Goal: Task Accomplishment & Management: Manage account settings

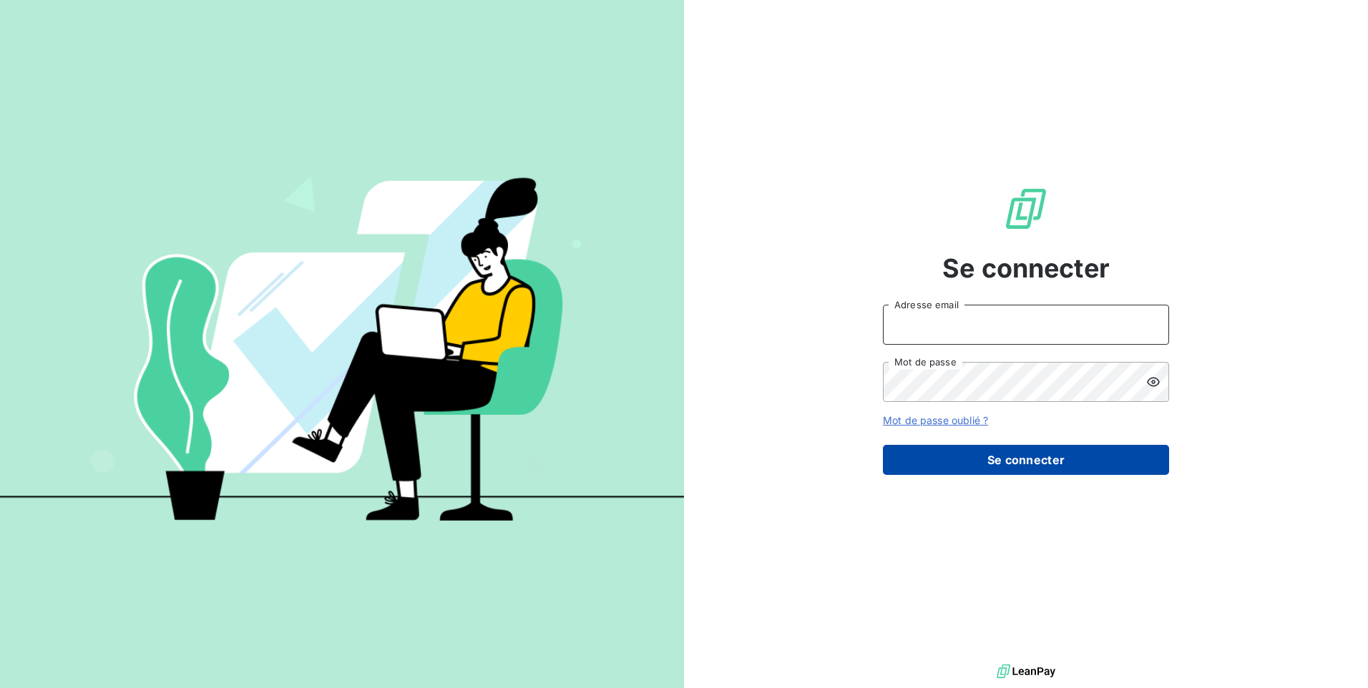
type input "[EMAIL_ADDRESS][DOMAIN_NAME]"
drag, startPoint x: 1045, startPoint y: 475, endPoint x: 1039, endPoint y: 470, distance: 8.2
click at [1044, 475] on button "Se connecter" at bounding box center [1026, 460] width 286 height 30
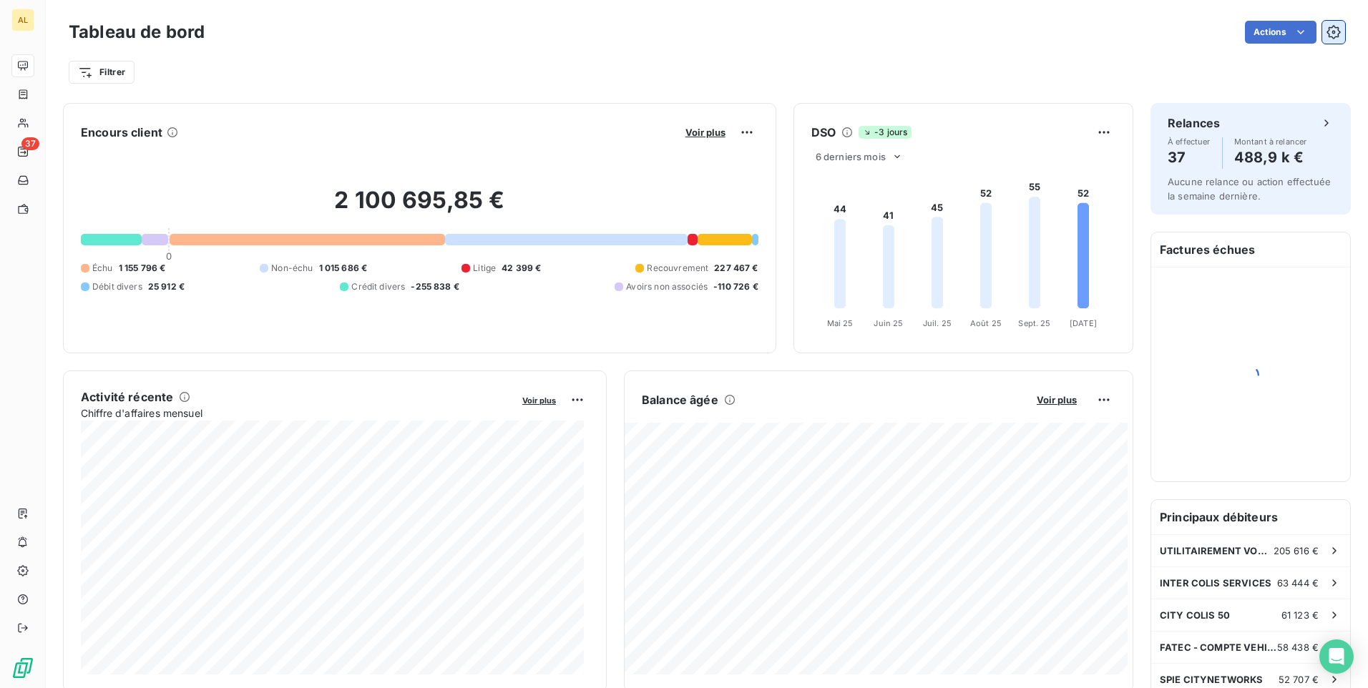
click at [1332, 34] on icon "button" at bounding box center [1334, 33] width 4 height 4
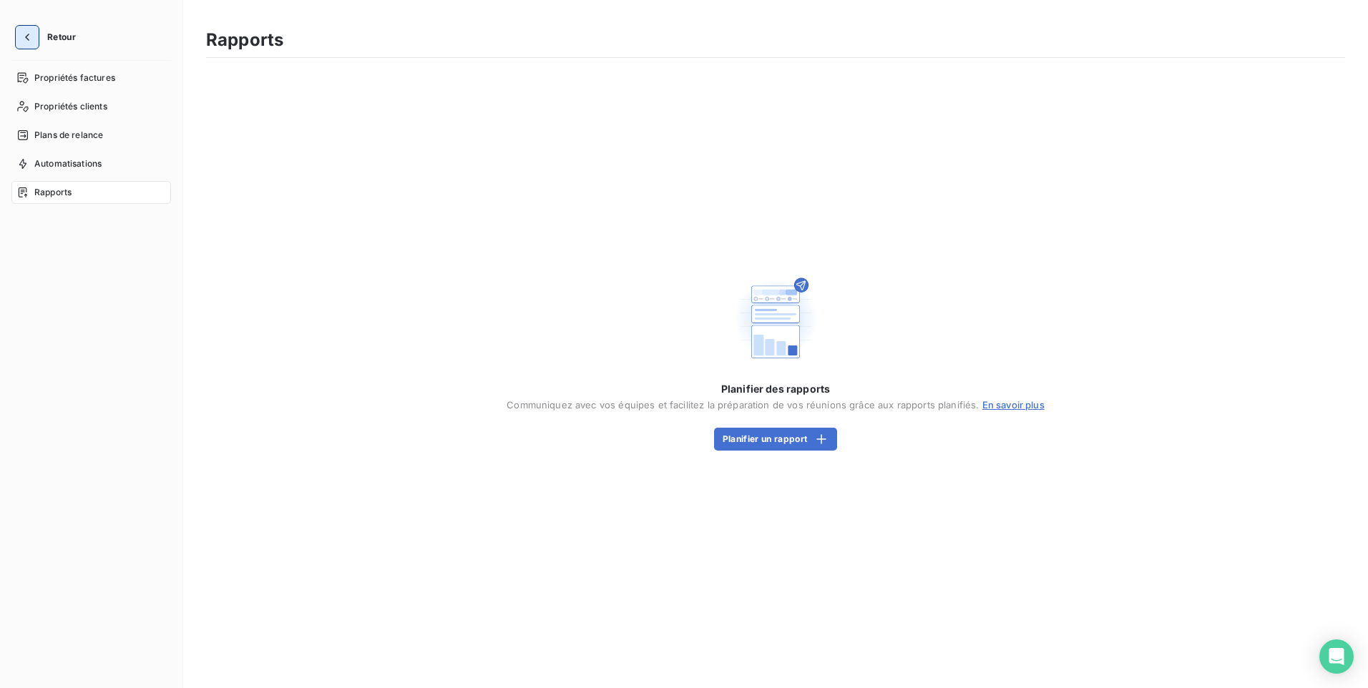
click at [23, 39] on icon "button" at bounding box center [27, 37] width 14 height 14
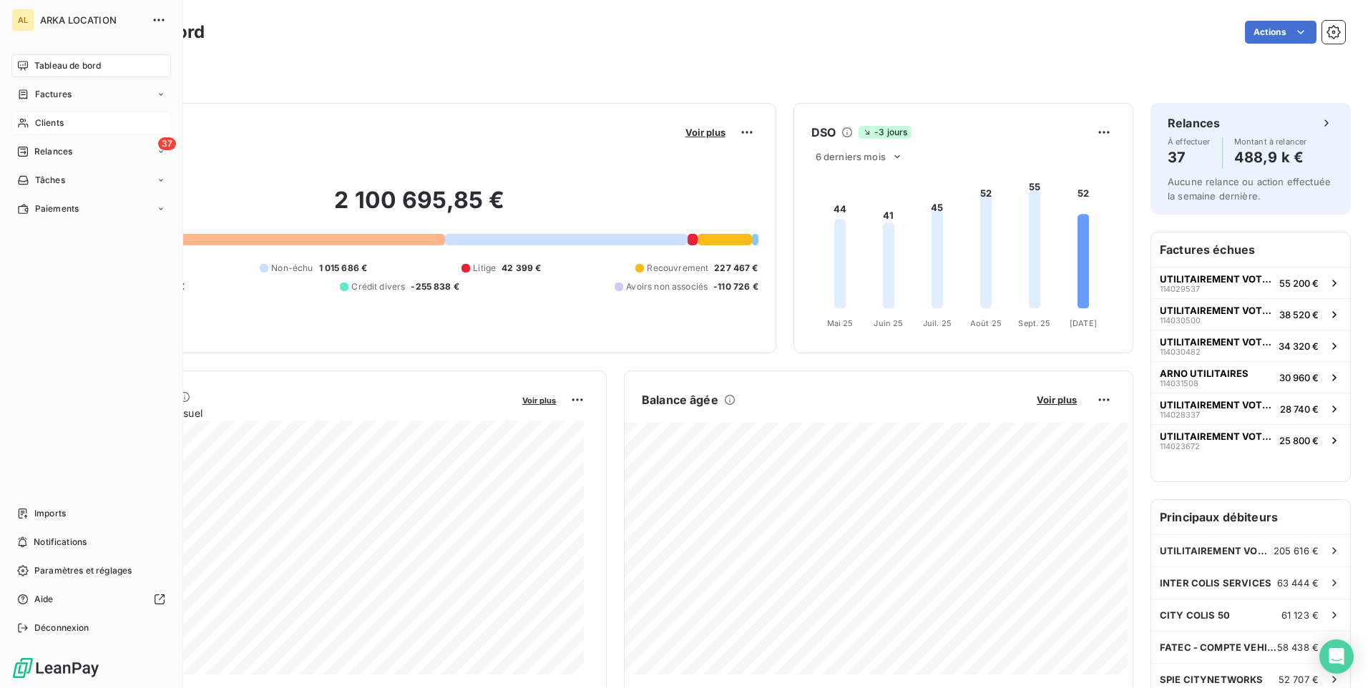
click at [36, 121] on span "Clients" at bounding box center [49, 123] width 29 height 13
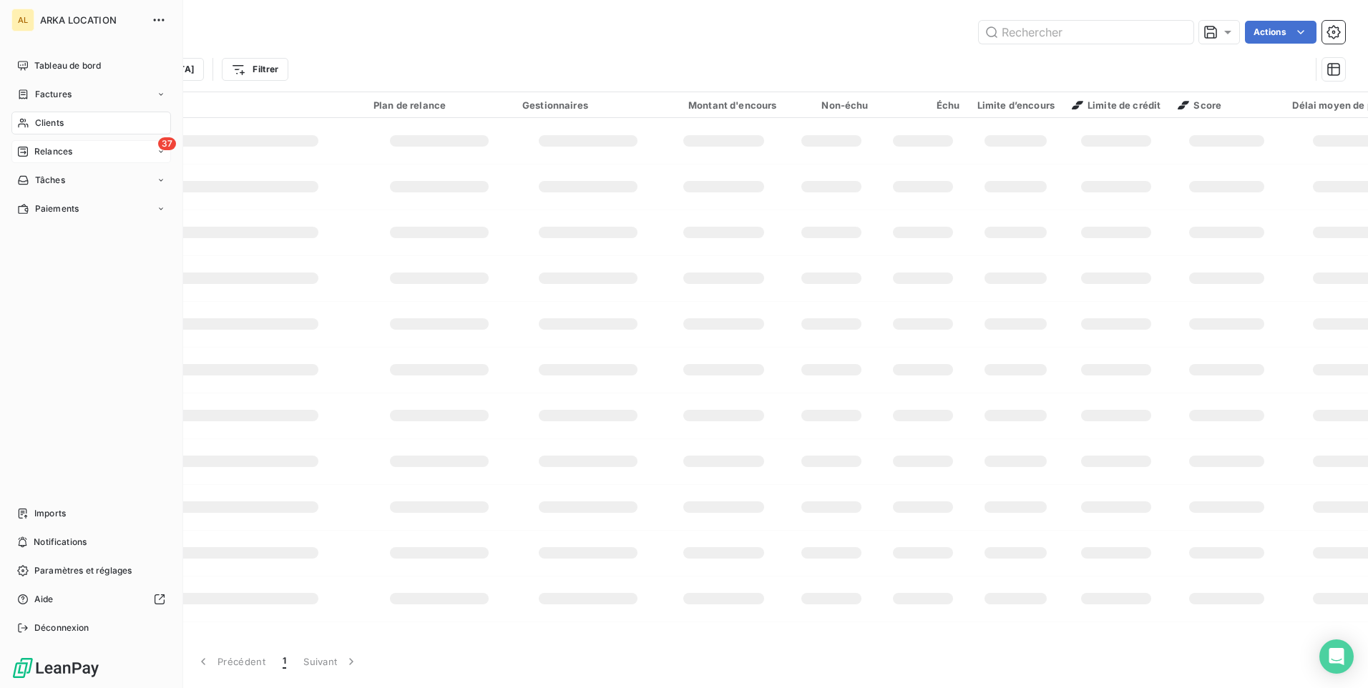
click at [53, 144] on div "37 Relances" at bounding box center [91, 151] width 160 height 23
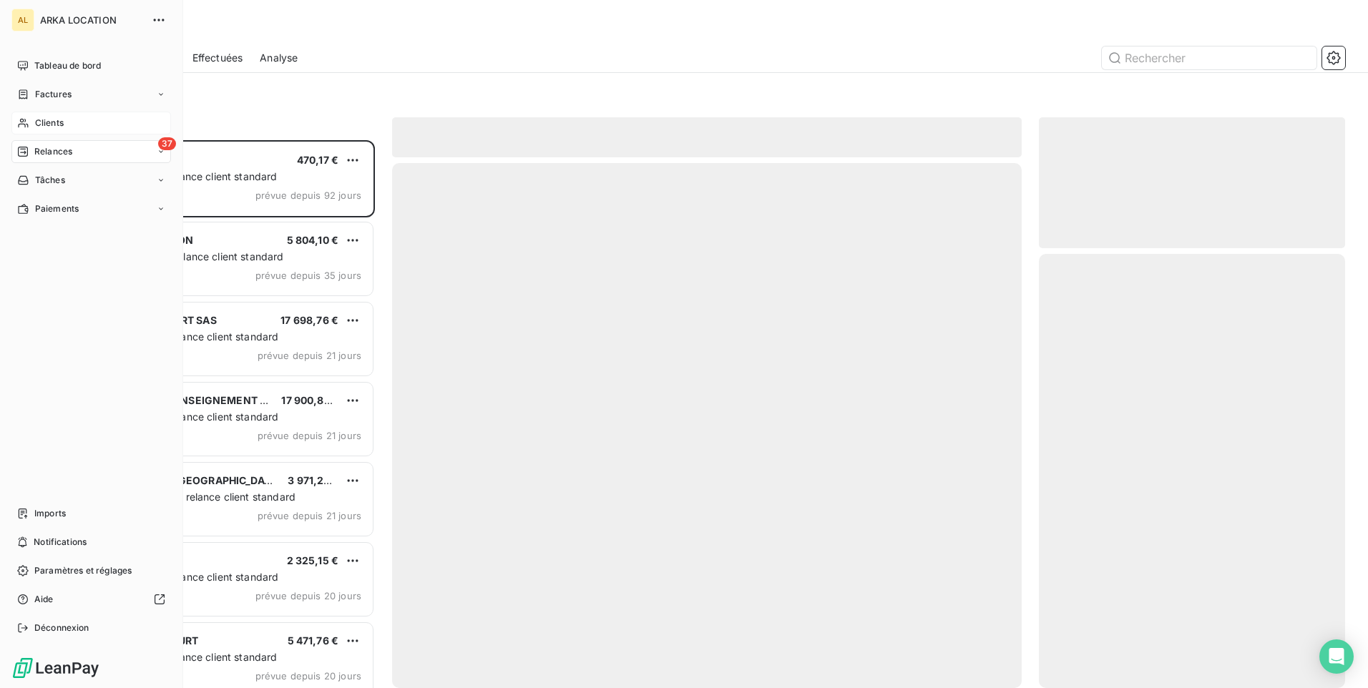
scroll to position [537, 296]
click at [34, 146] on span "Relances" at bounding box center [53, 151] width 38 height 13
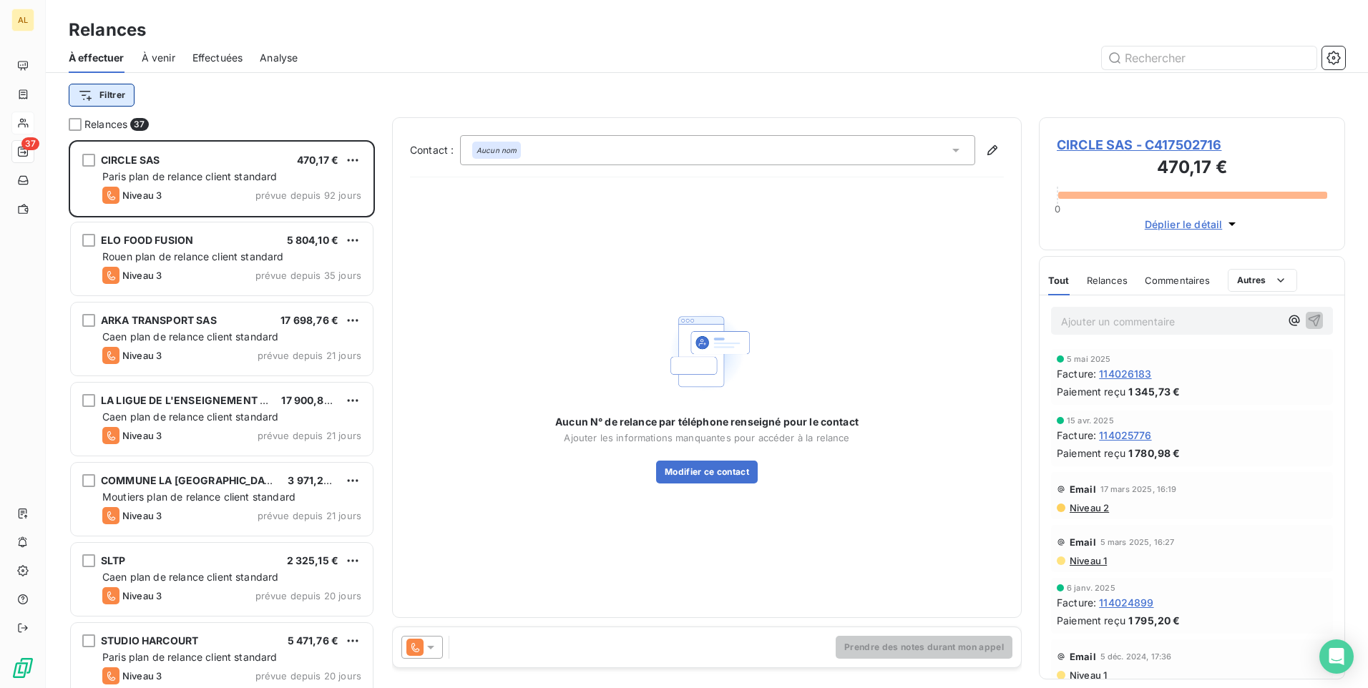
click at [135, 87] on html "AL 37 Relances À effectuer À venir Effectuées Analyse Filtrer Relances 37 CIRCL…" at bounding box center [684, 344] width 1368 height 688
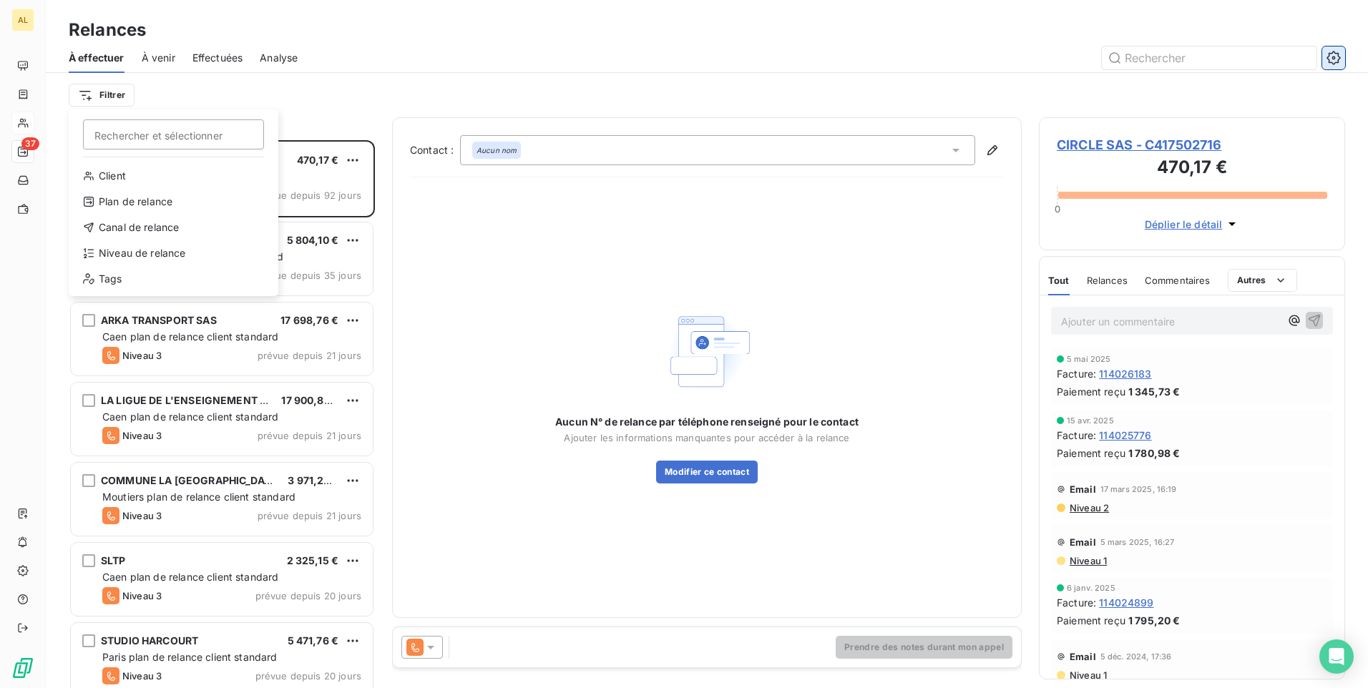
click at [1342, 54] on html "AL 37 Relances À effectuer À venir Effectuées Analyse Filtrer Rechercher et sél…" at bounding box center [684, 344] width 1368 height 688
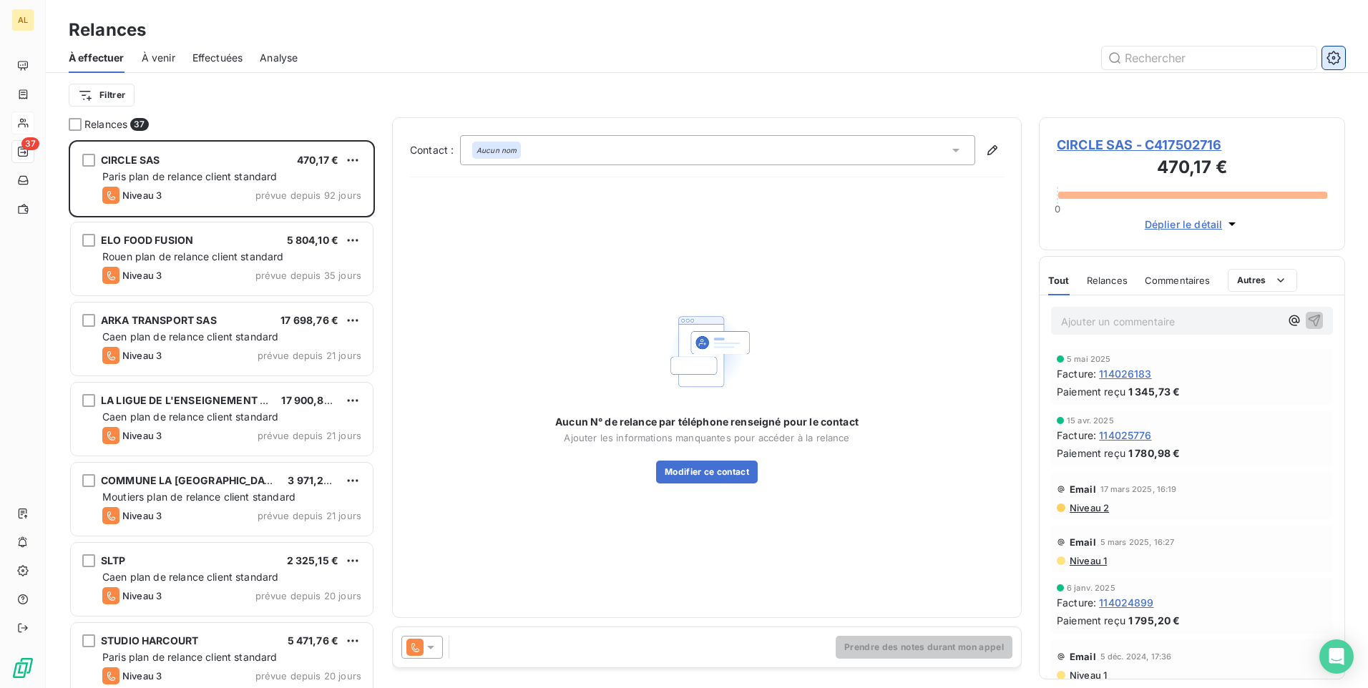
click at [1342, 59] on button "button" at bounding box center [1333, 58] width 23 height 23
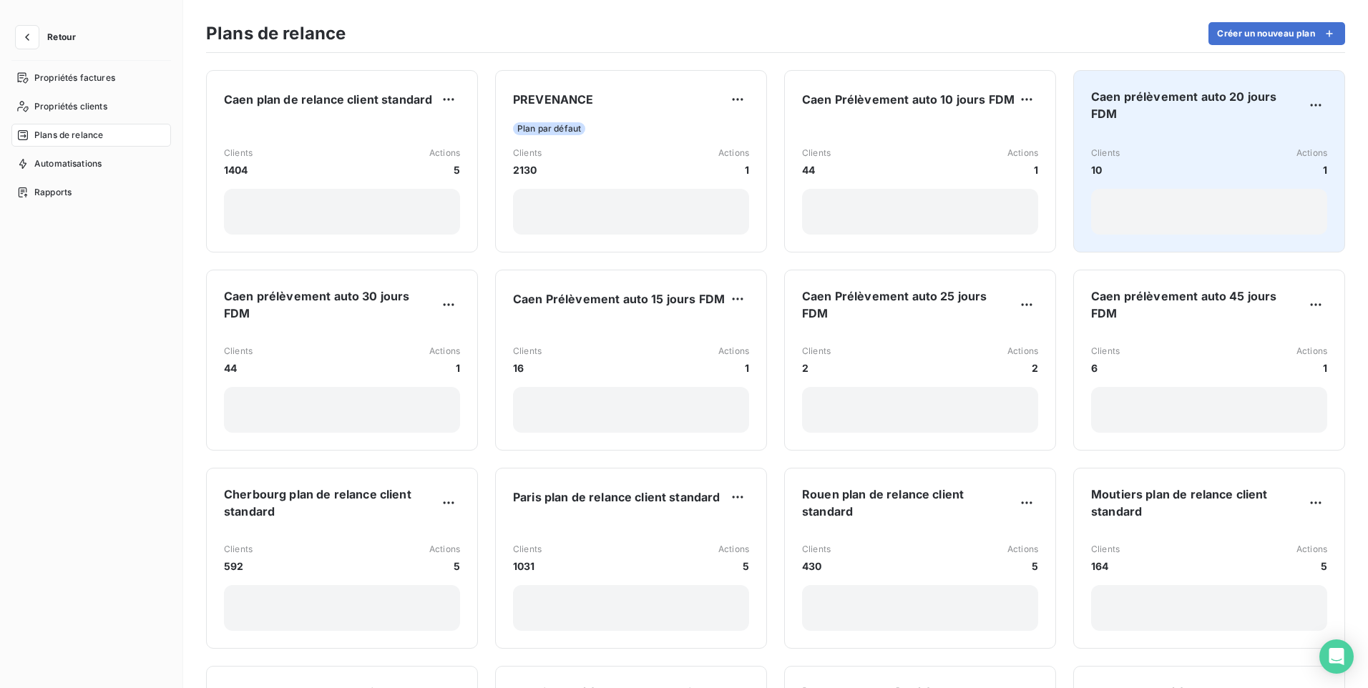
click at [1215, 148] on div "Clients 10 Actions 1" at bounding box center [1209, 162] width 236 height 31
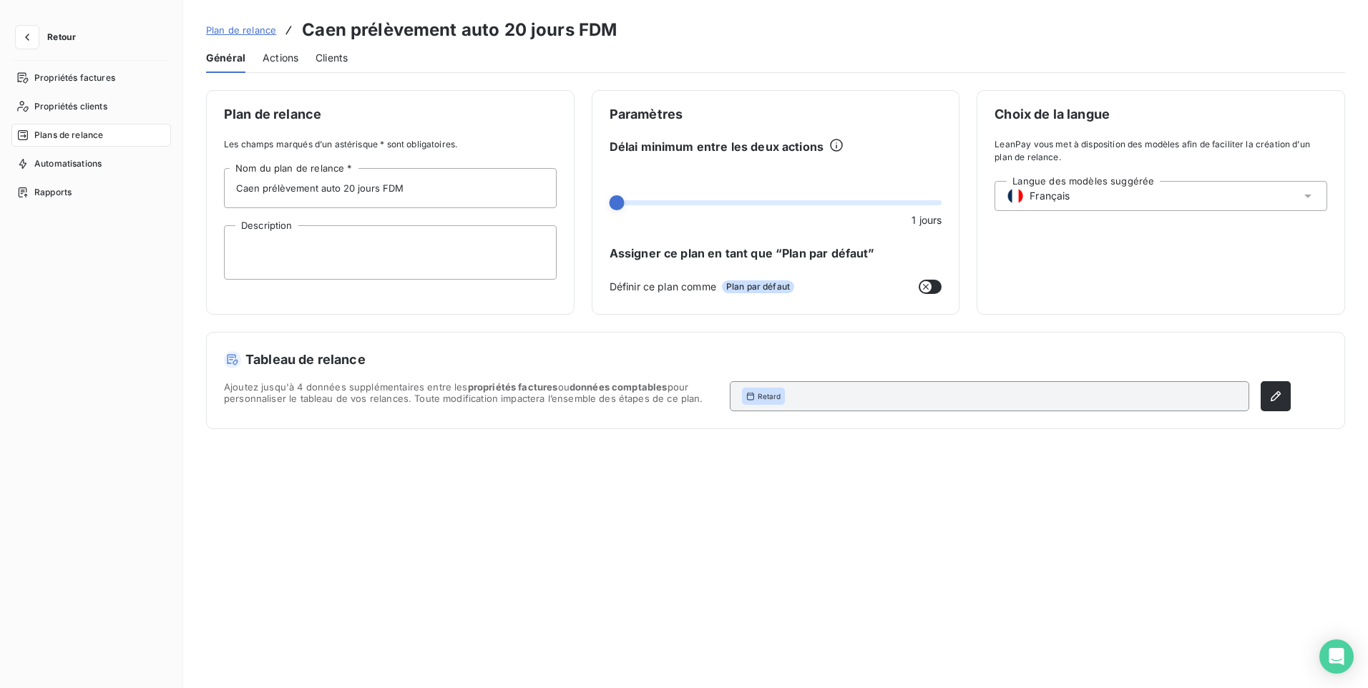
click at [288, 64] on span "Actions" at bounding box center [281, 58] width 36 height 14
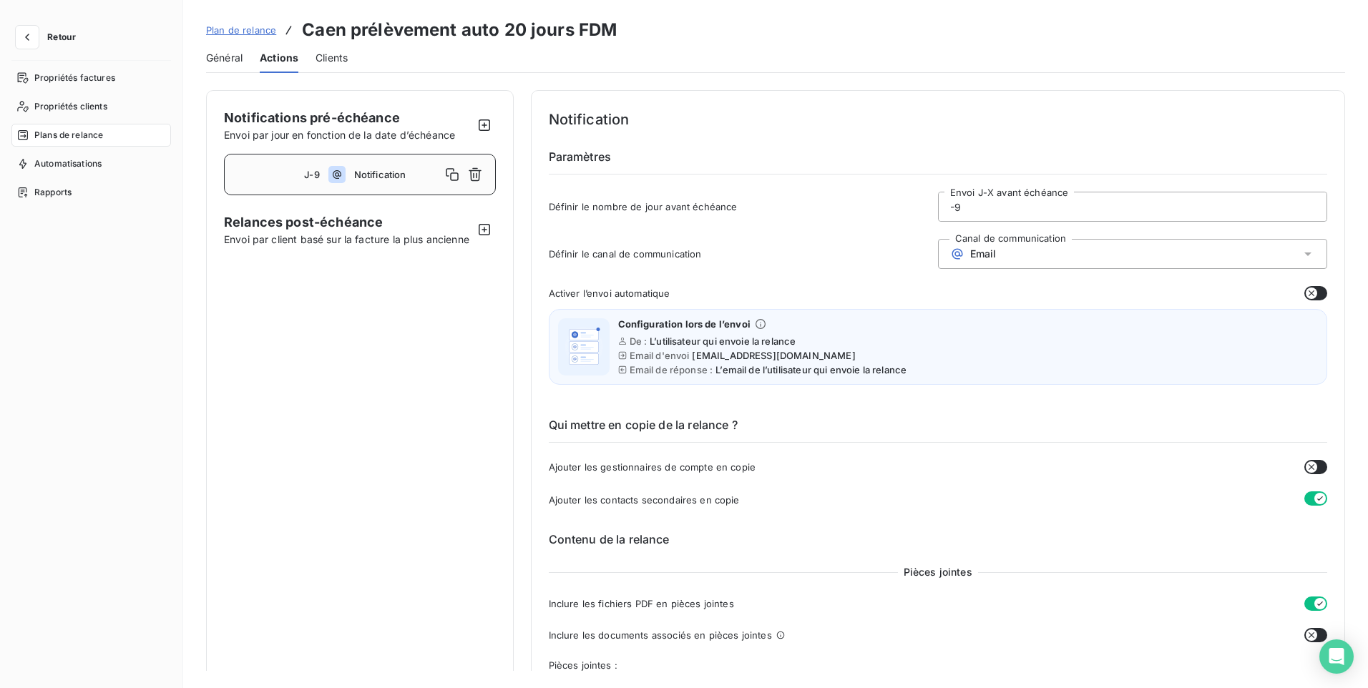
click at [341, 62] on span "Clients" at bounding box center [332, 58] width 32 height 14
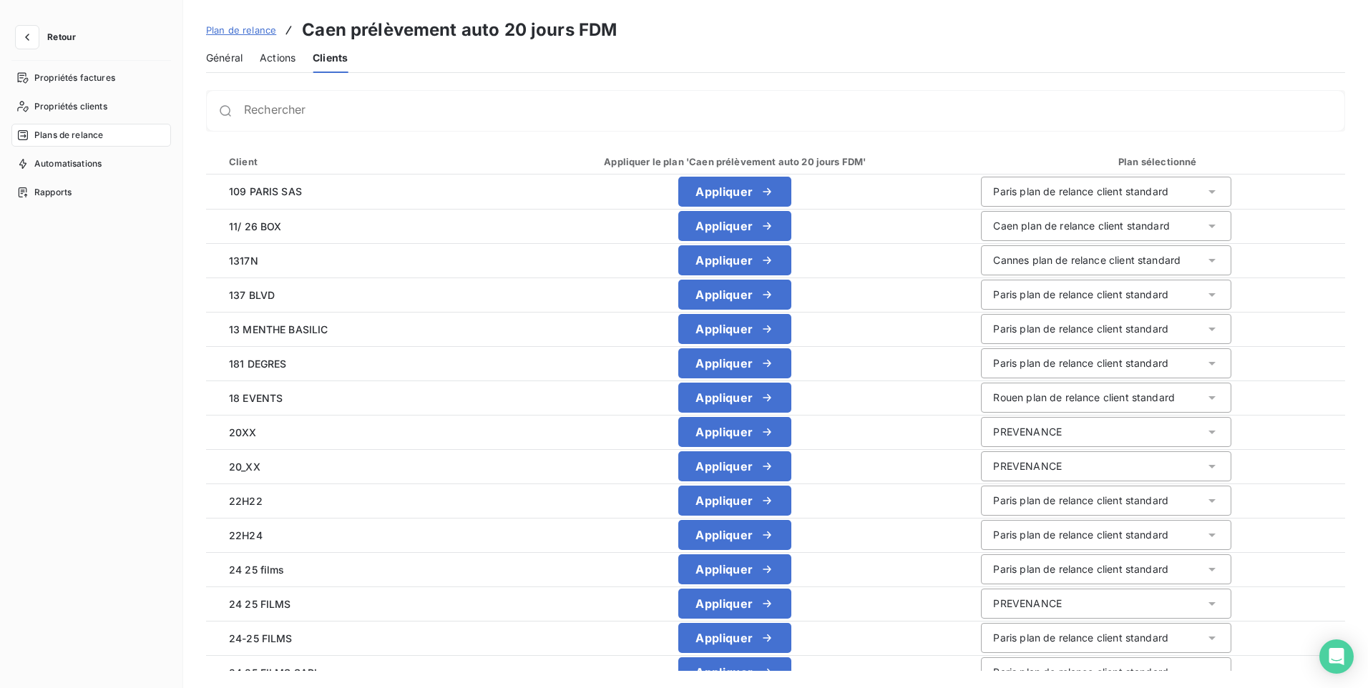
click at [283, 57] on span "Actions" at bounding box center [278, 58] width 36 height 14
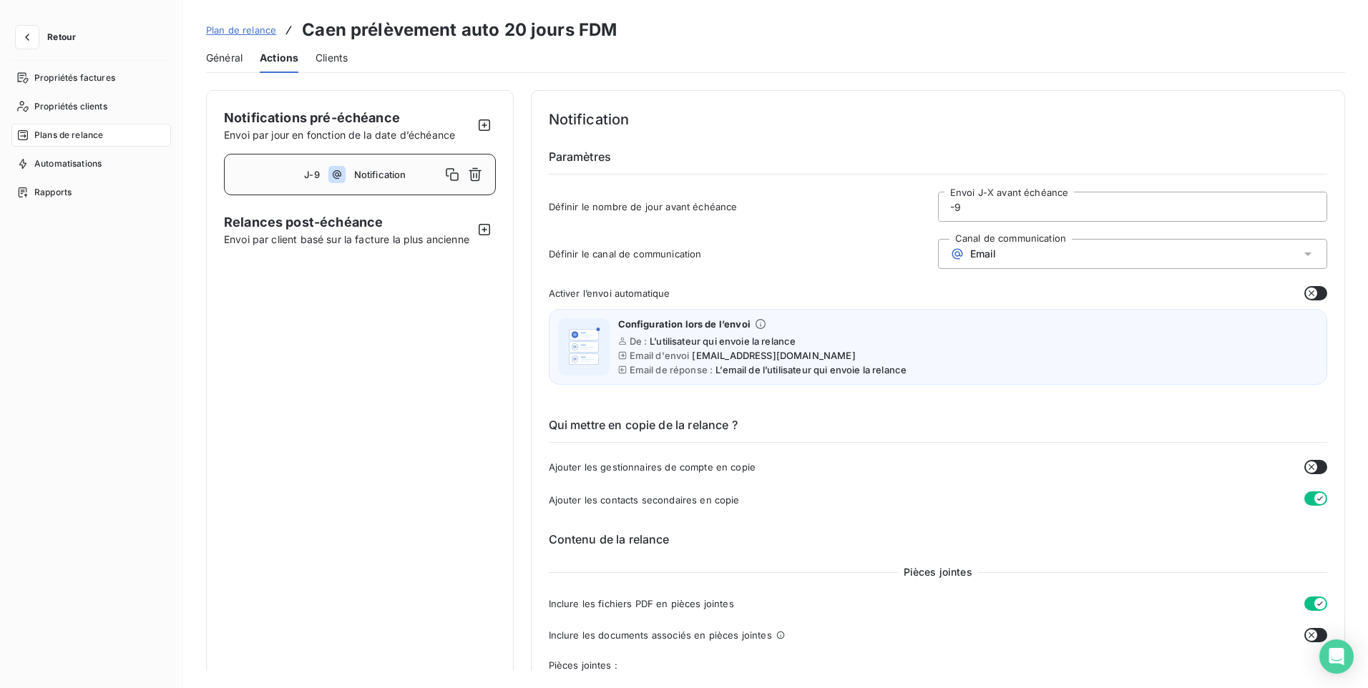
click at [987, 210] on input "-9" at bounding box center [1133, 206] width 388 height 29
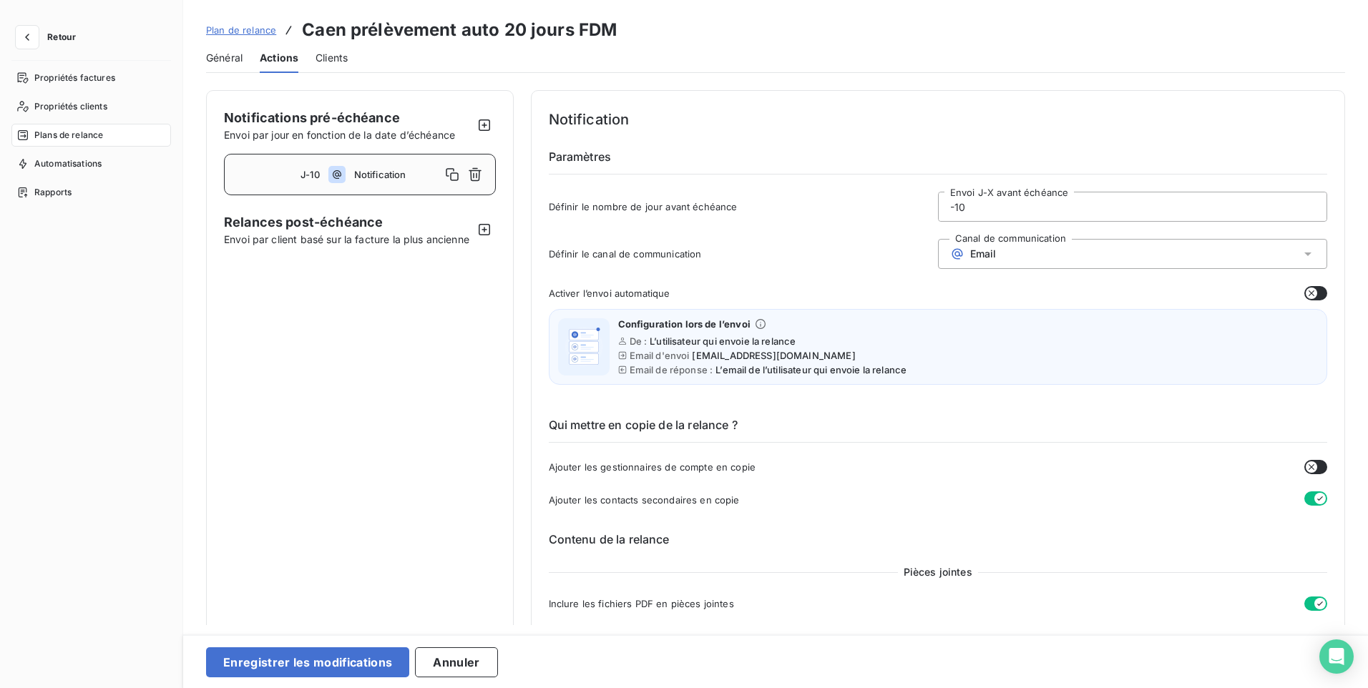
type input "-10"
click at [289, 665] on button "Enregistrer les modifications" at bounding box center [307, 663] width 203 height 30
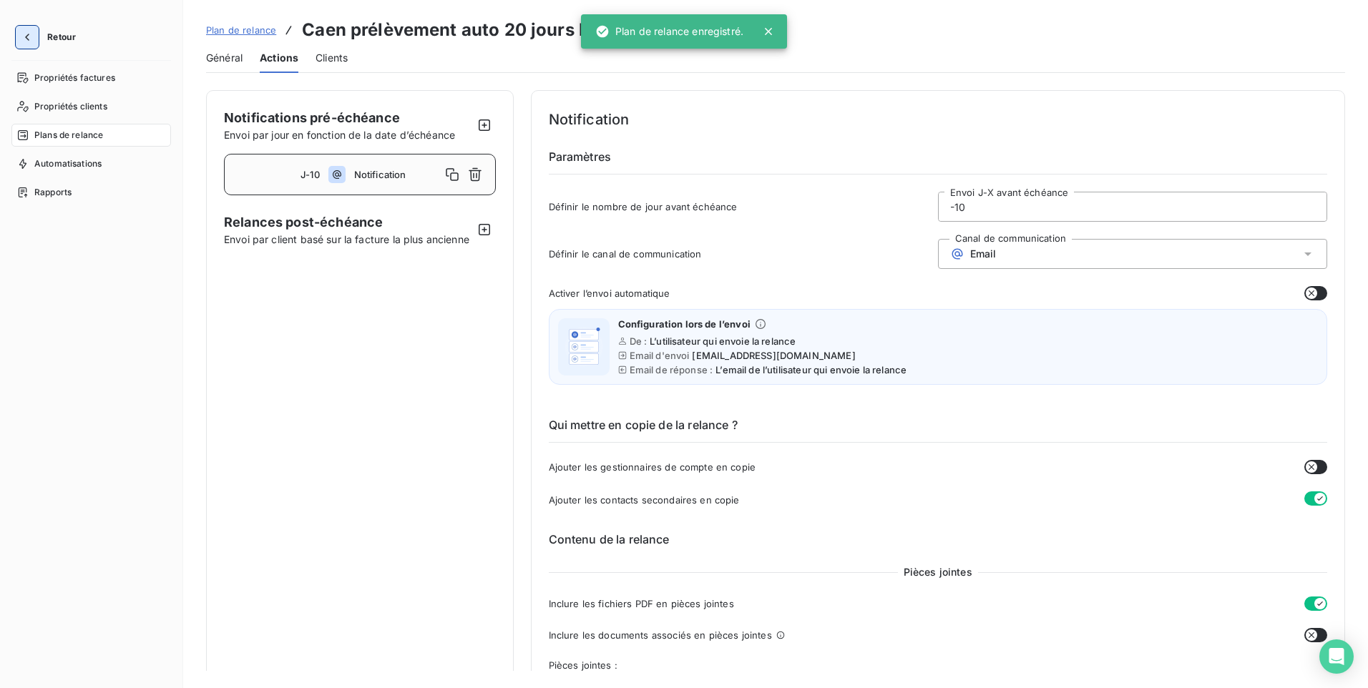
click at [23, 41] on icon "button" at bounding box center [27, 37] width 14 height 14
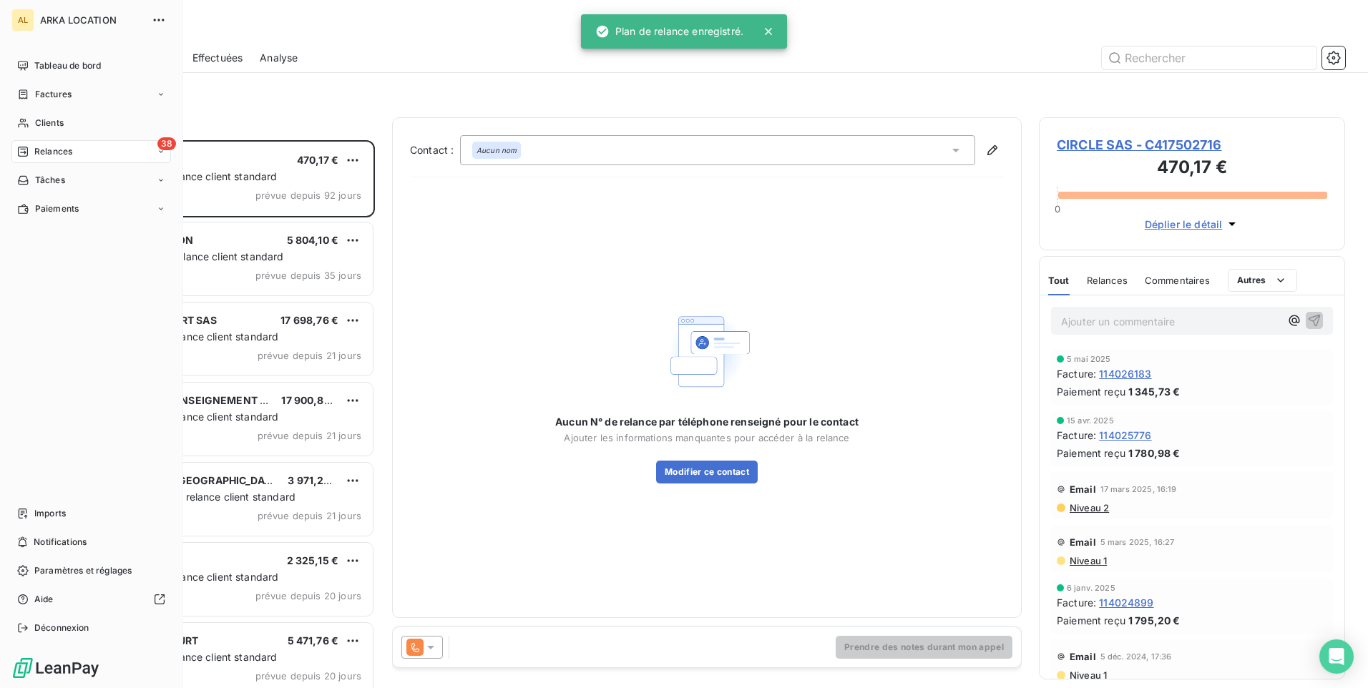
scroll to position [537, 296]
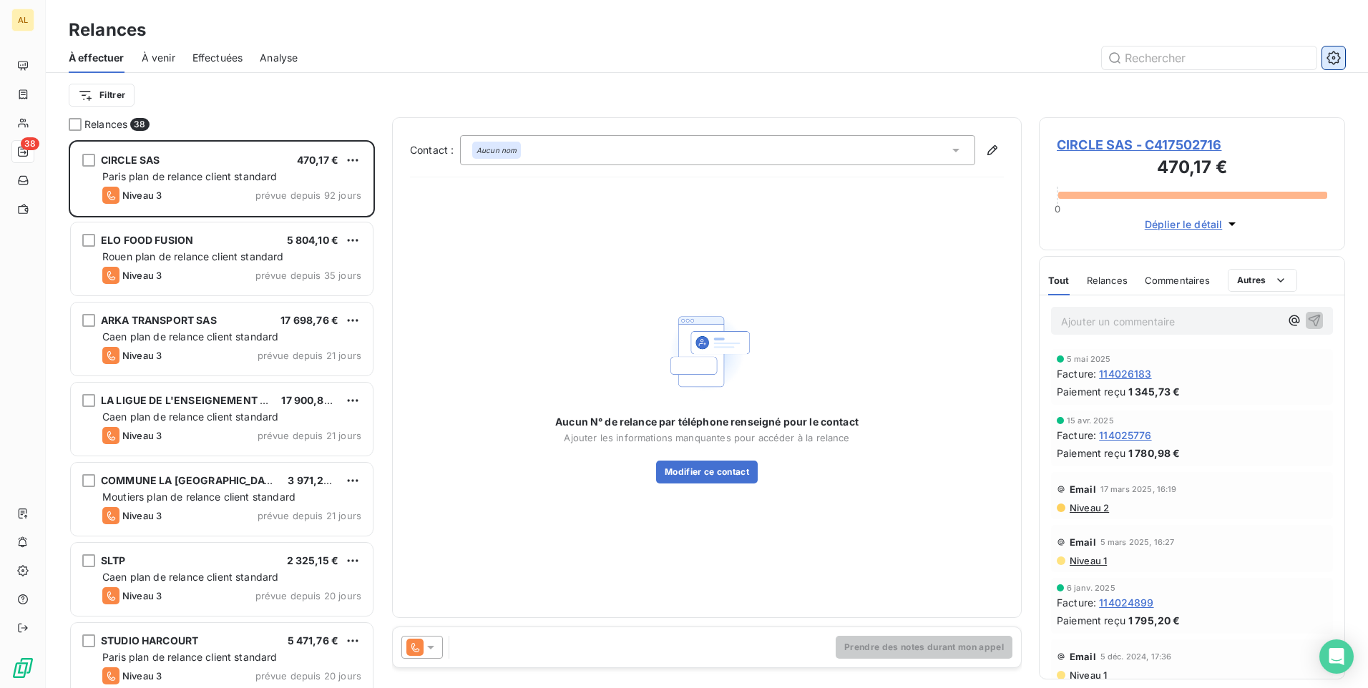
click at [1335, 54] on icon "button" at bounding box center [1334, 58] width 14 height 14
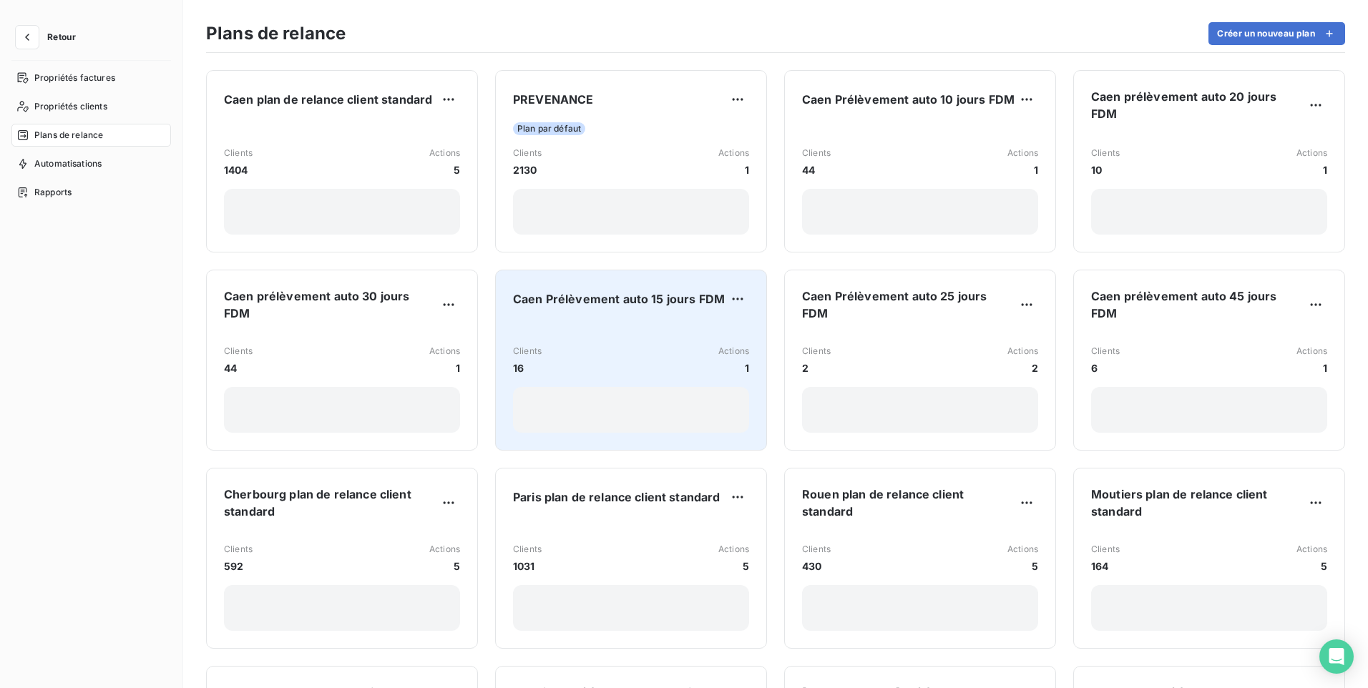
click at [652, 314] on div "Caen Prélèvement auto 15 jours FDM Clients 16 Actions 1" at bounding box center [631, 360] width 236 height 145
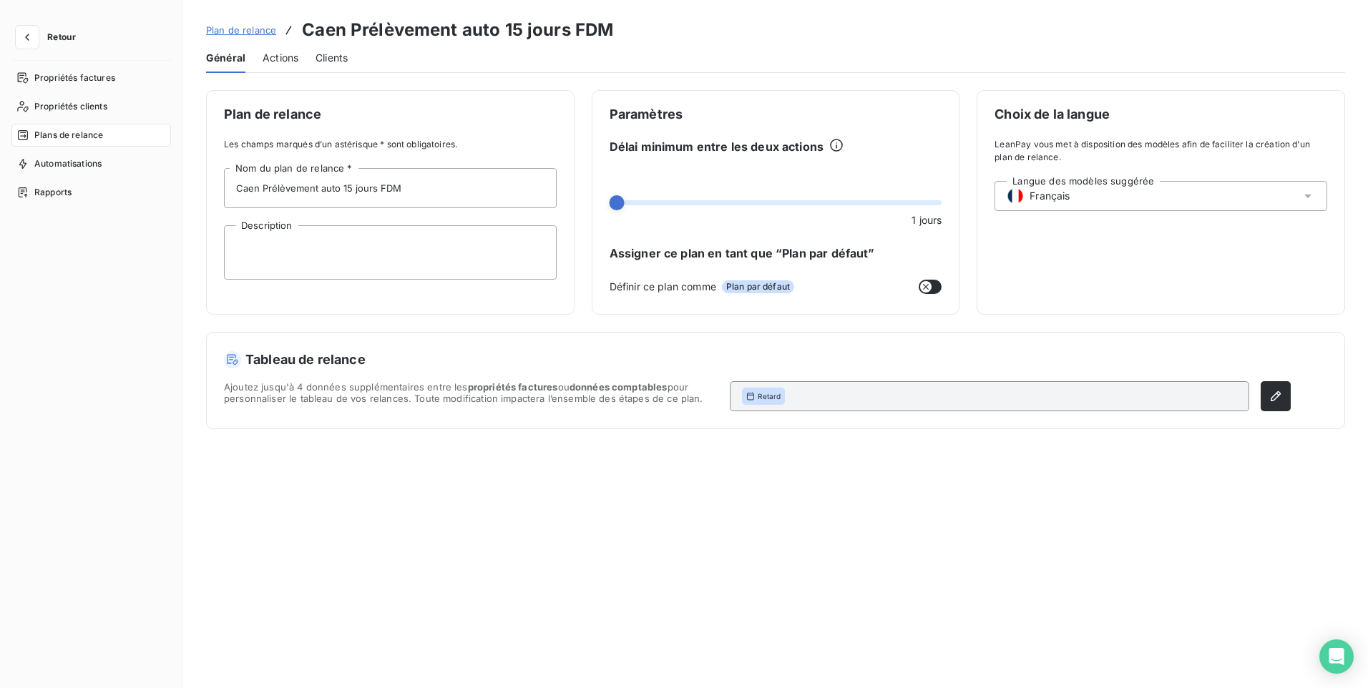
click at [289, 59] on span "Actions" at bounding box center [281, 58] width 36 height 14
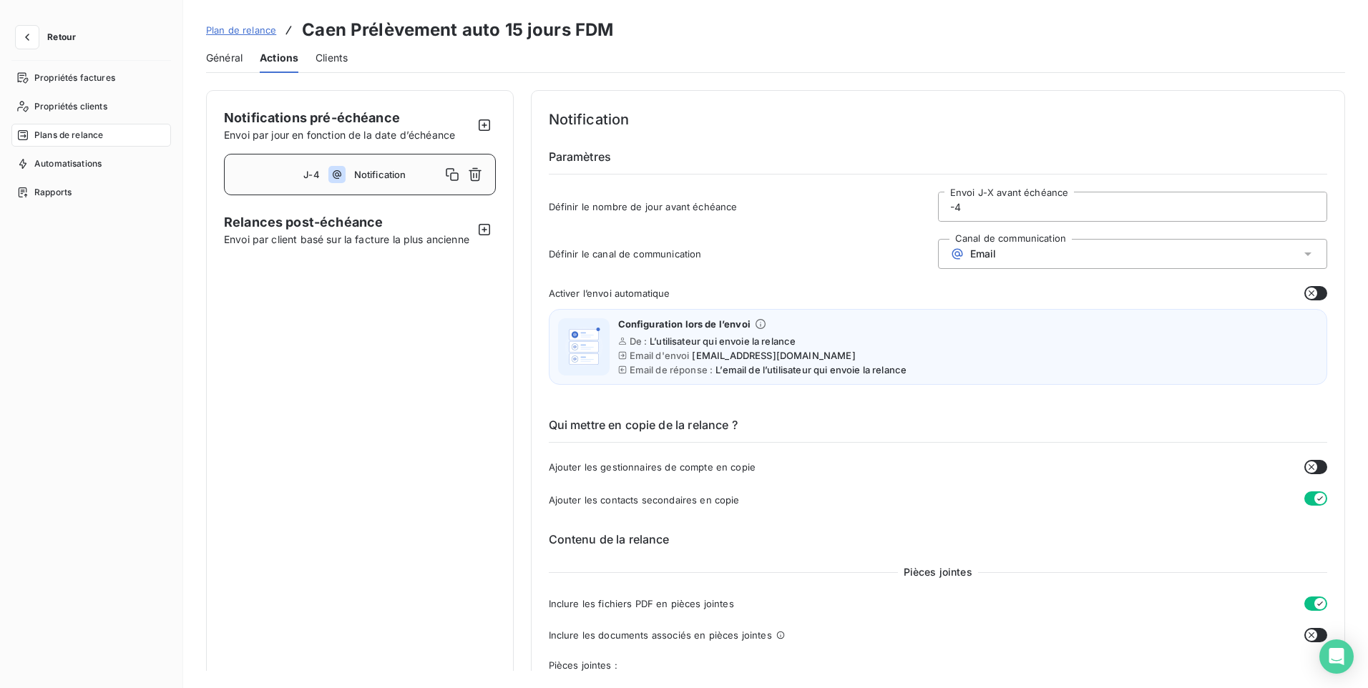
click at [981, 208] on input "-4" at bounding box center [1133, 206] width 388 height 29
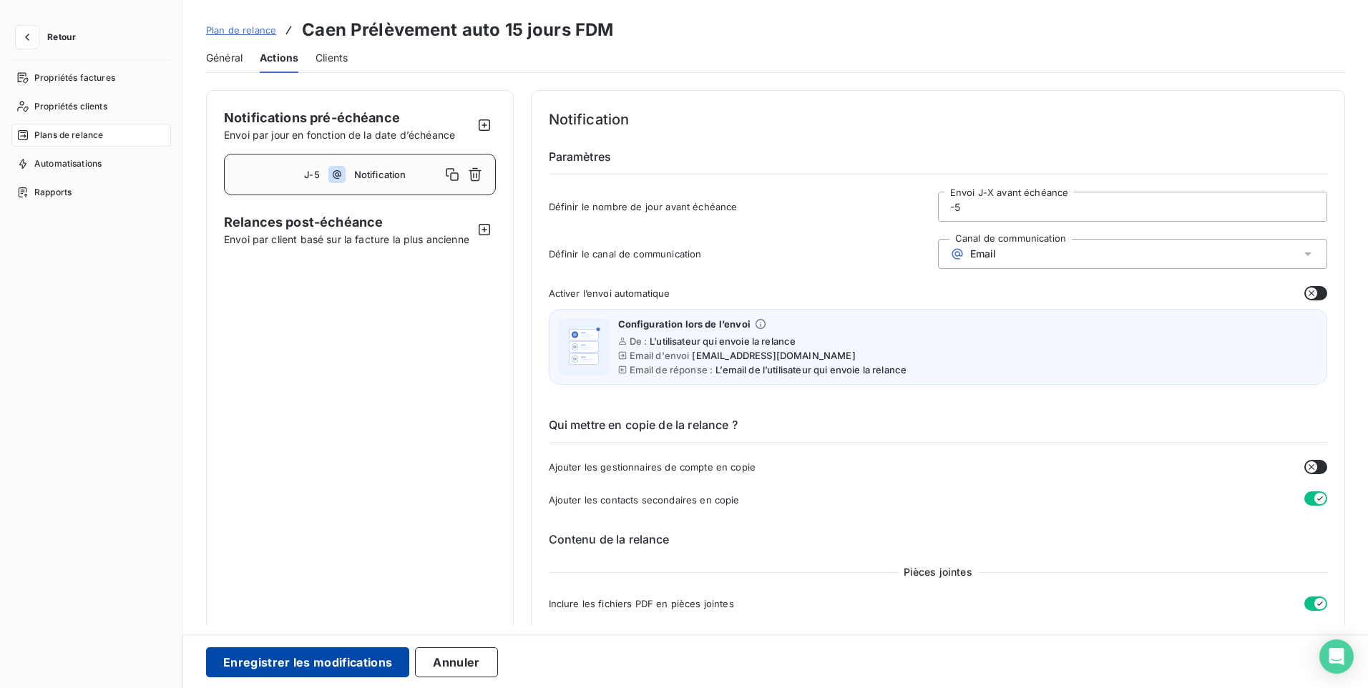
type input "-5"
click at [233, 668] on button "Enregistrer les modifications" at bounding box center [307, 663] width 203 height 30
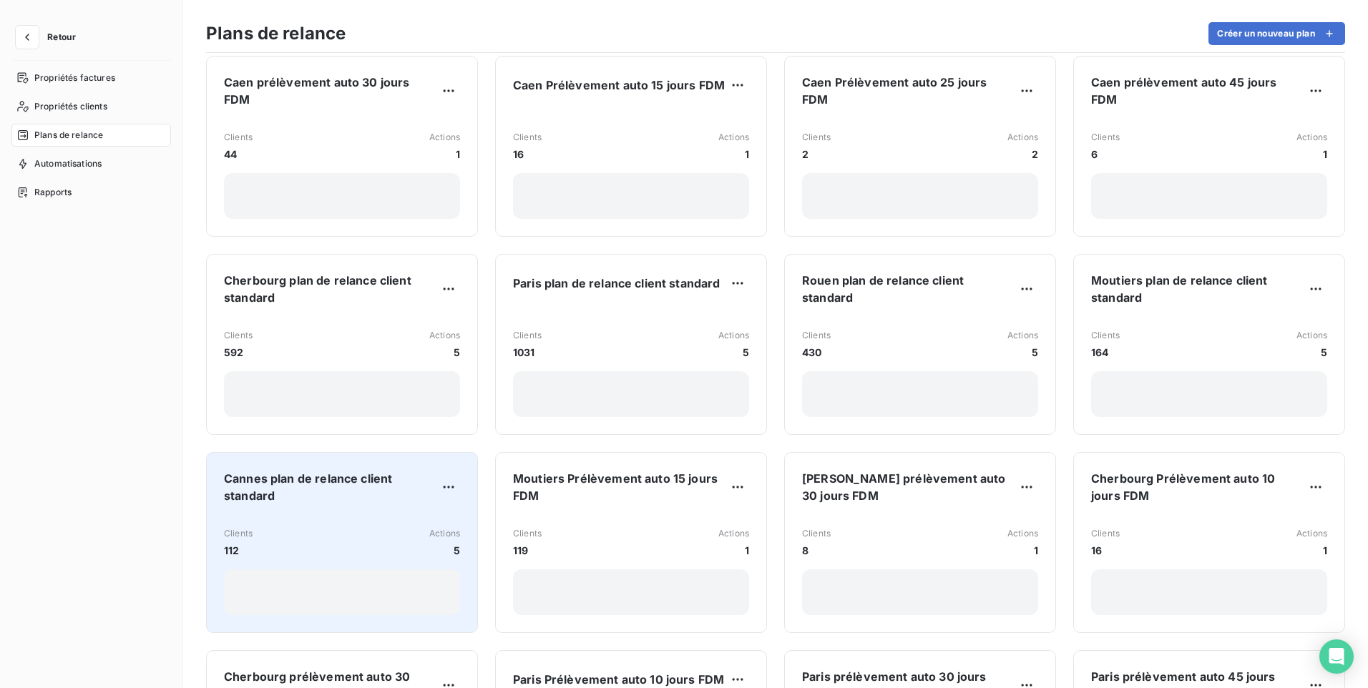
scroll to position [215, 0]
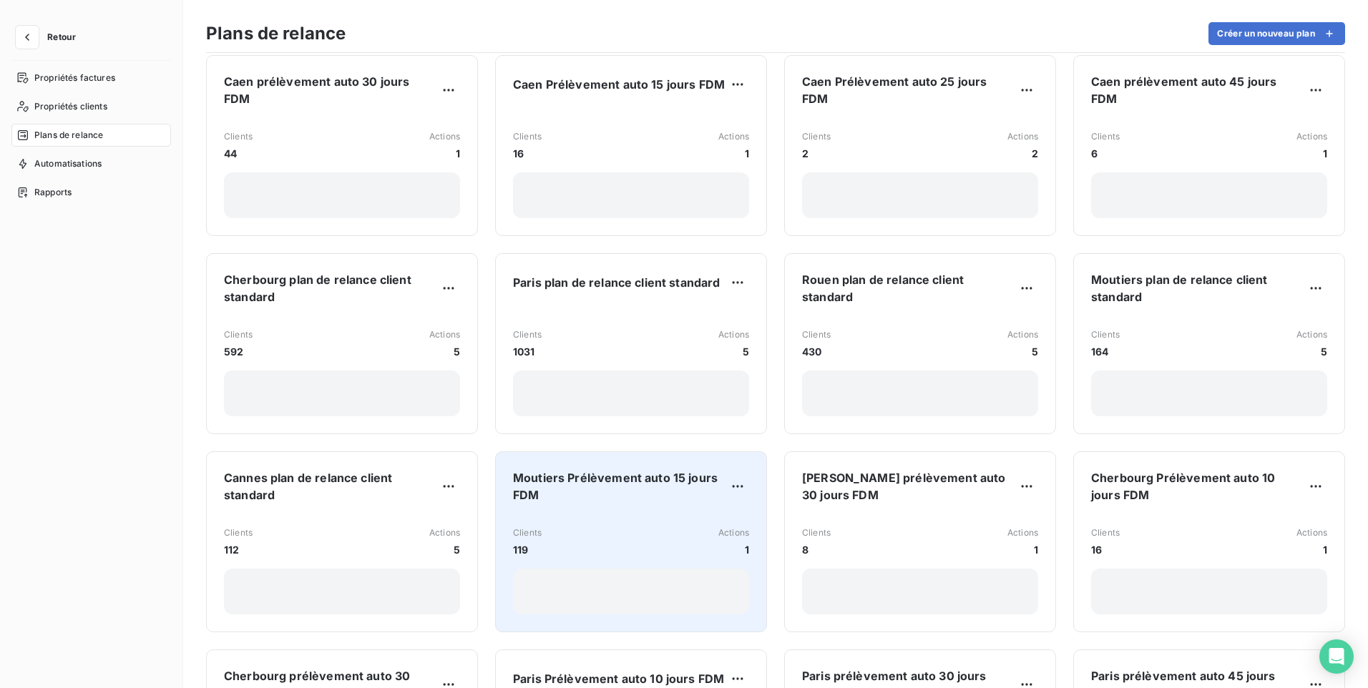
click at [621, 502] on div "Moutiers Prélèvement auto 15 jours FDM Clients 119 Actions 1" at bounding box center [631, 541] width 236 height 145
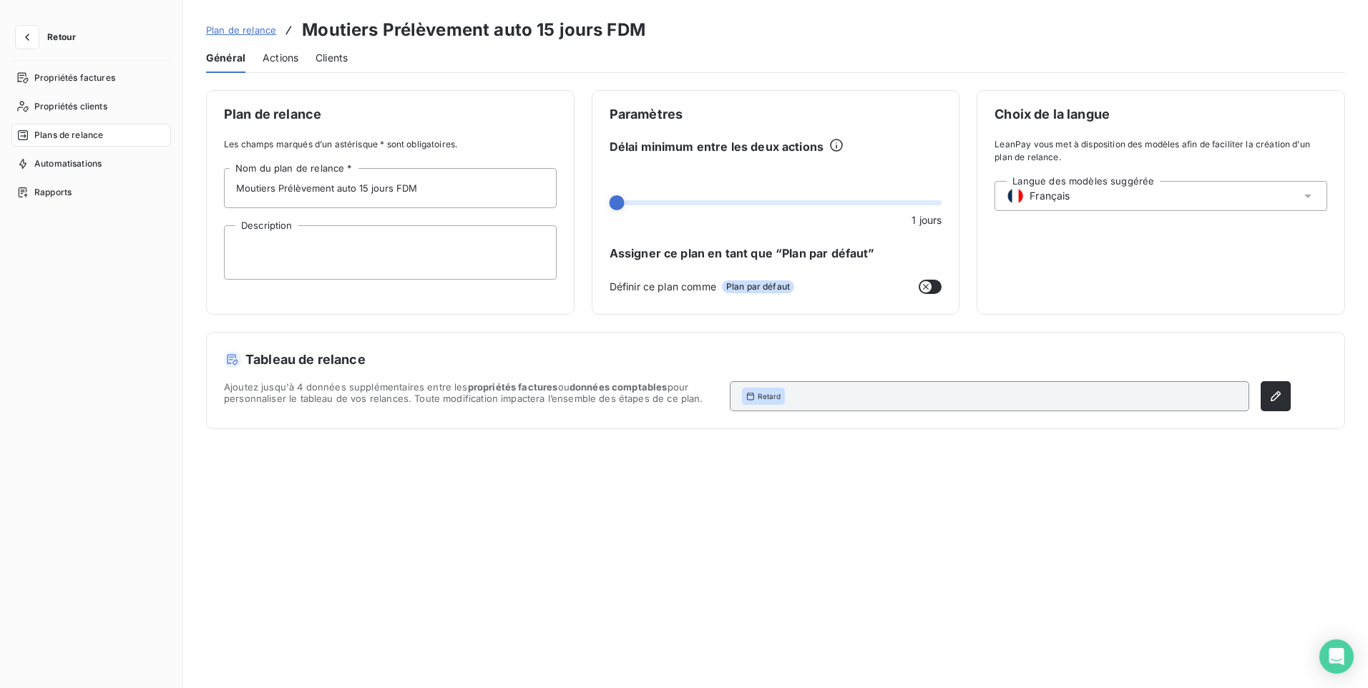
click at [273, 59] on span "Actions" at bounding box center [281, 58] width 36 height 14
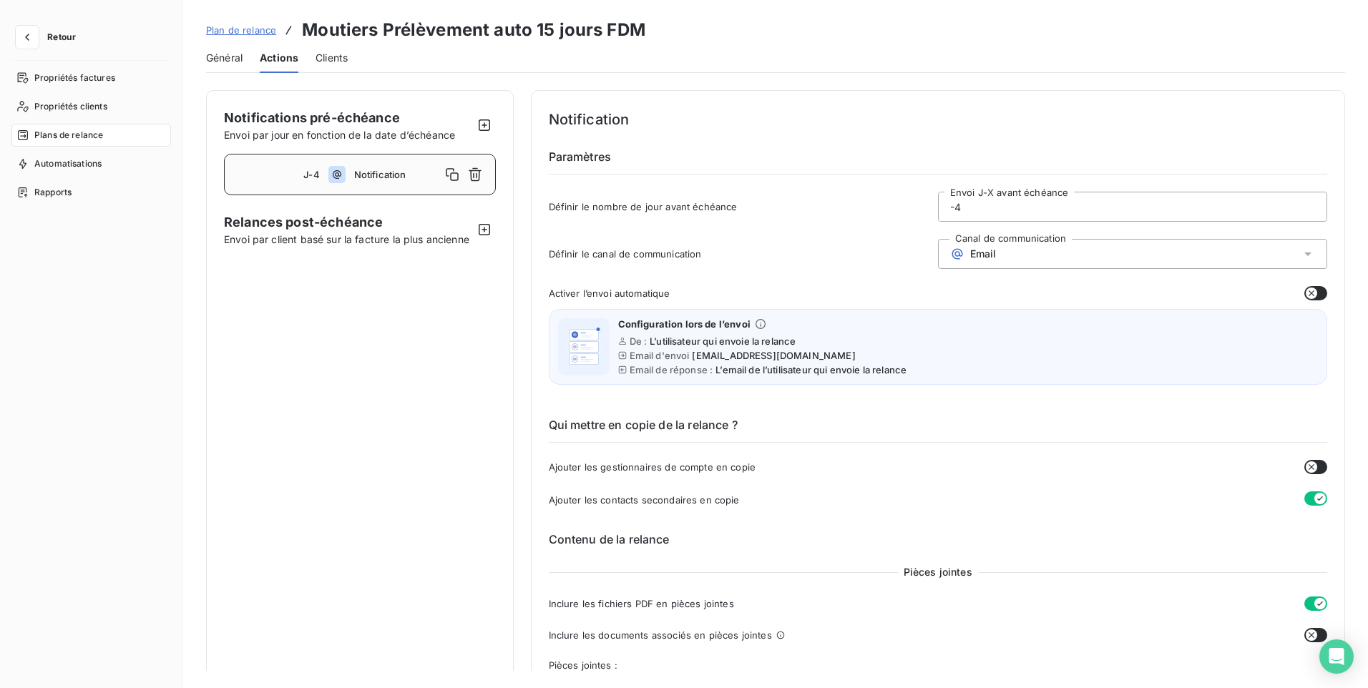
drag, startPoint x: 982, startPoint y: 190, endPoint x: 981, endPoint y: 197, distance: 7.9
click at [982, 192] on div "Notification Paramètres Définir le nombre de jour avant échéance -4 Envoi J-X a…" at bounding box center [938, 169] width 779 height 122
click at [968, 210] on input "-4" at bounding box center [1133, 206] width 388 height 29
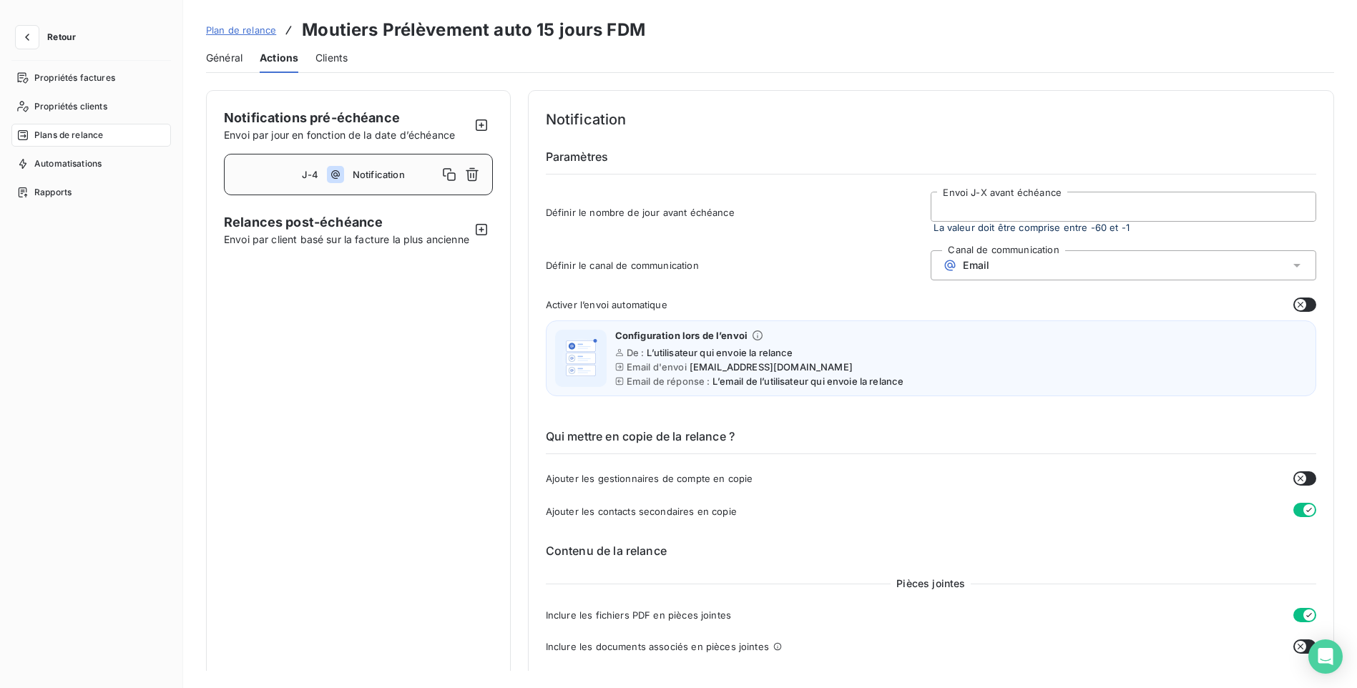
type input "5"
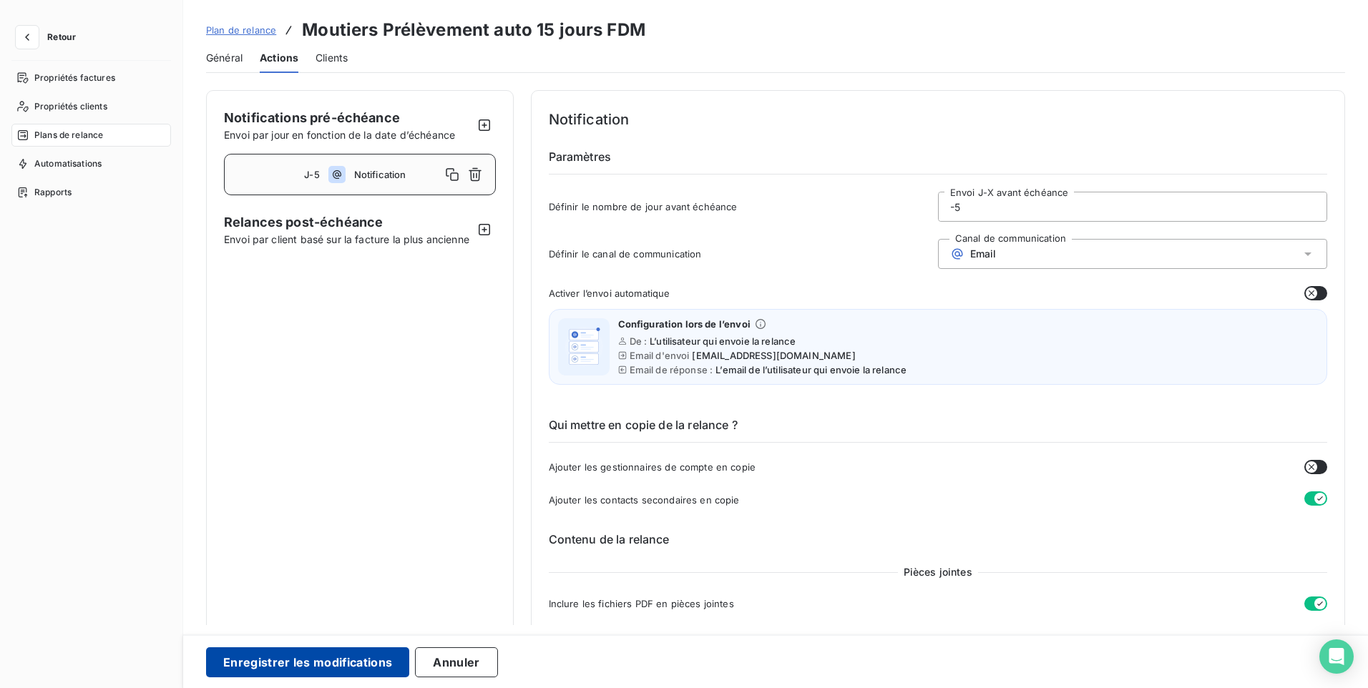
type input "-5"
click at [250, 663] on button "Enregistrer les modifications" at bounding box center [307, 663] width 203 height 30
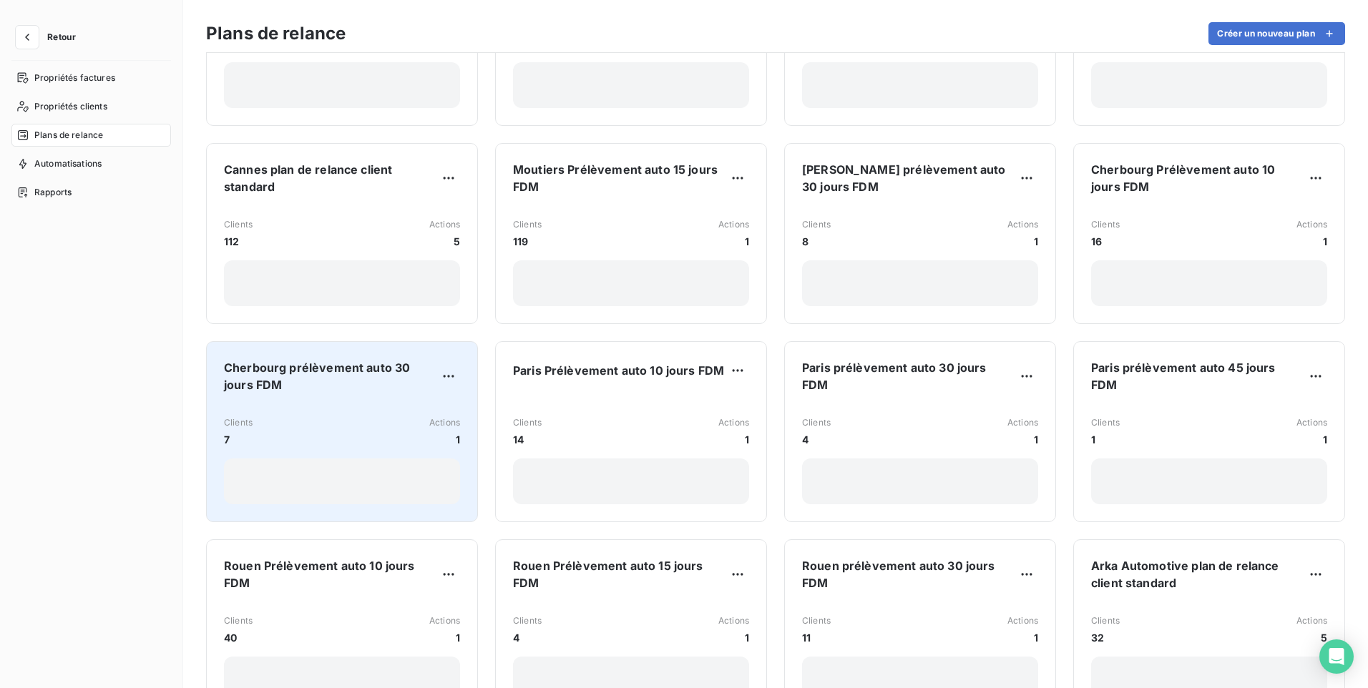
scroll to position [572, 0]
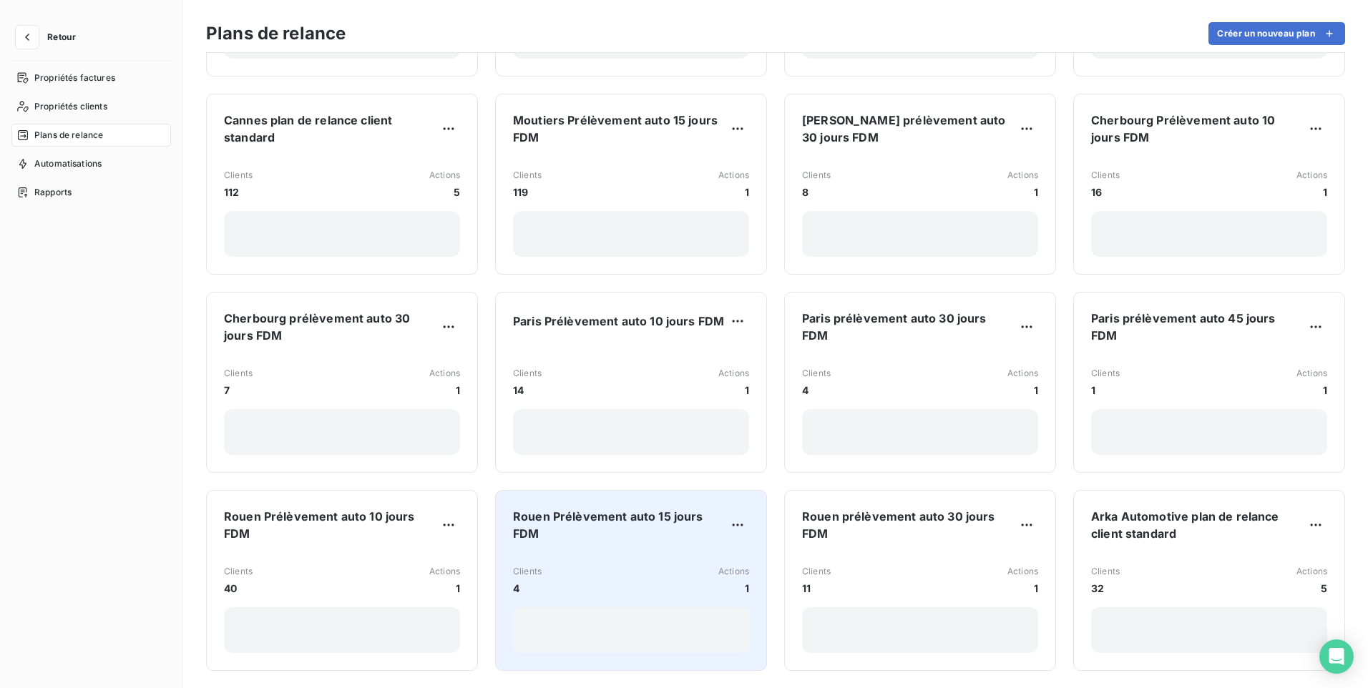
click at [613, 522] on span "Rouen Prélèvement auto 15 jours FDM" at bounding box center [619, 525] width 213 height 34
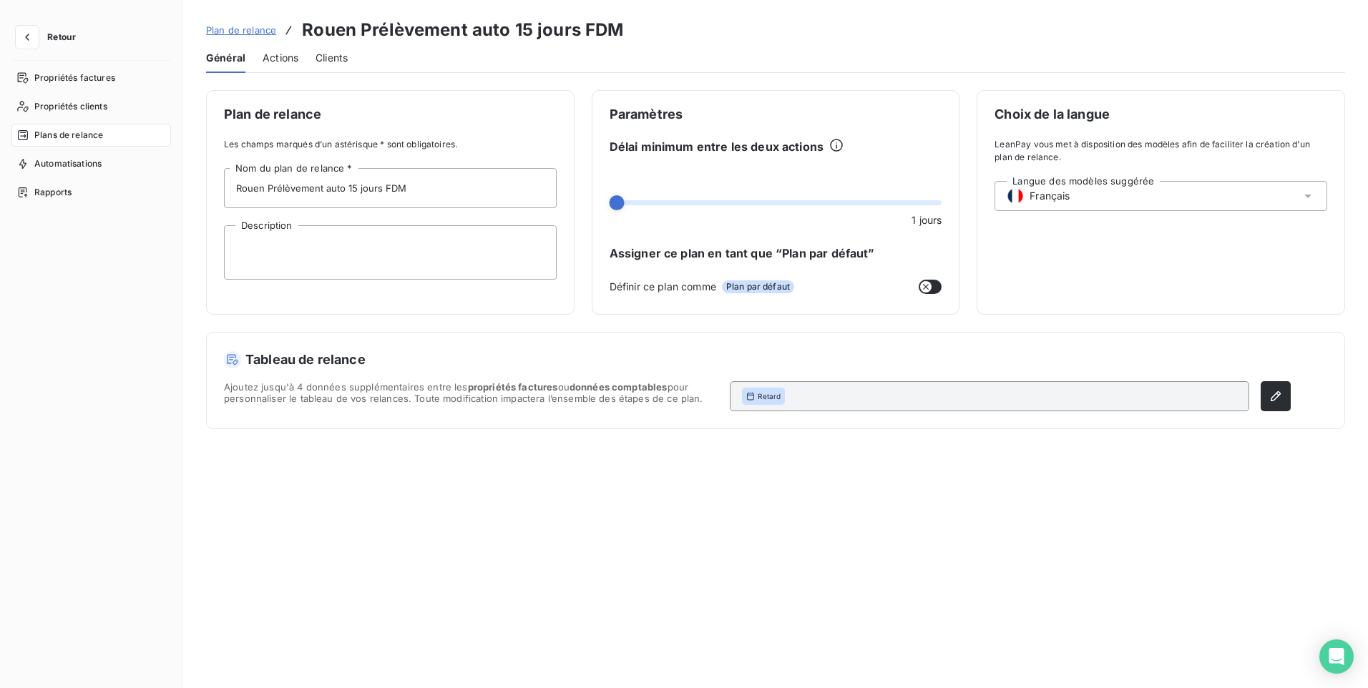
click at [278, 57] on span "Actions" at bounding box center [281, 58] width 36 height 14
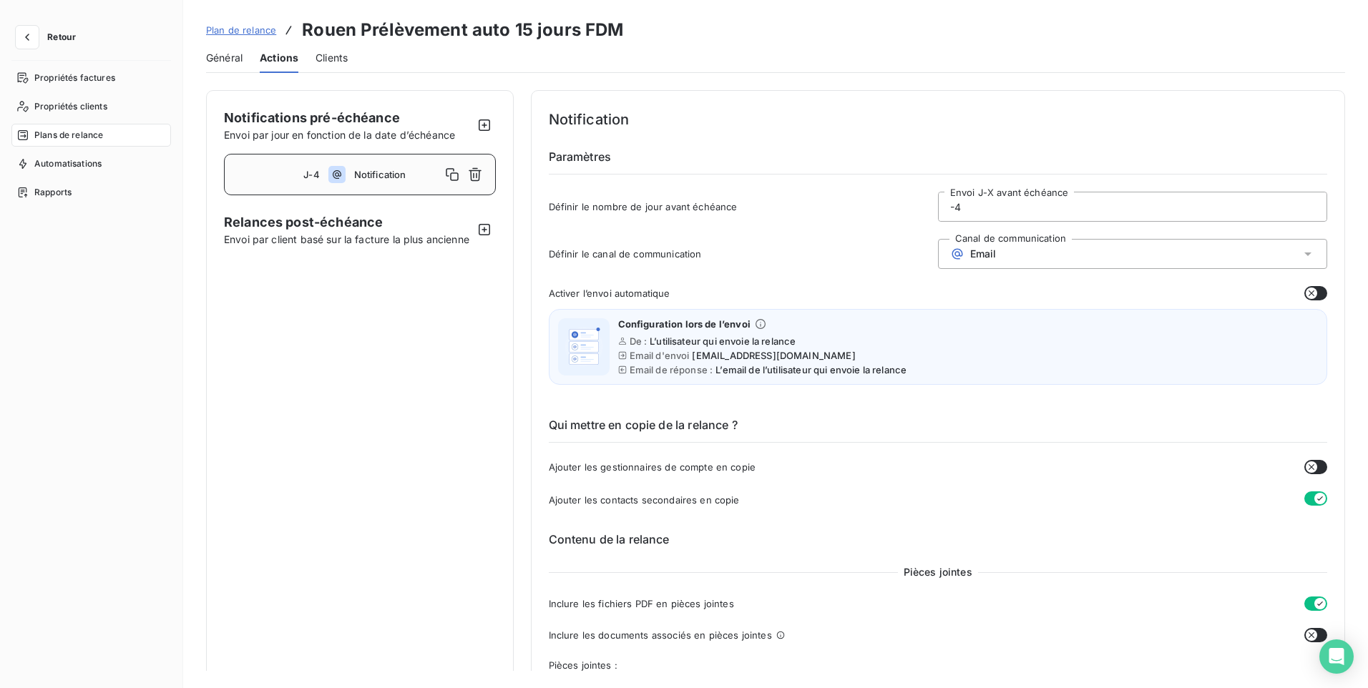
click at [978, 196] on input "-4" at bounding box center [1133, 206] width 388 height 29
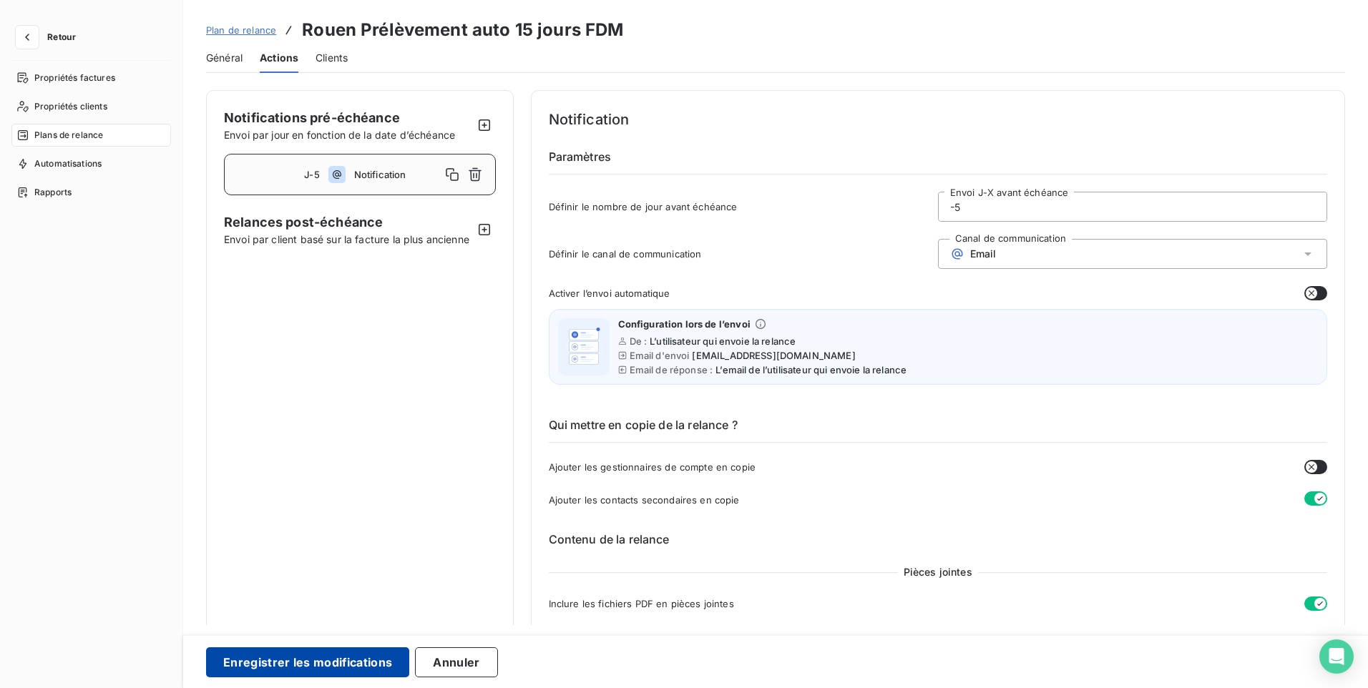
type input "-5"
click at [349, 663] on button "Enregistrer les modifications" at bounding box center [307, 663] width 203 height 30
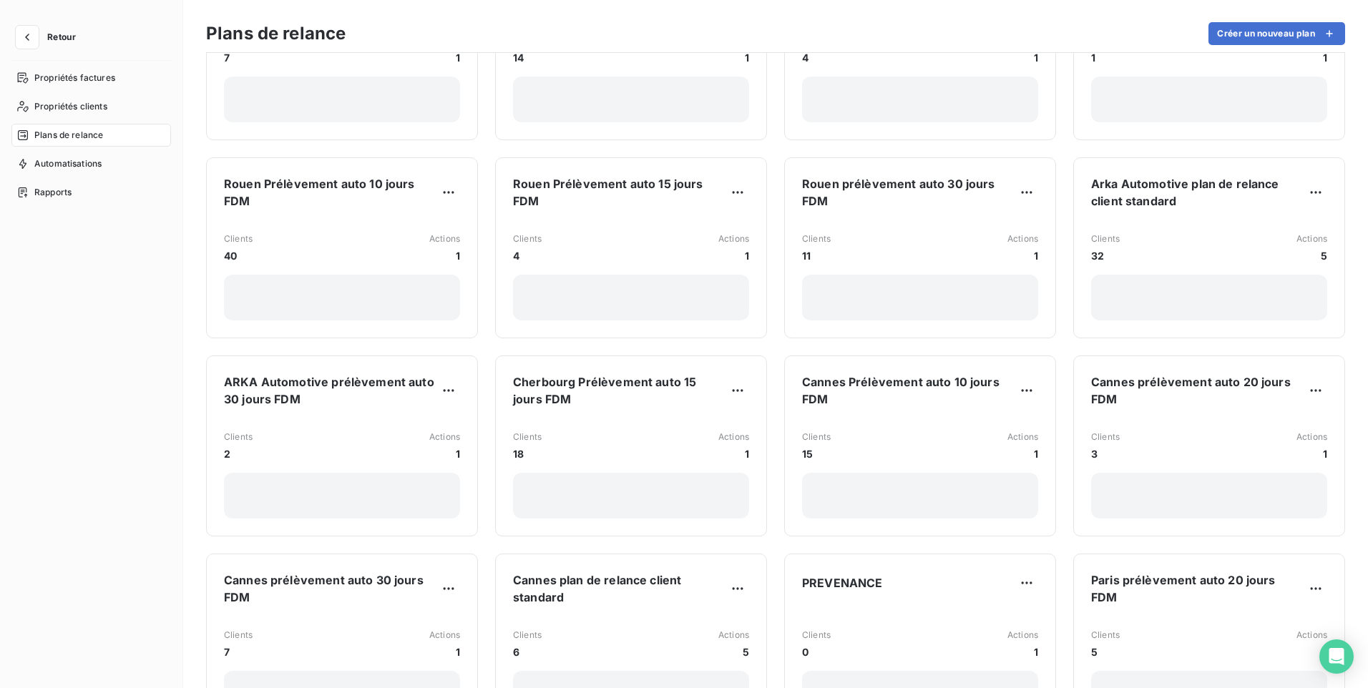
scroll to position [930, 0]
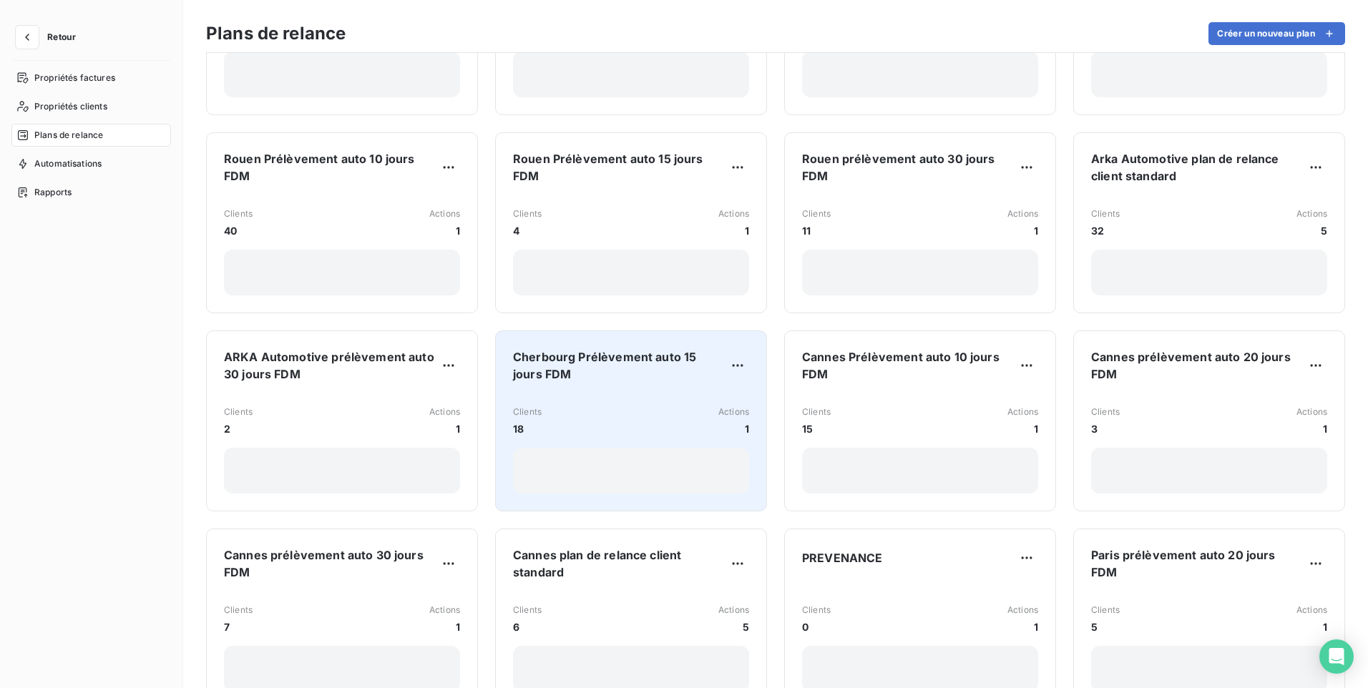
click at [582, 406] on div "Clients 18 Actions 1" at bounding box center [631, 421] width 236 height 31
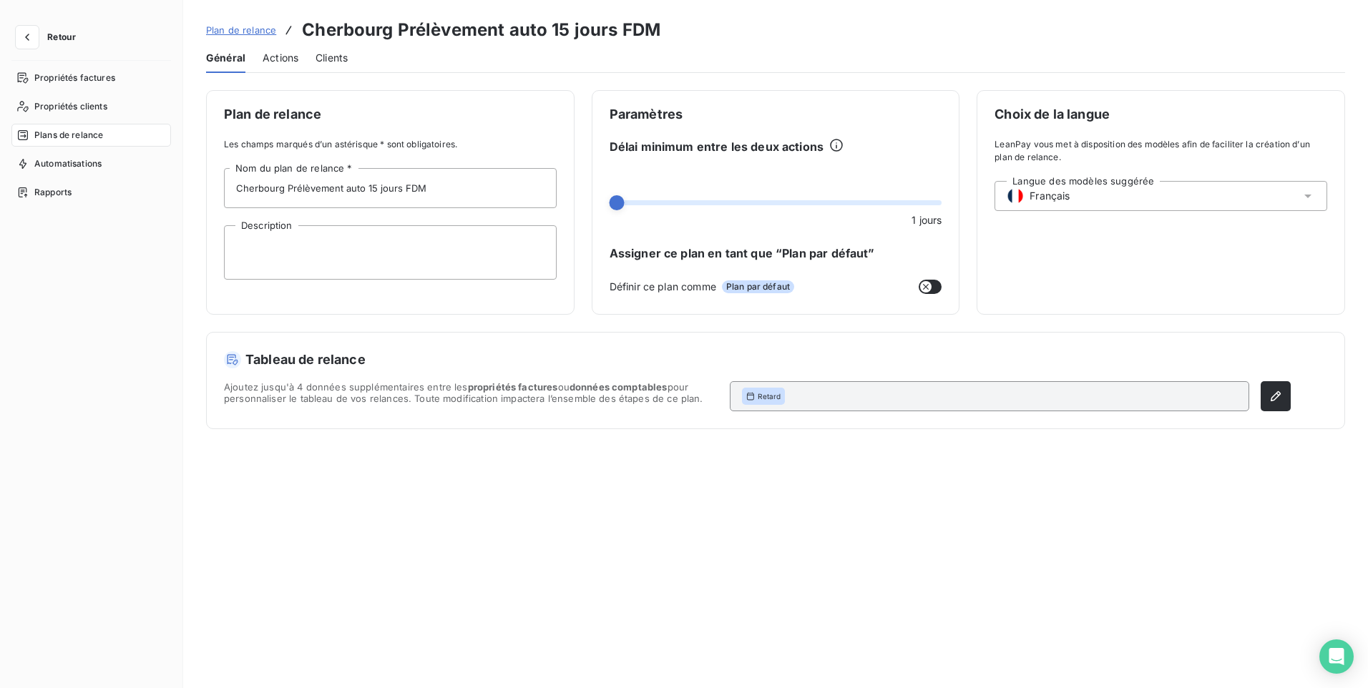
click at [273, 60] on span "Actions" at bounding box center [281, 58] width 36 height 14
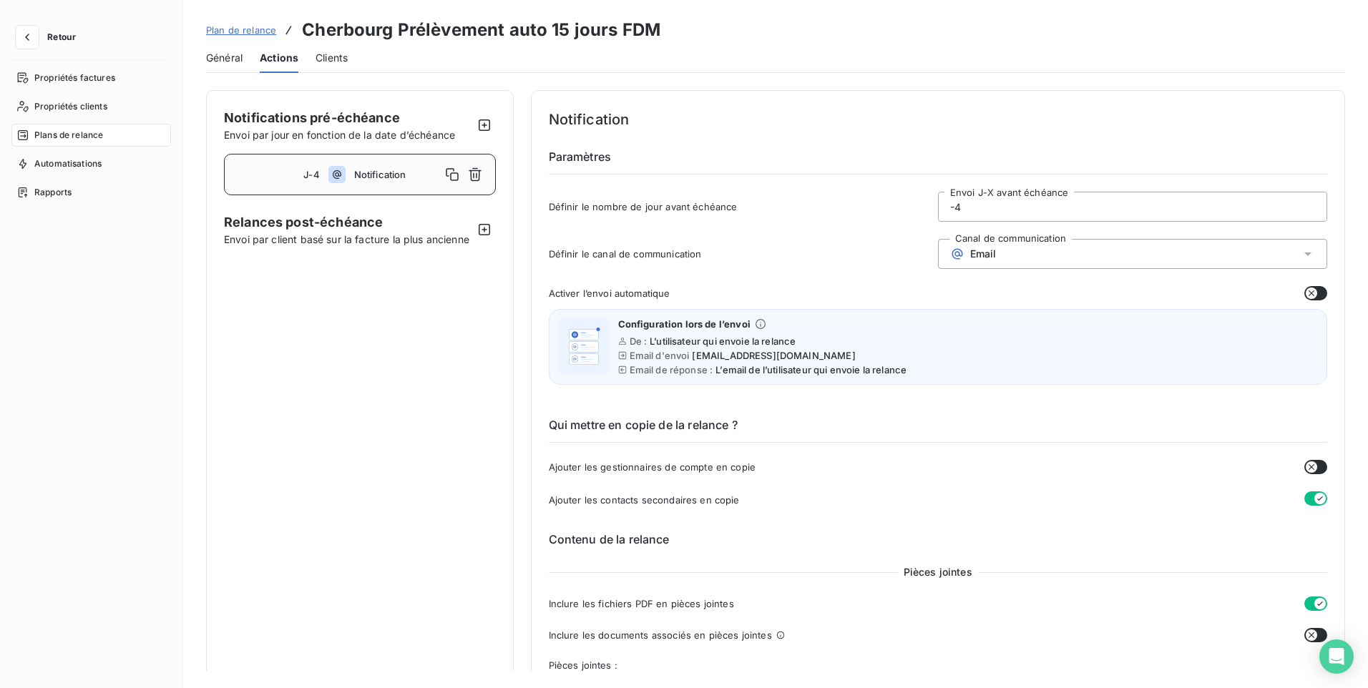
click at [986, 218] on input "-4" at bounding box center [1133, 206] width 388 height 29
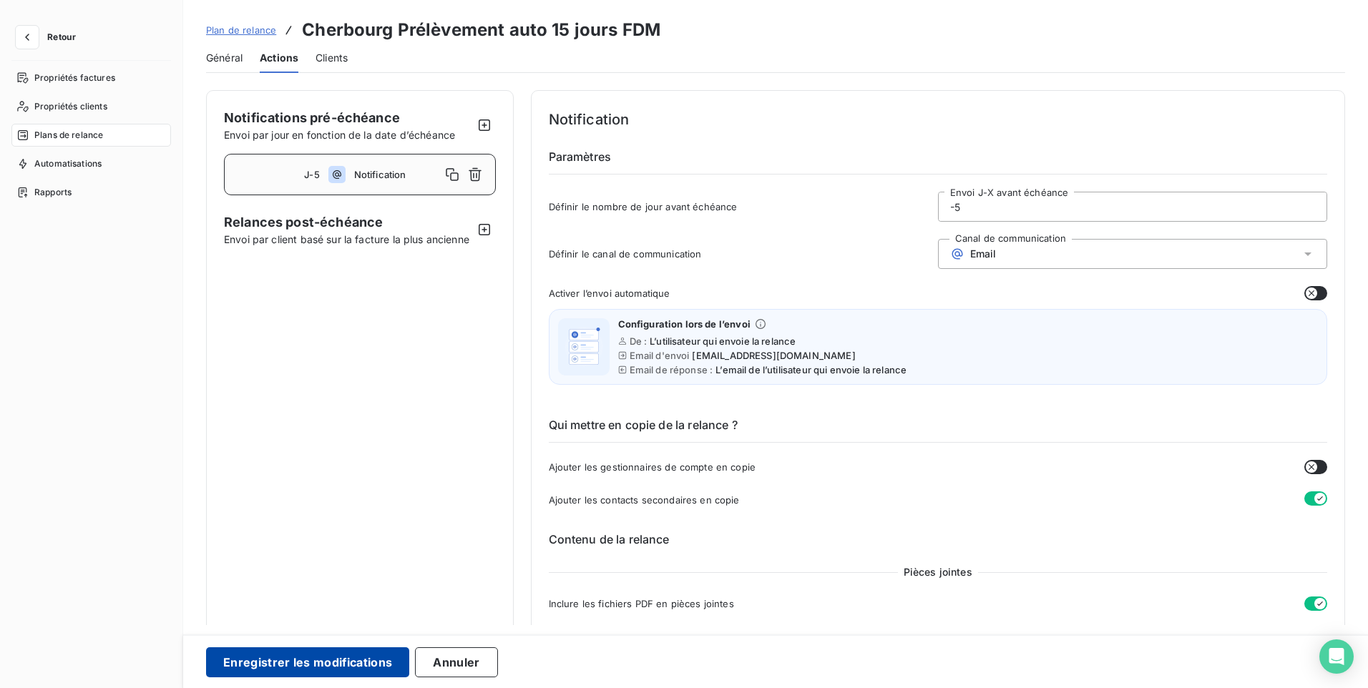
type input "-5"
click at [297, 659] on button "Enregistrer les modifications" at bounding box center [307, 663] width 203 height 30
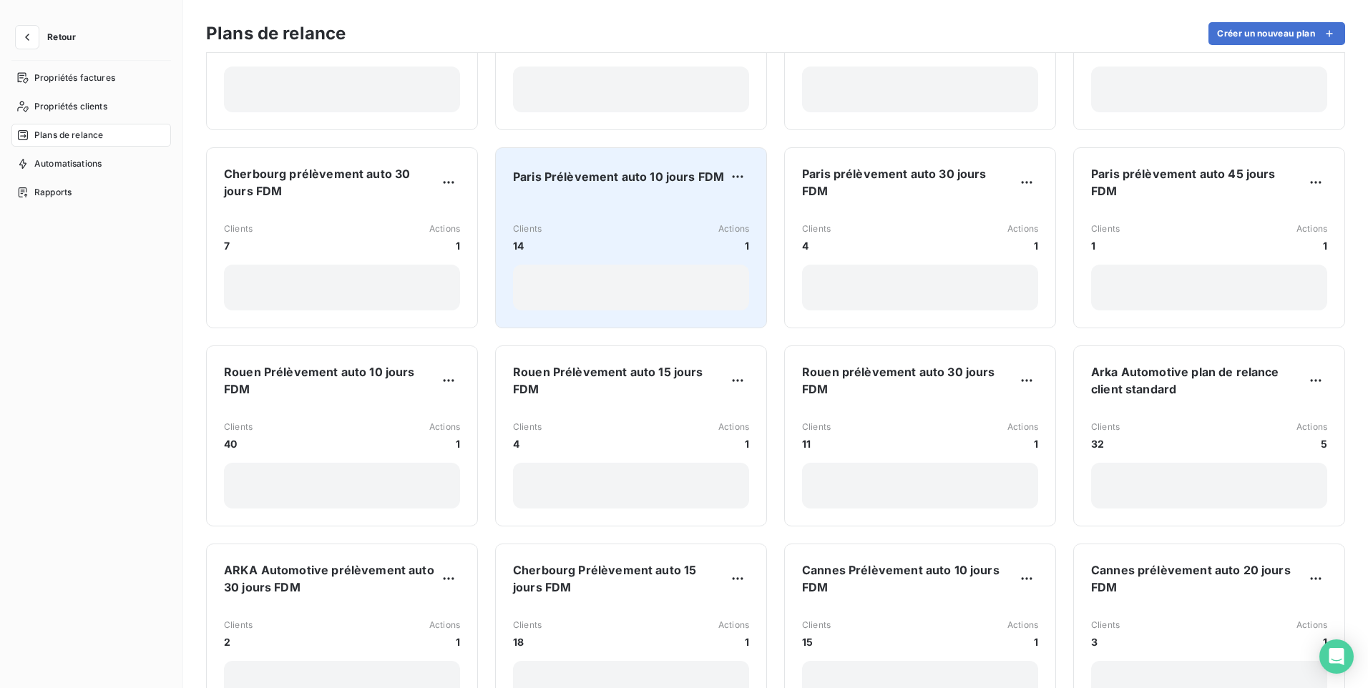
scroll to position [859, 0]
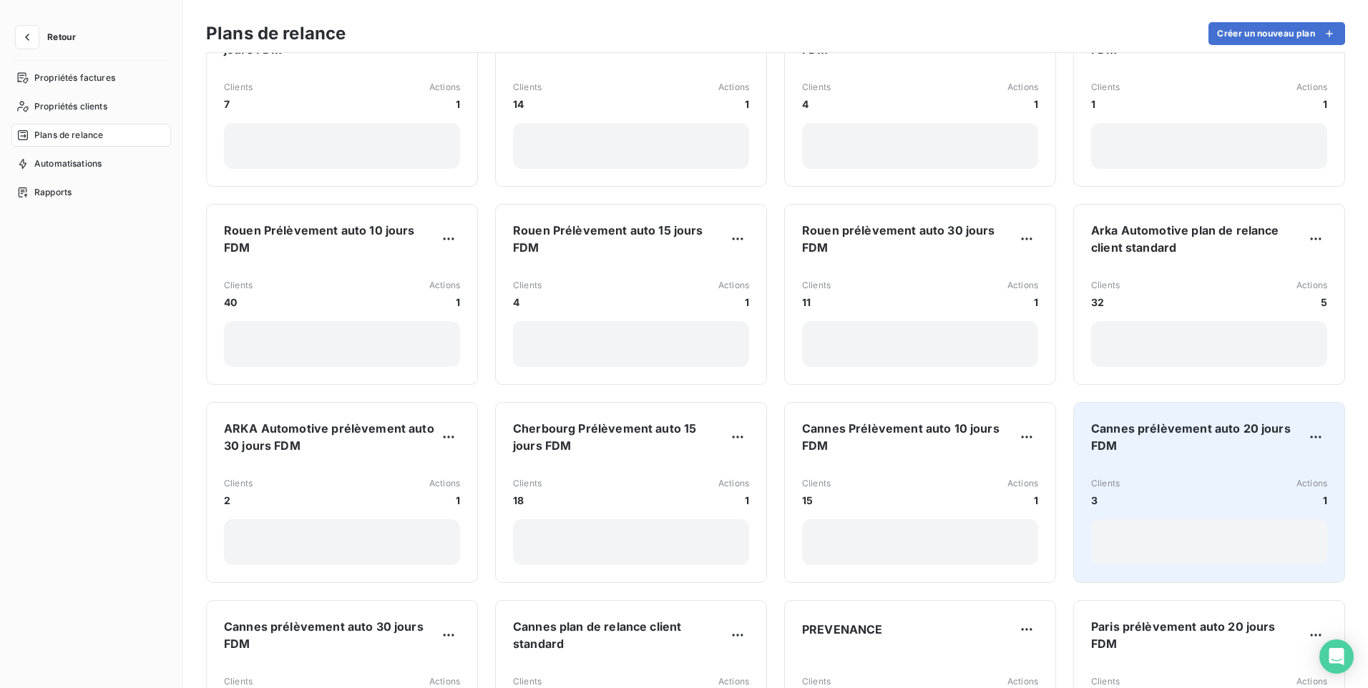
click at [1245, 466] on div "Clients 3 Actions 1" at bounding box center [1209, 515] width 236 height 99
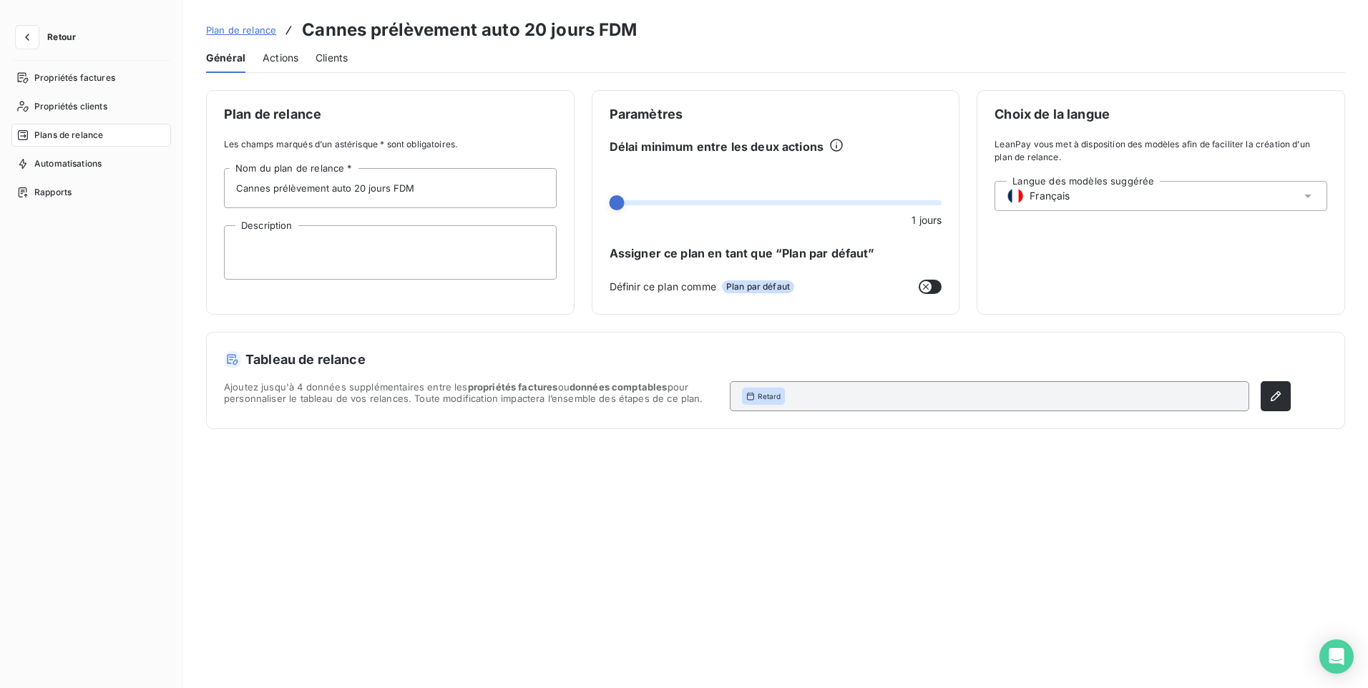
drag, startPoint x: 283, startPoint y: 59, endPoint x: 361, endPoint y: 78, distance: 80.4
click at [283, 58] on span "Actions" at bounding box center [281, 58] width 36 height 14
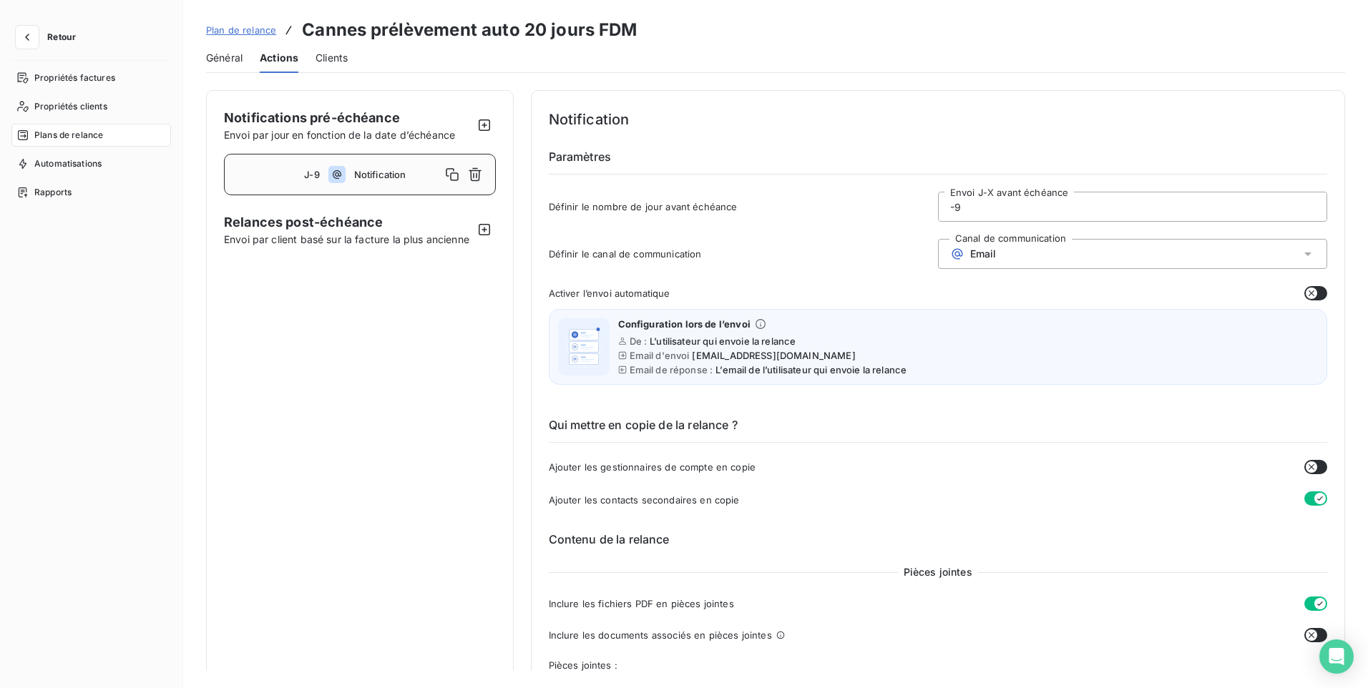
click at [980, 212] on input "-9" at bounding box center [1133, 206] width 388 height 29
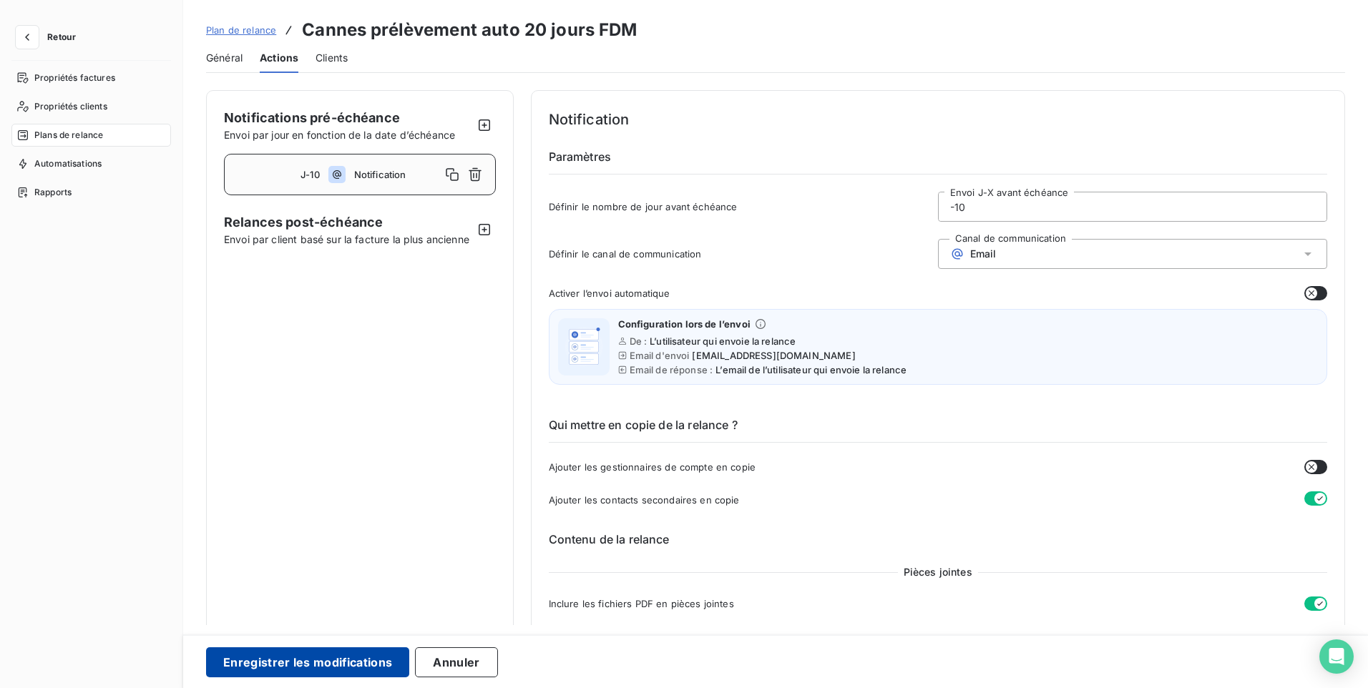
type input "-10"
click at [245, 662] on button "Enregistrer les modifications" at bounding box center [307, 663] width 203 height 30
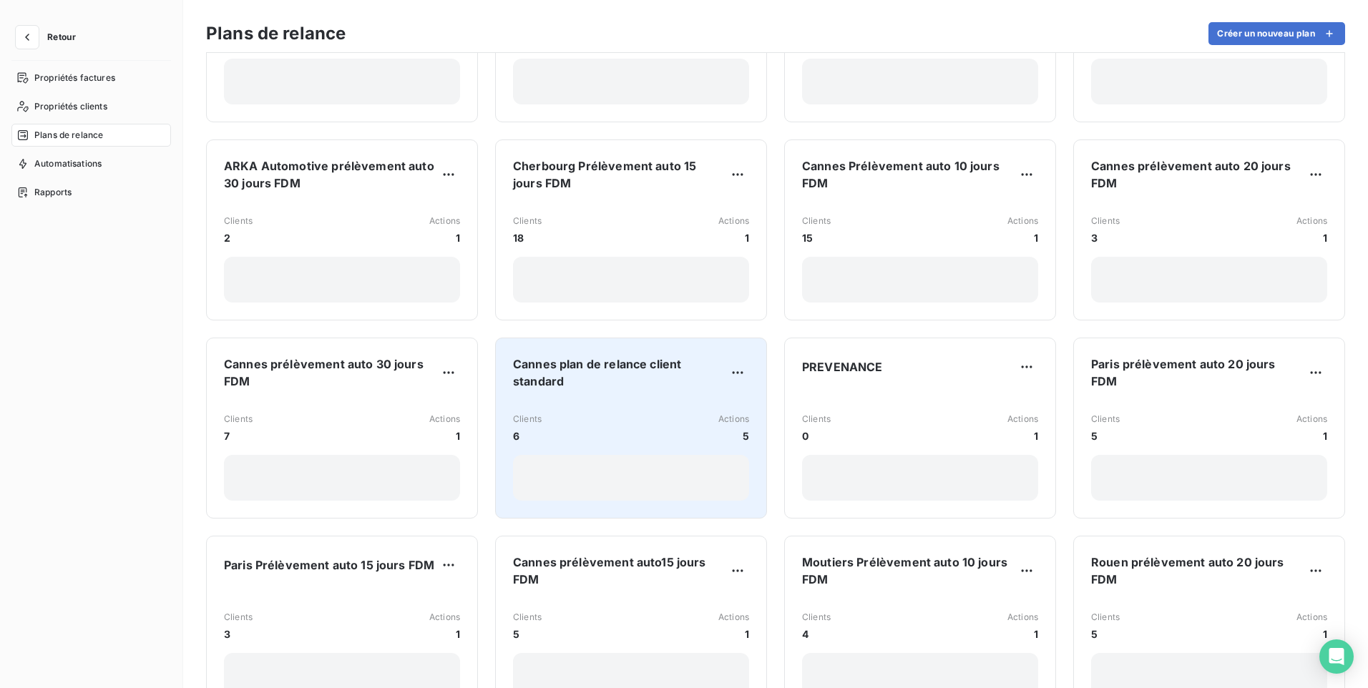
scroll to position [1145, 0]
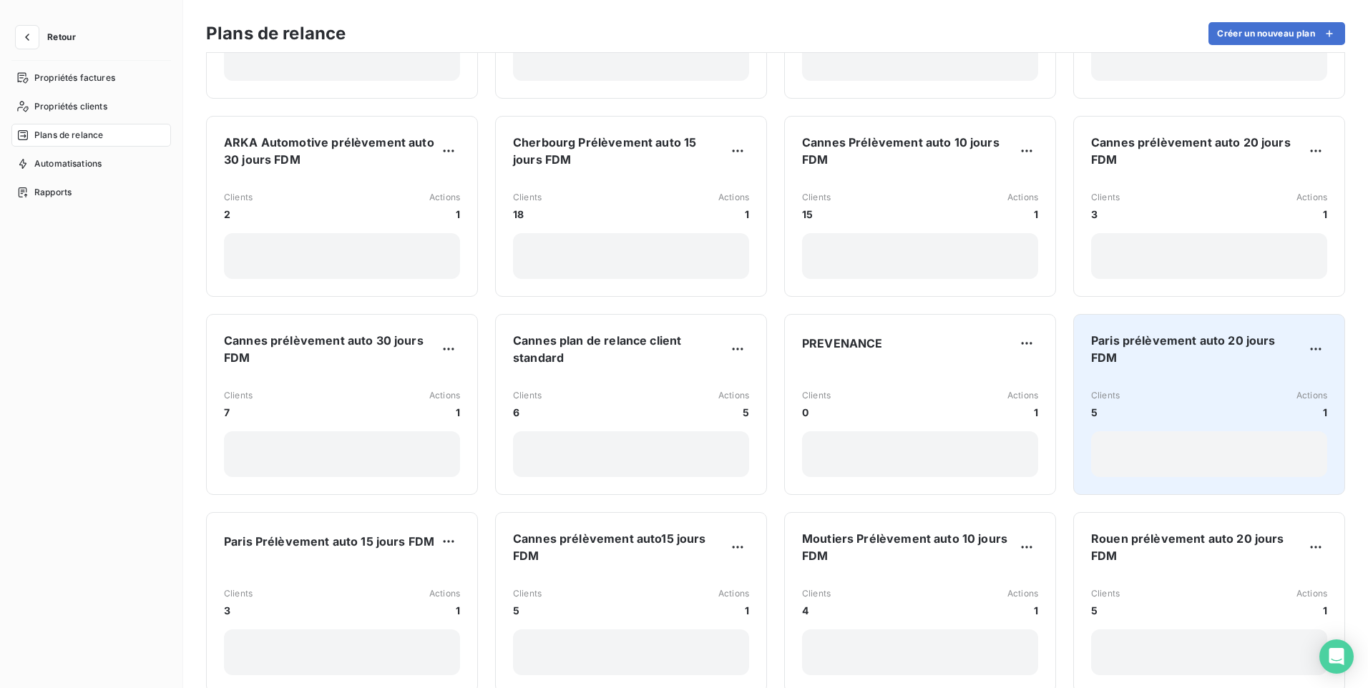
click at [1171, 340] on span "Paris prélèvement auto 20 jours FDM" at bounding box center [1197, 349] width 213 height 34
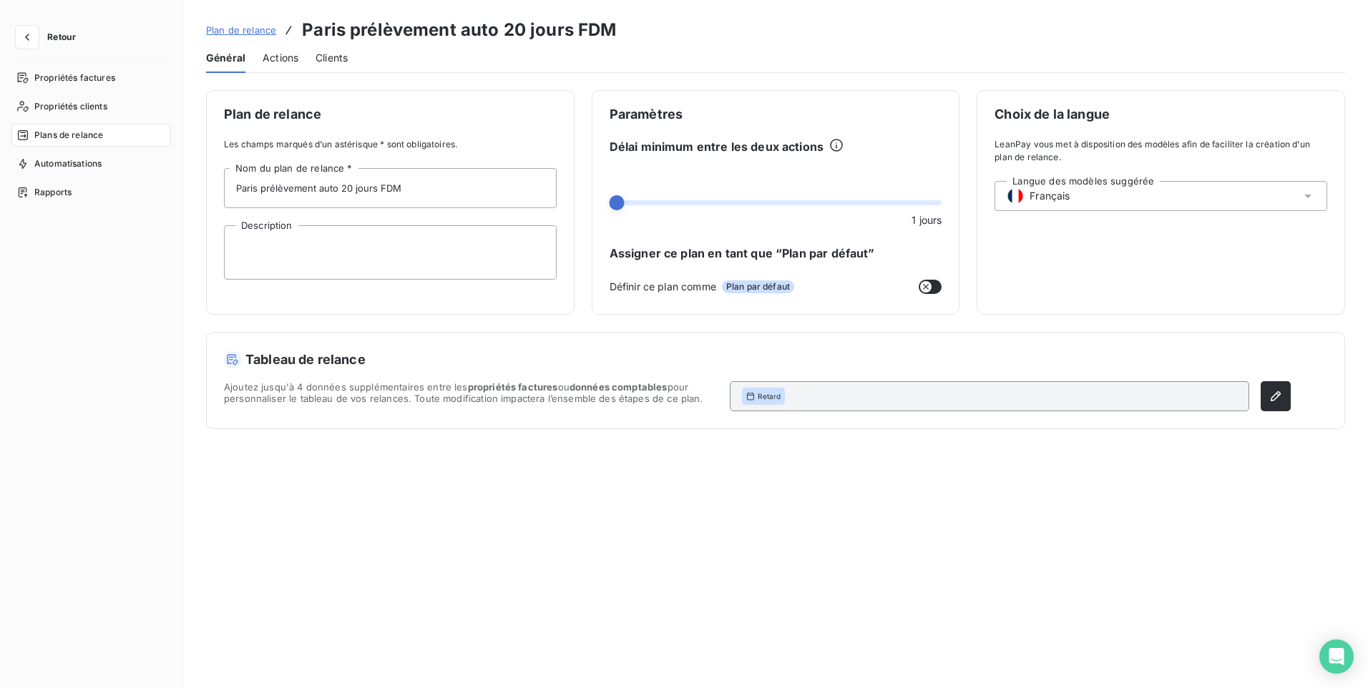
click at [281, 59] on span "Actions" at bounding box center [281, 58] width 36 height 14
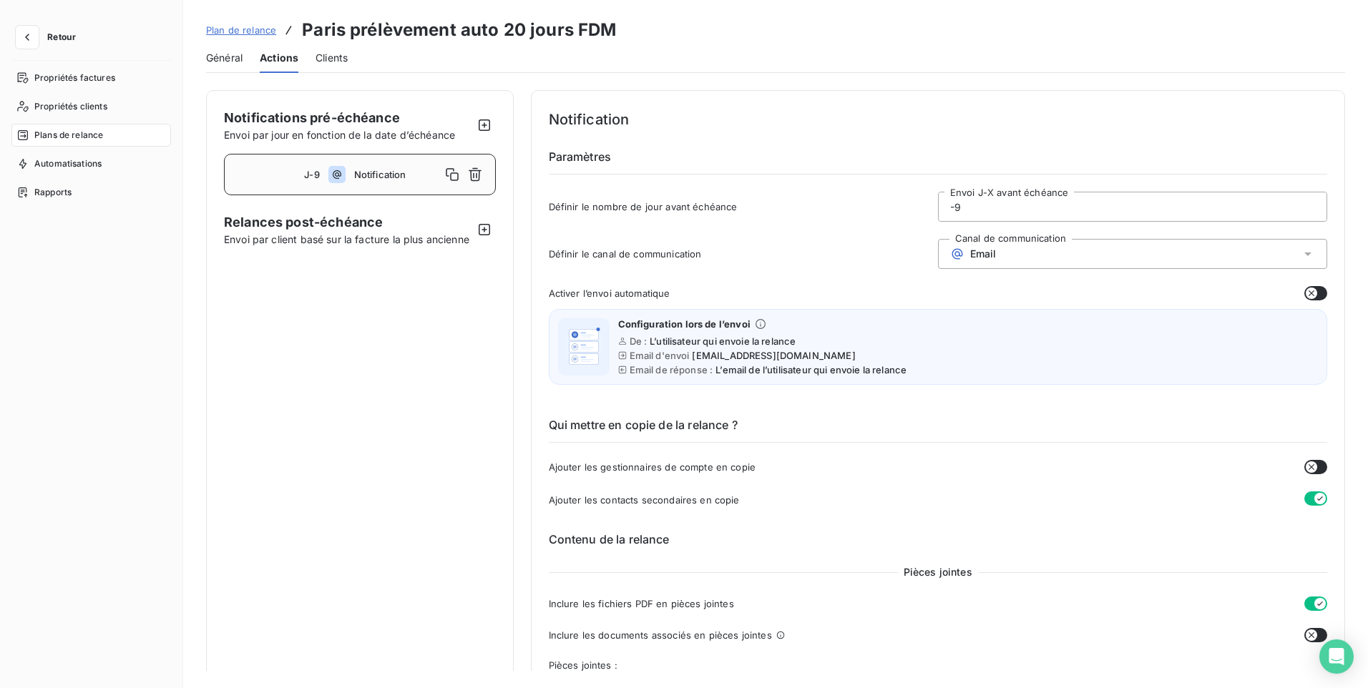
click at [987, 207] on input "-9" at bounding box center [1133, 206] width 388 height 29
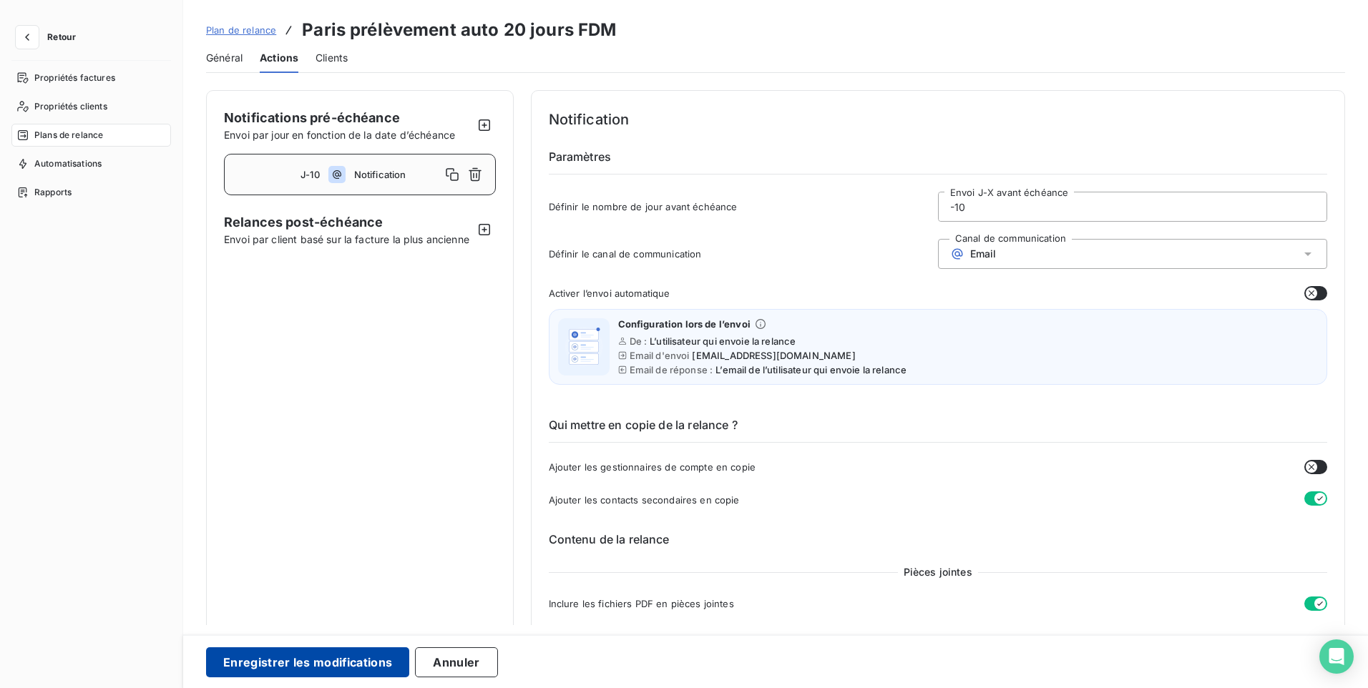
type input "-10"
click at [233, 668] on button "Enregistrer les modifications" at bounding box center [307, 663] width 203 height 30
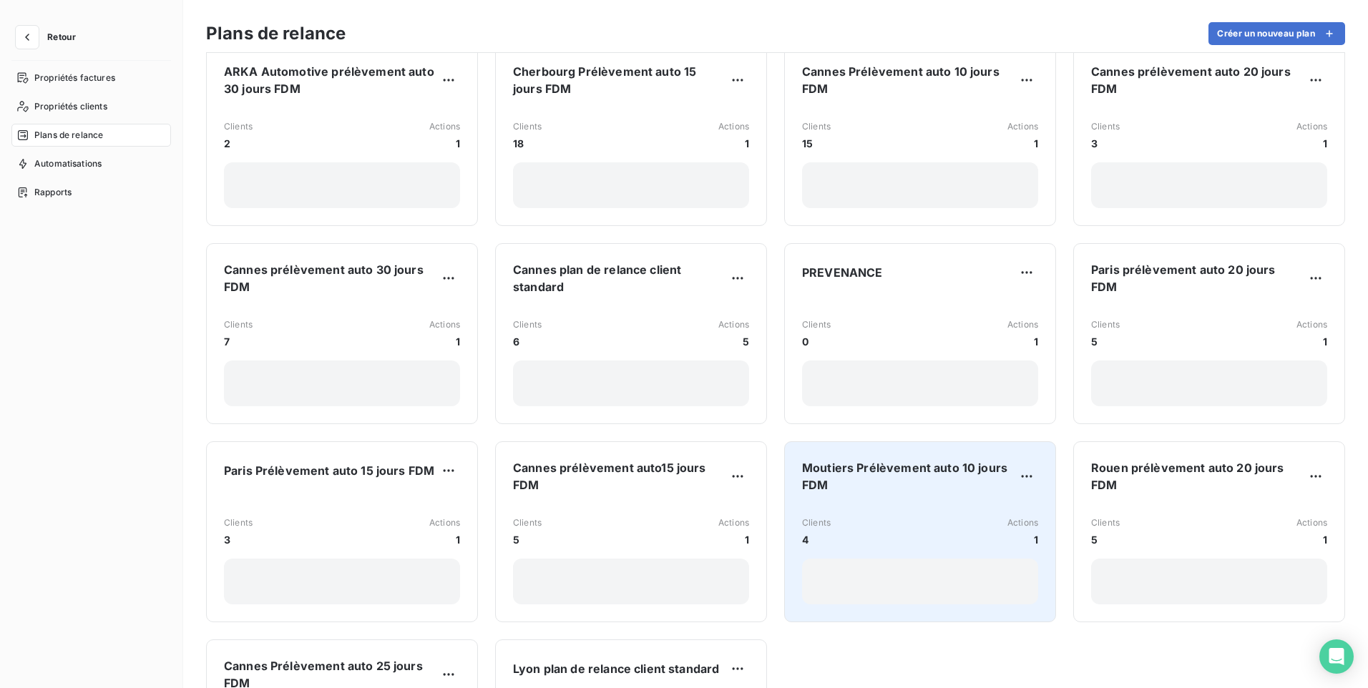
scroll to position [1216, 0]
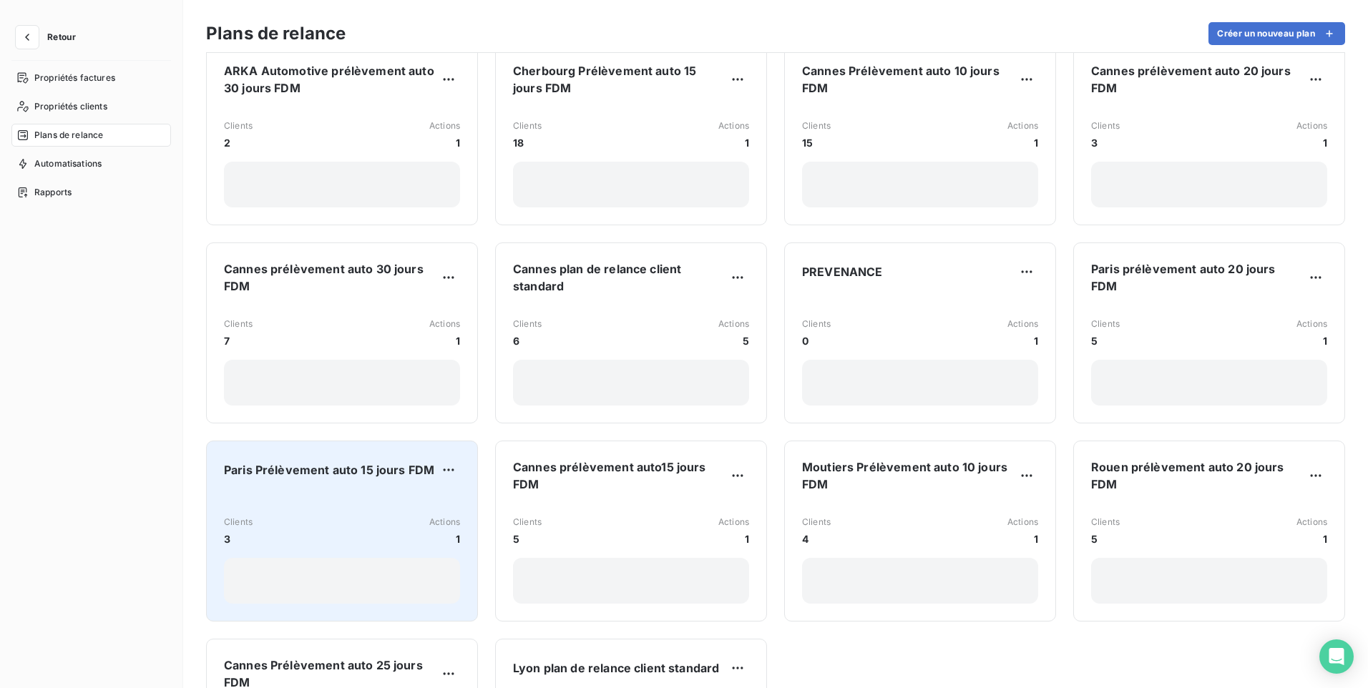
click at [275, 497] on div "Clients 3 Actions 1" at bounding box center [342, 548] width 236 height 111
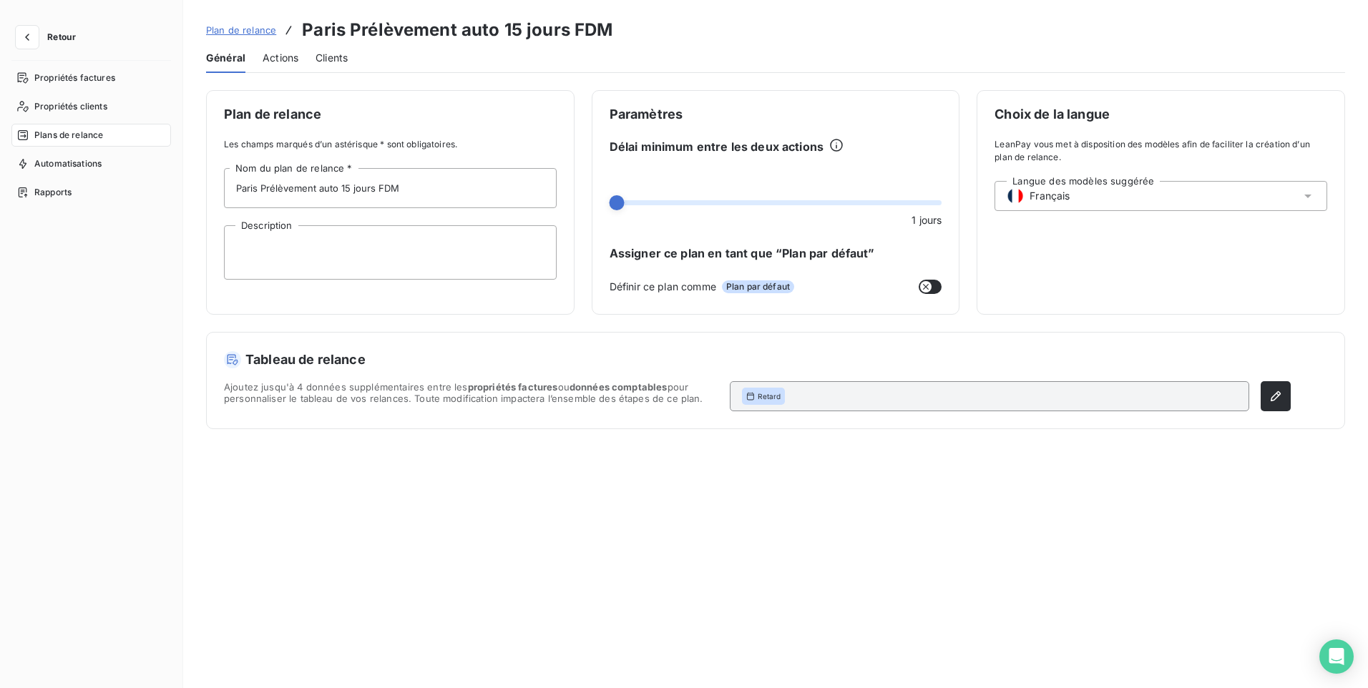
click at [263, 62] on span "Actions" at bounding box center [281, 58] width 36 height 14
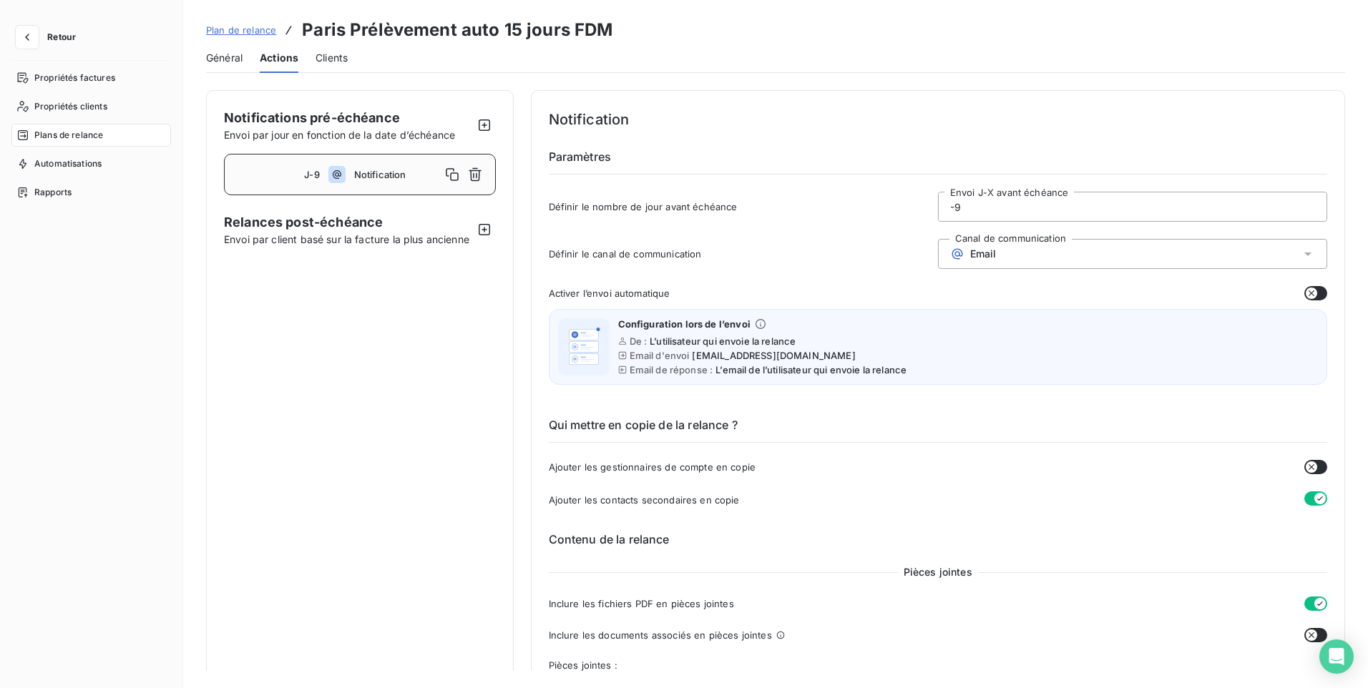
click at [978, 208] on input "-9" at bounding box center [1133, 206] width 388 height 29
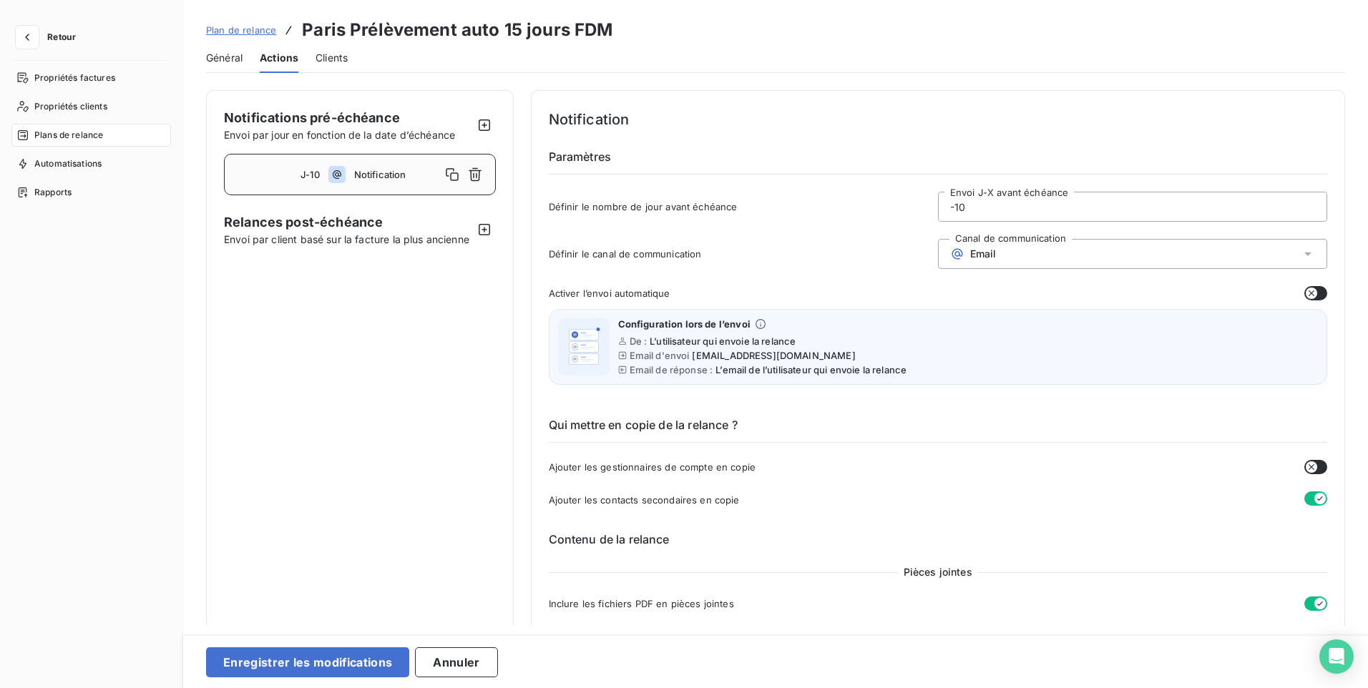
type input "-1"
type input "-5"
click at [273, 665] on button "Enregistrer les modifications" at bounding box center [307, 663] width 203 height 30
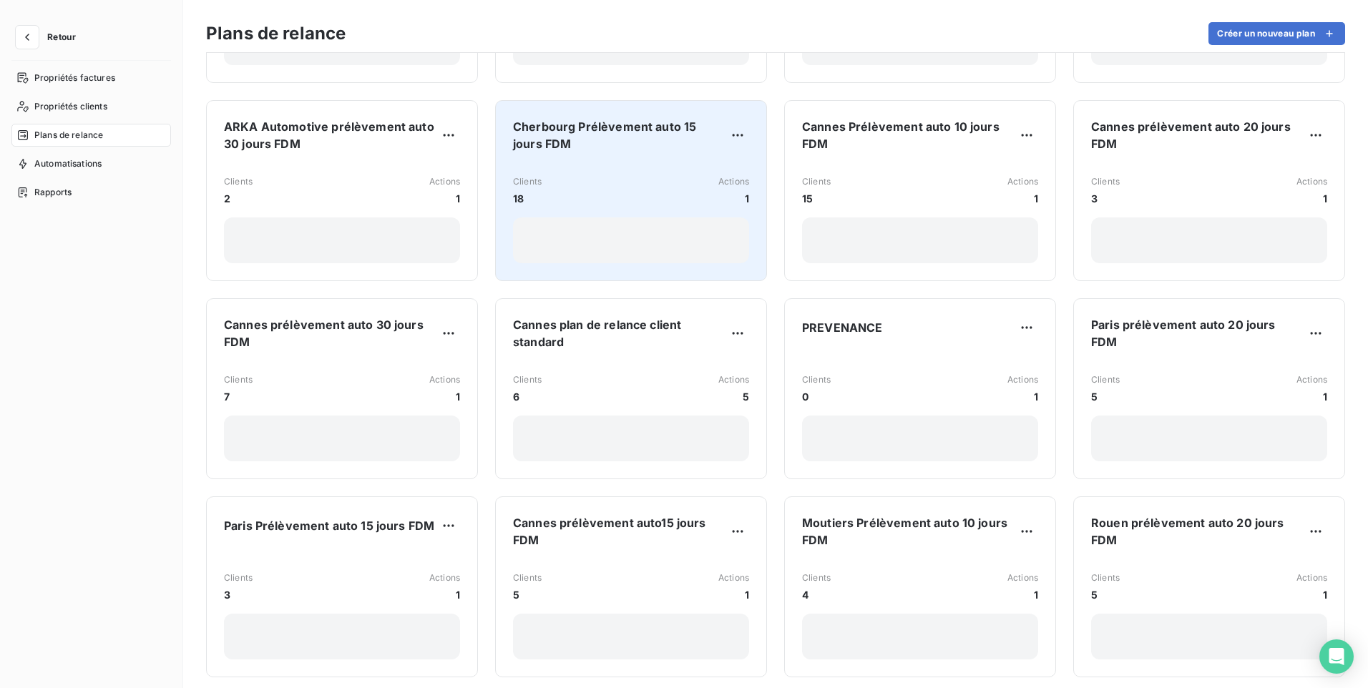
scroll to position [1216, 0]
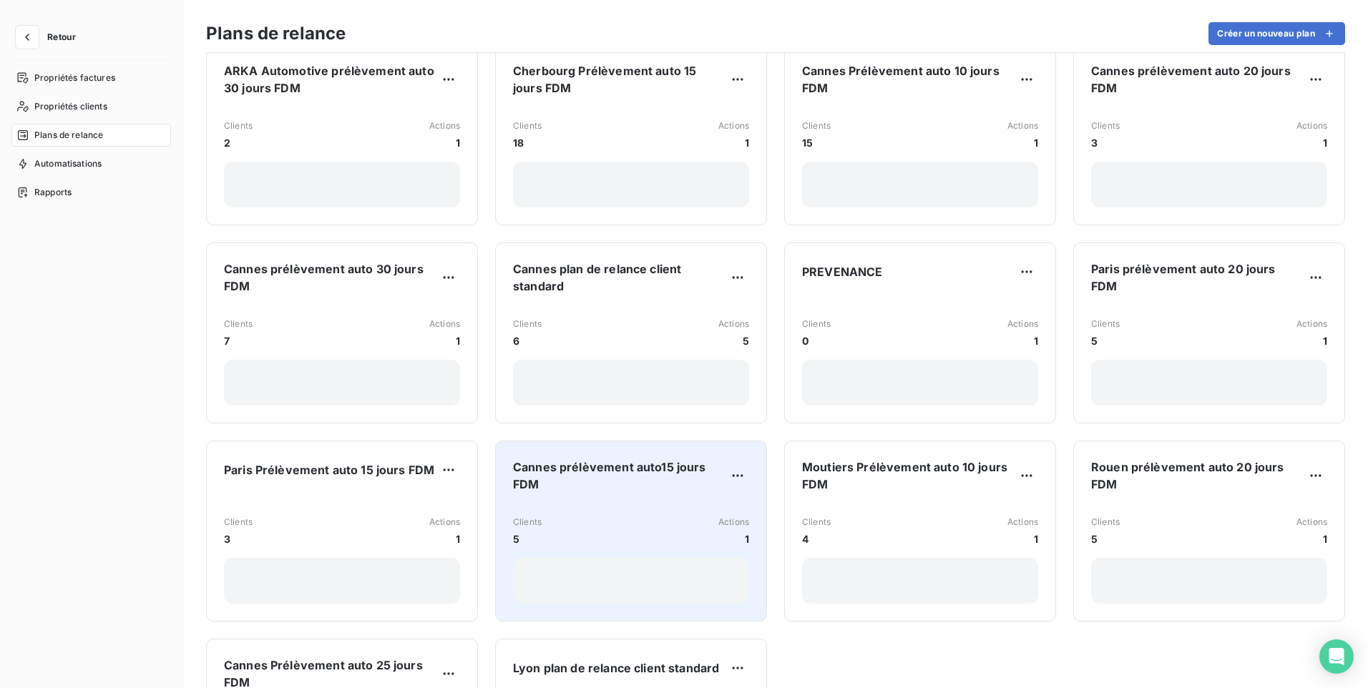
click at [575, 504] on div "Clients 5 Actions 1" at bounding box center [631, 553] width 236 height 99
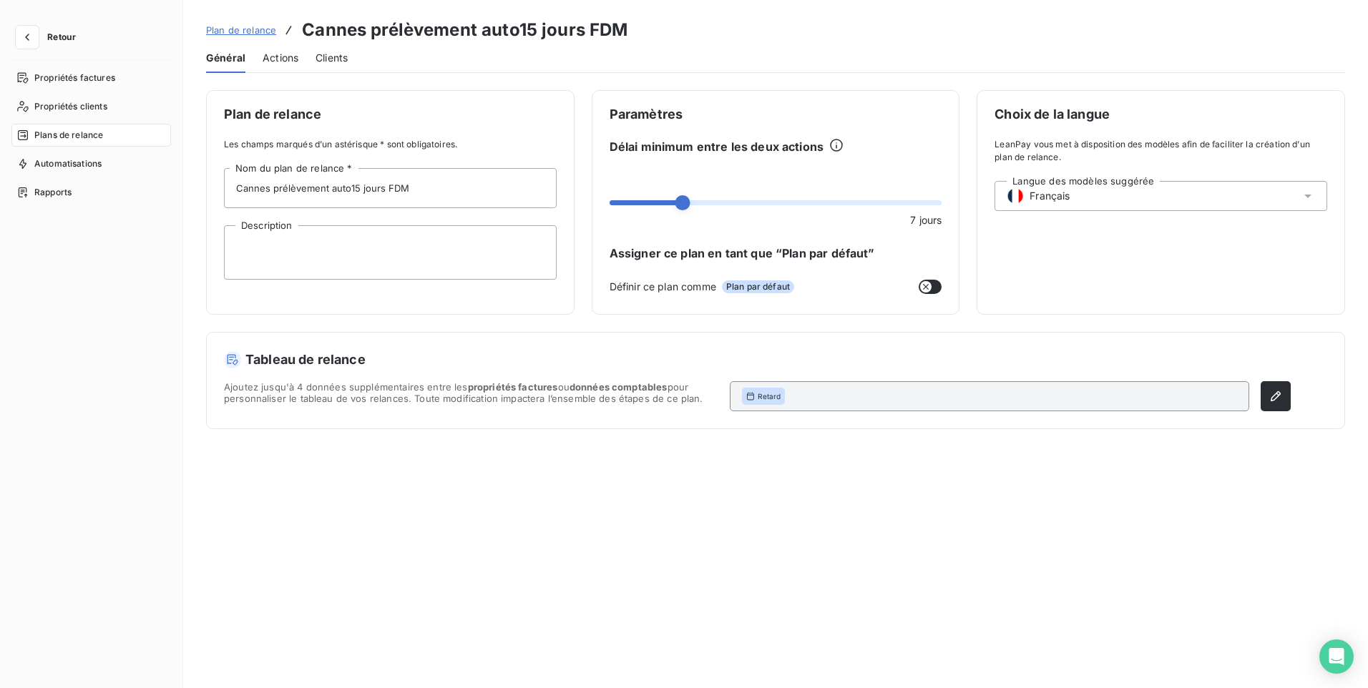
click at [283, 64] on span "Actions" at bounding box center [281, 58] width 36 height 14
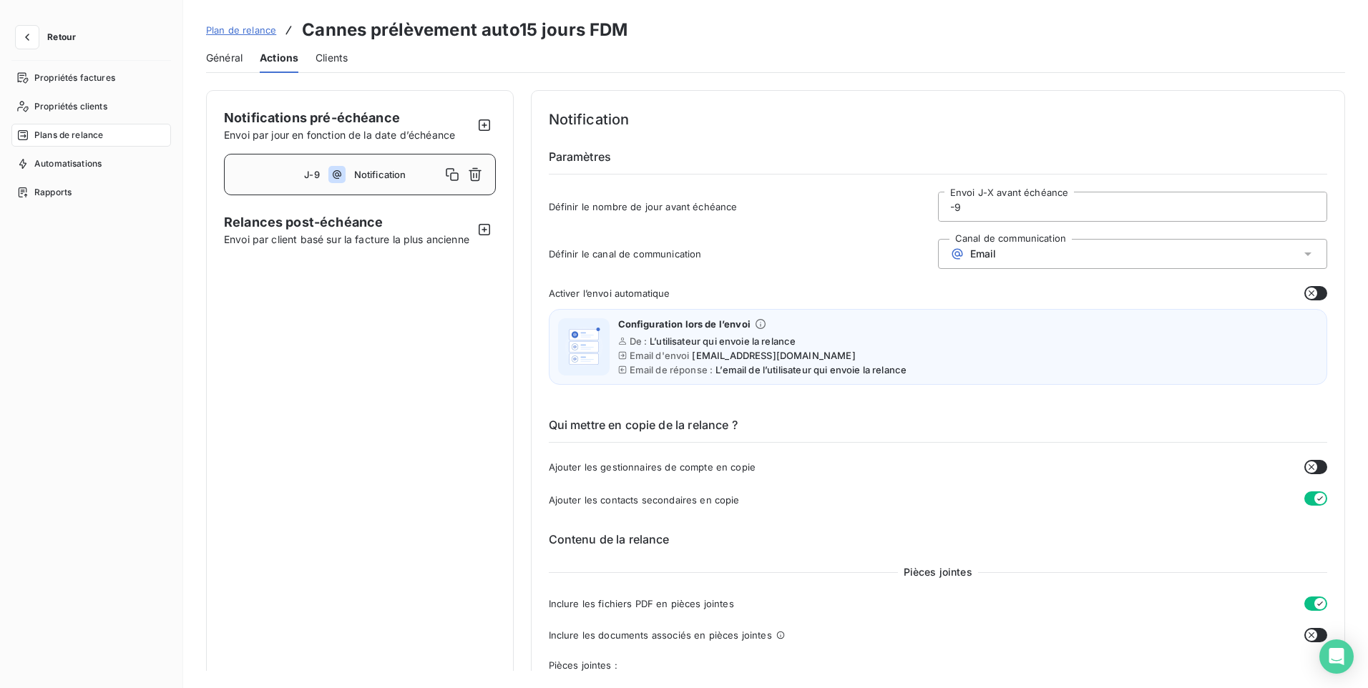
click at [1004, 214] on input "-9" at bounding box center [1133, 206] width 388 height 29
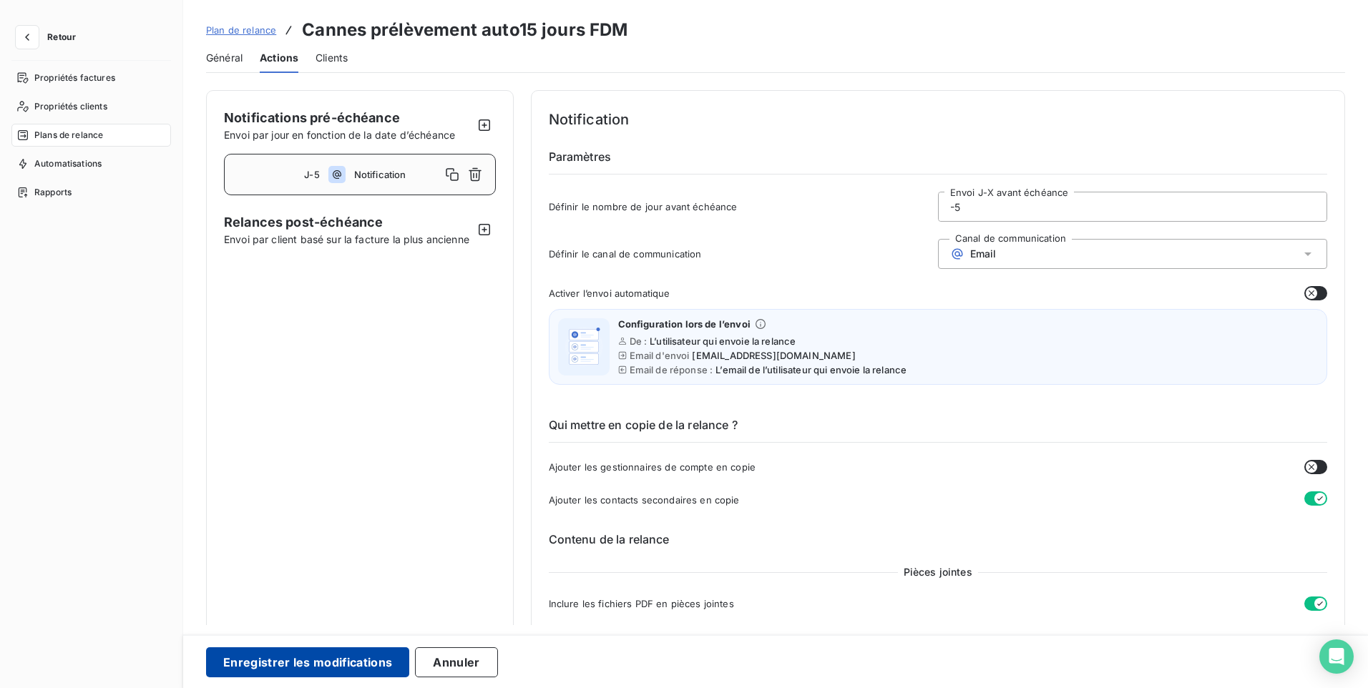
type input "-5"
click at [278, 667] on button "Enregistrer les modifications" at bounding box center [307, 663] width 203 height 30
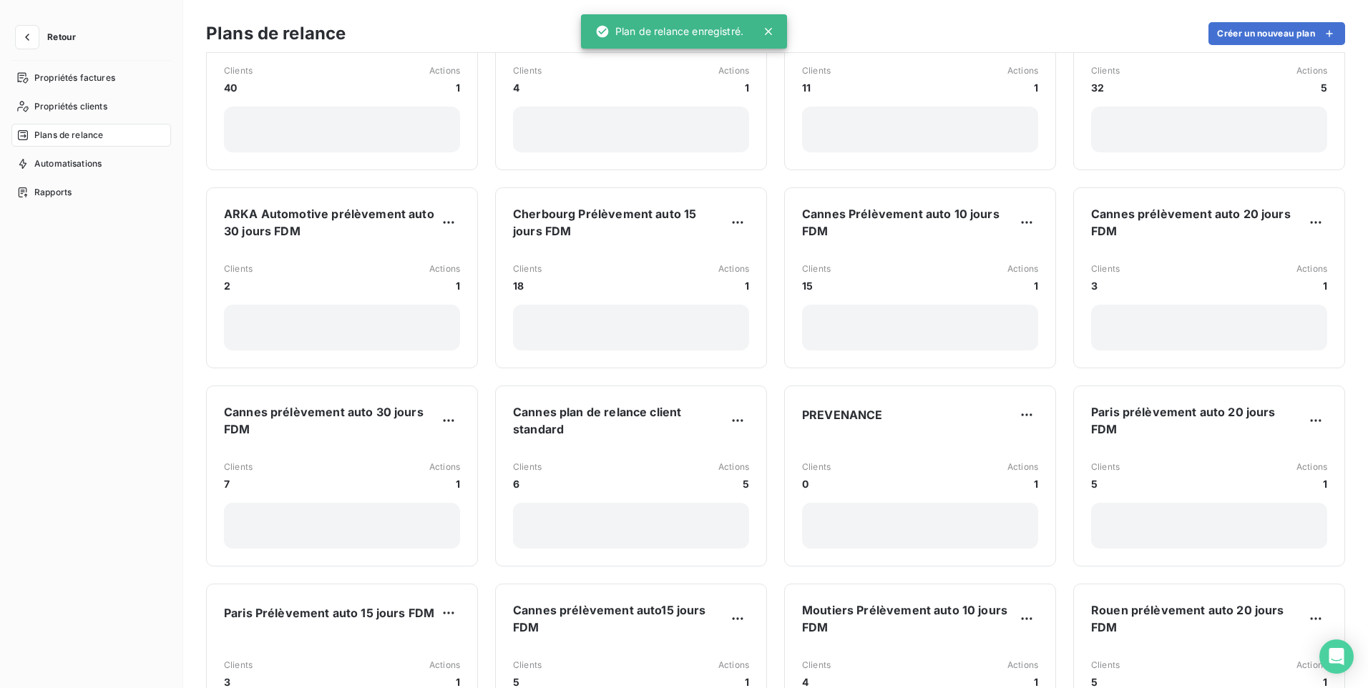
scroll to position [1360, 0]
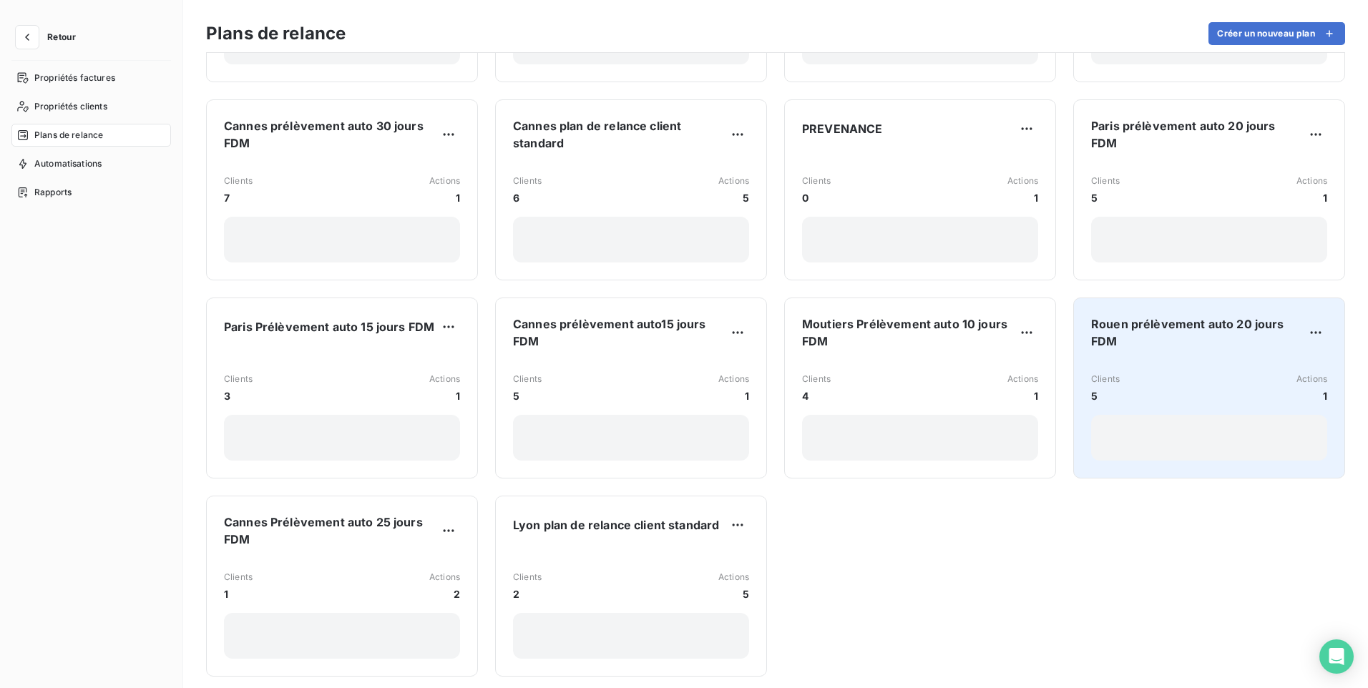
click at [1191, 373] on div "Clients 5 Actions 1" at bounding box center [1209, 388] width 236 height 31
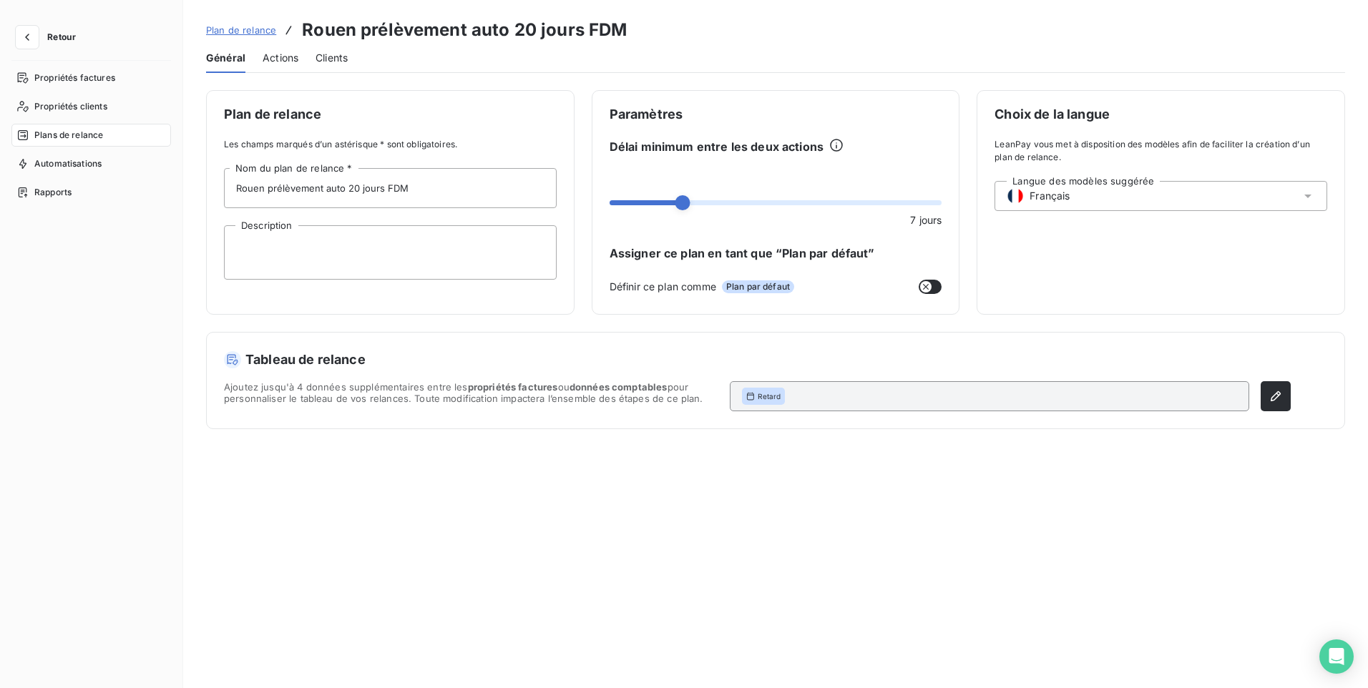
click at [263, 49] on div "Actions" at bounding box center [281, 58] width 36 height 30
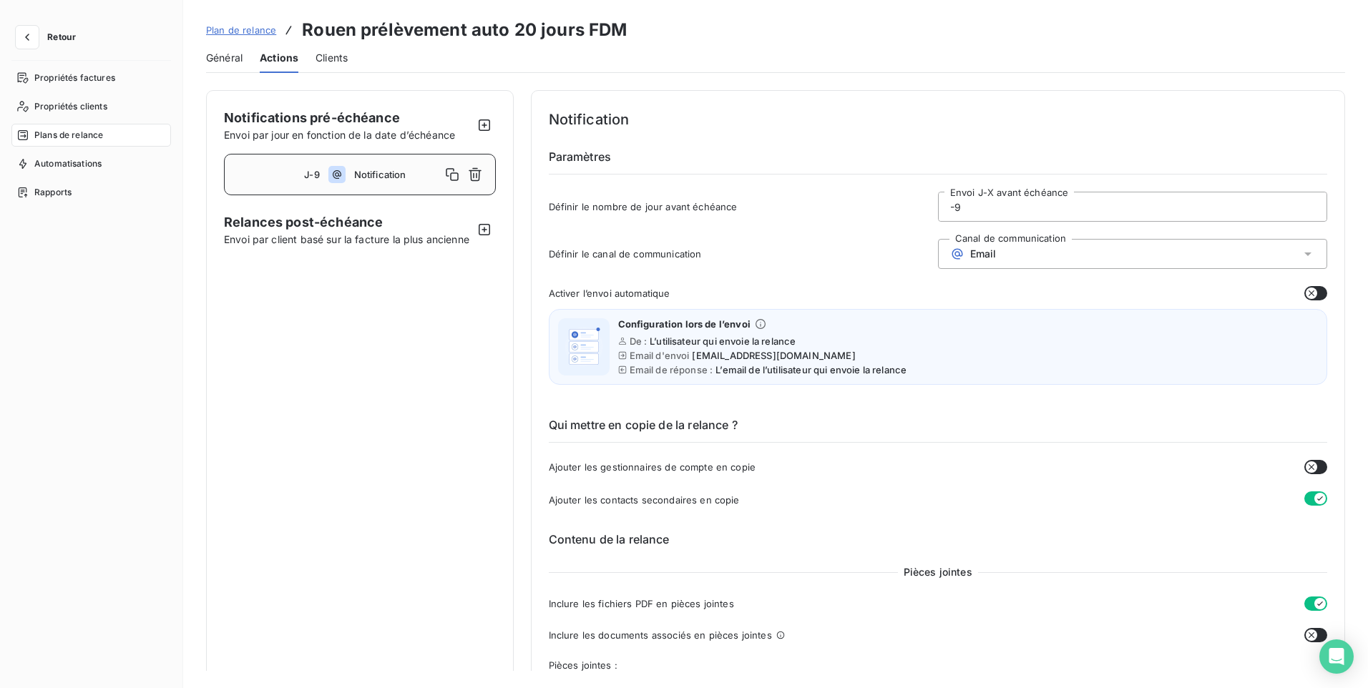
click at [972, 209] on input "-9" at bounding box center [1133, 206] width 388 height 29
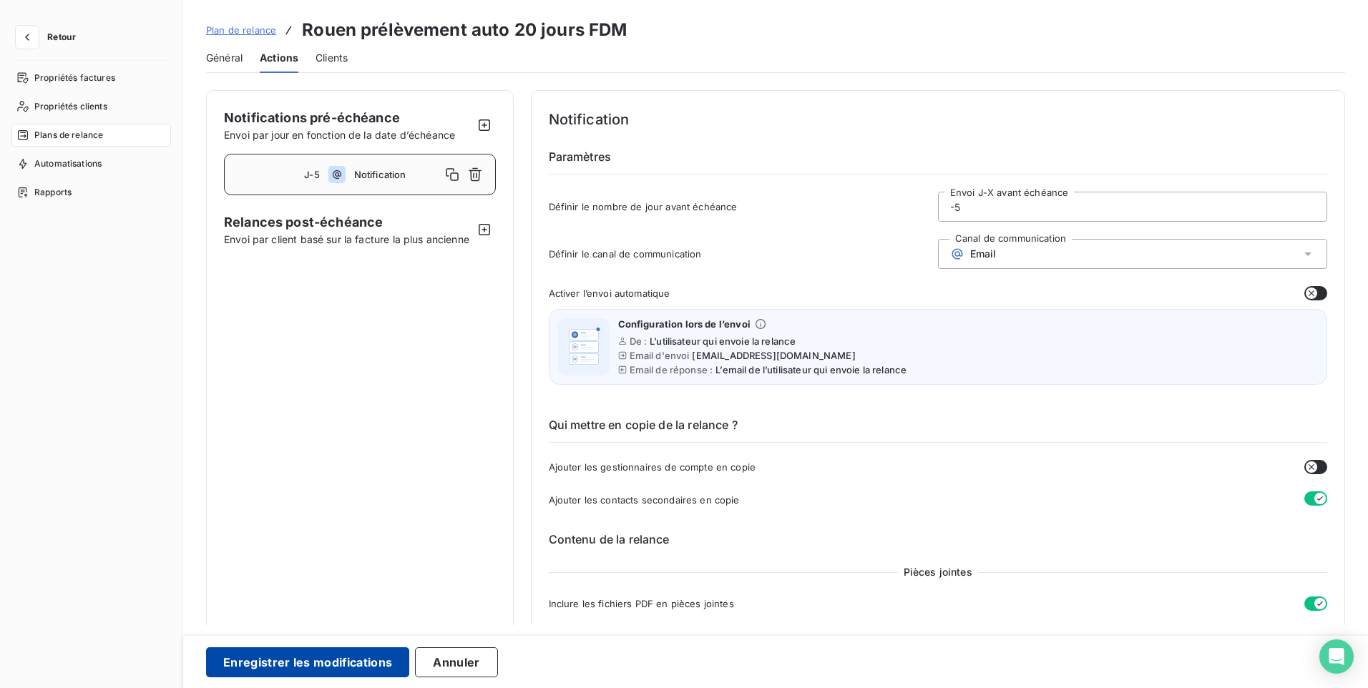
type input "-5"
click at [326, 658] on button "Enregistrer les modifications" at bounding box center [307, 663] width 203 height 30
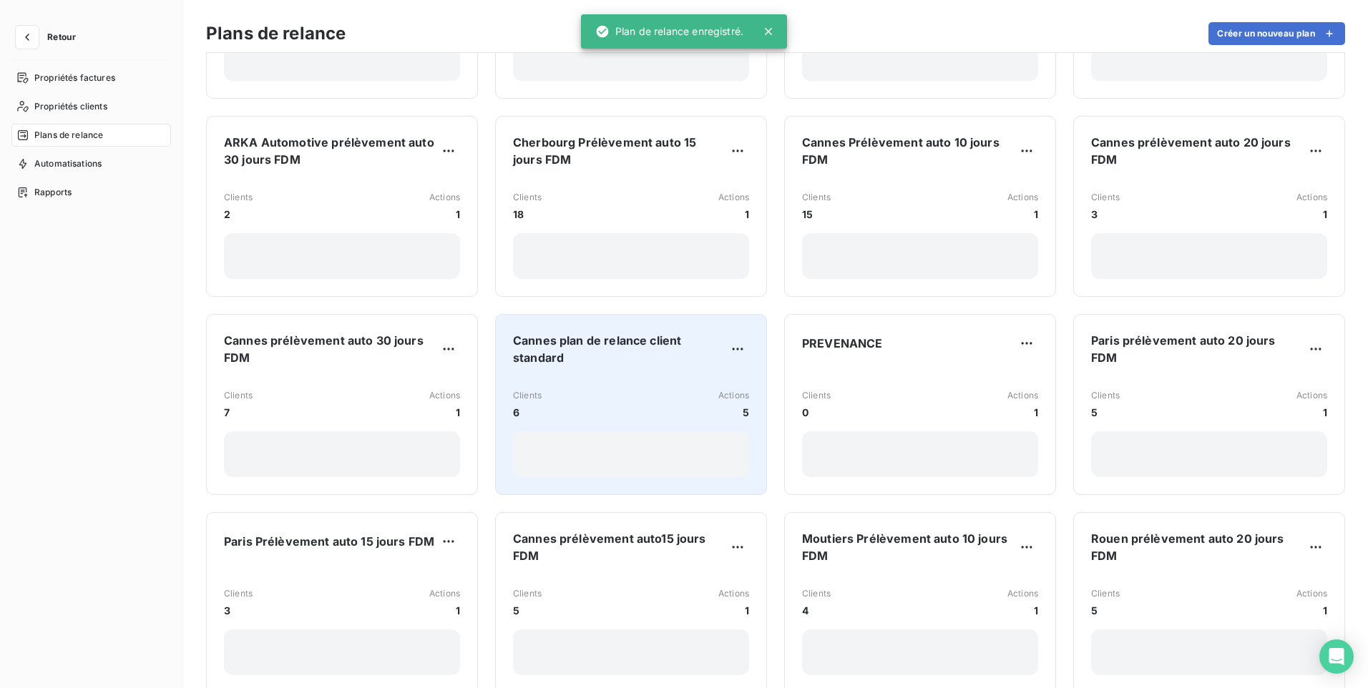
scroll to position [1360, 0]
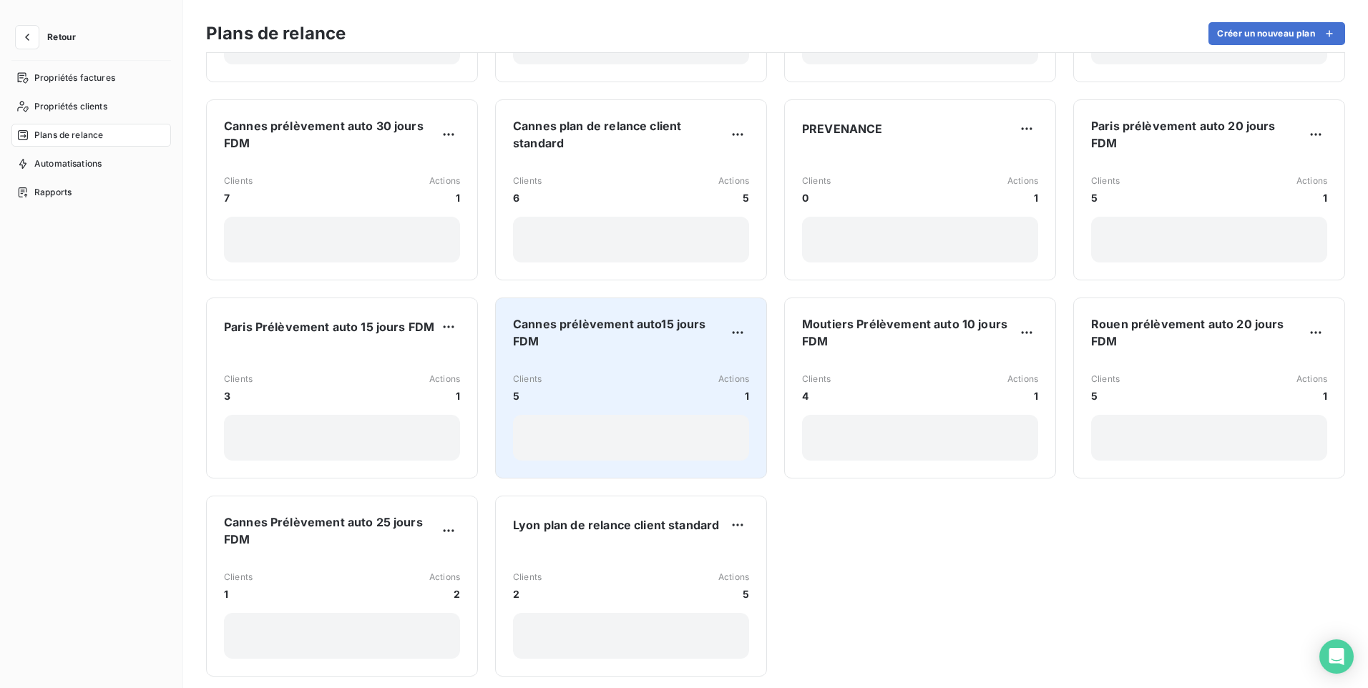
click at [637, 373] on div "Clients 5 Actions 1" at bounding box center [631, 388] width 236 height 31
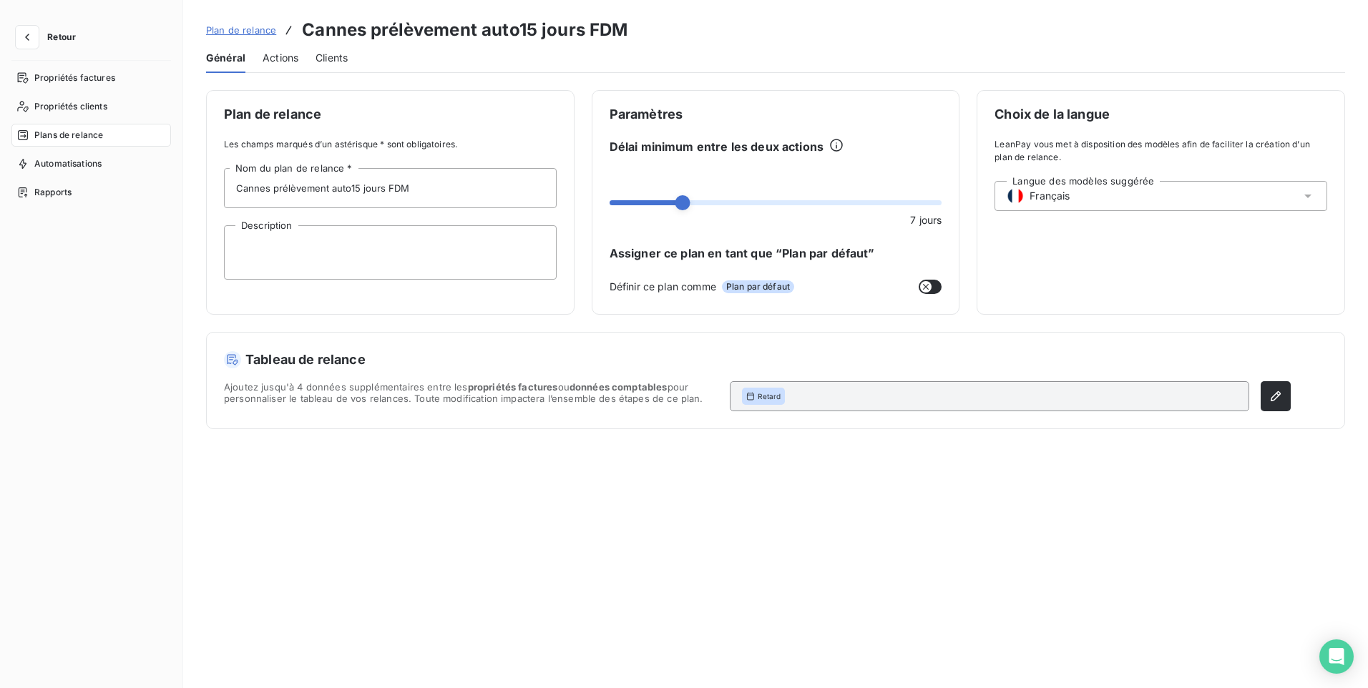
click at [284, 59] on span "Actions" at bounding box center [281, 58] width 36 height 14
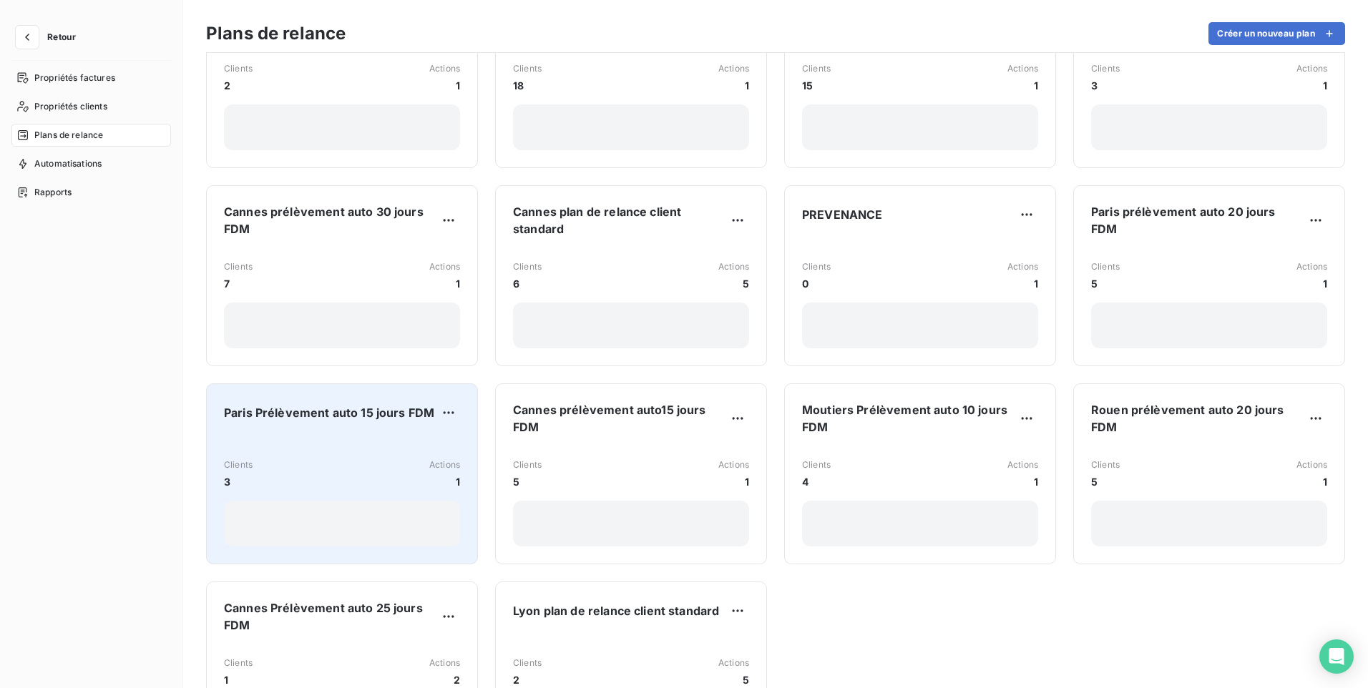
scroll to position [1360, 0]
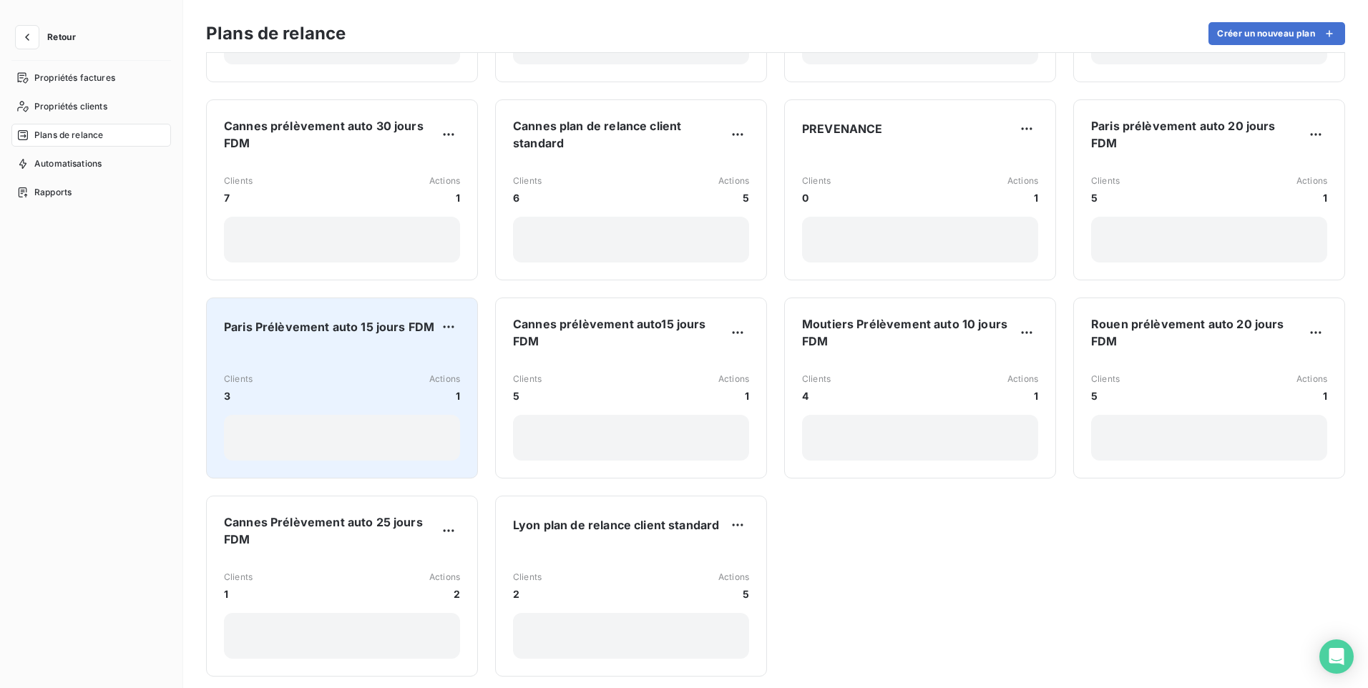
click at [322, 373] on div "Clients 3 Actions 1" at bounding box center [342, 388] width 236 height 31
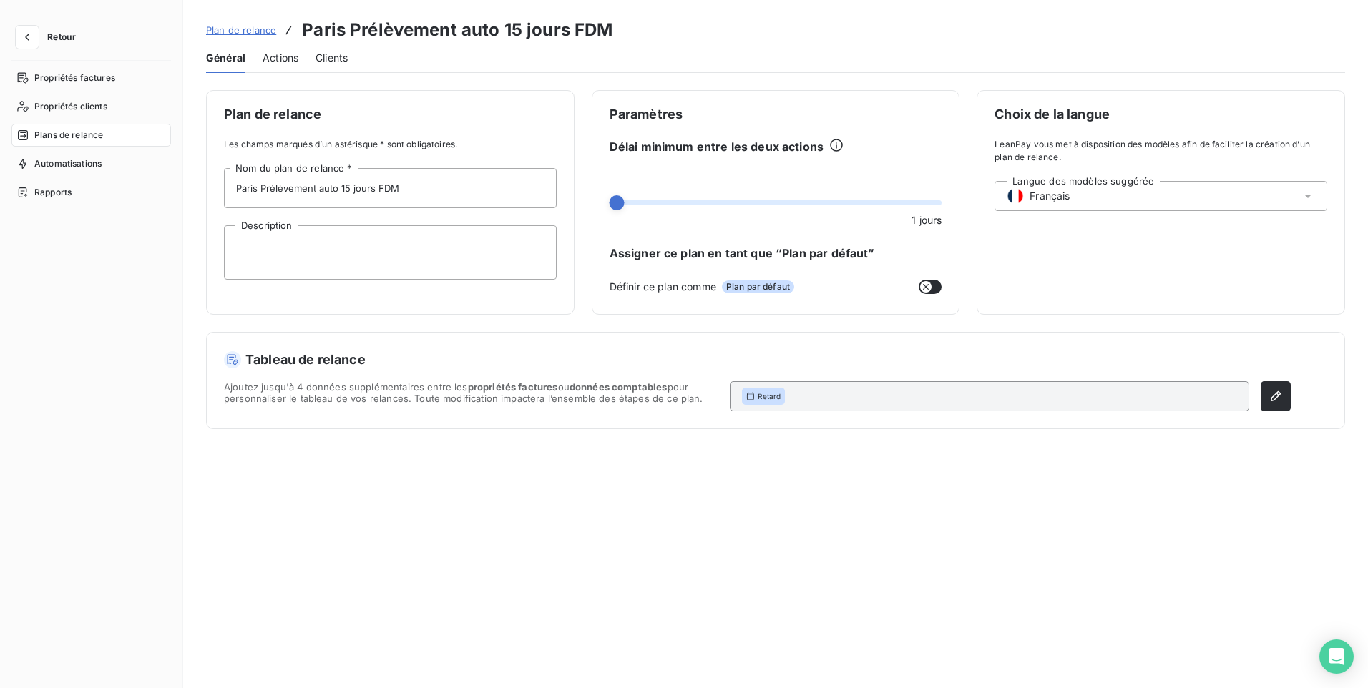
click at [276, 62] on span "Actions" at bounding box center [281, 58] width 36 height 14
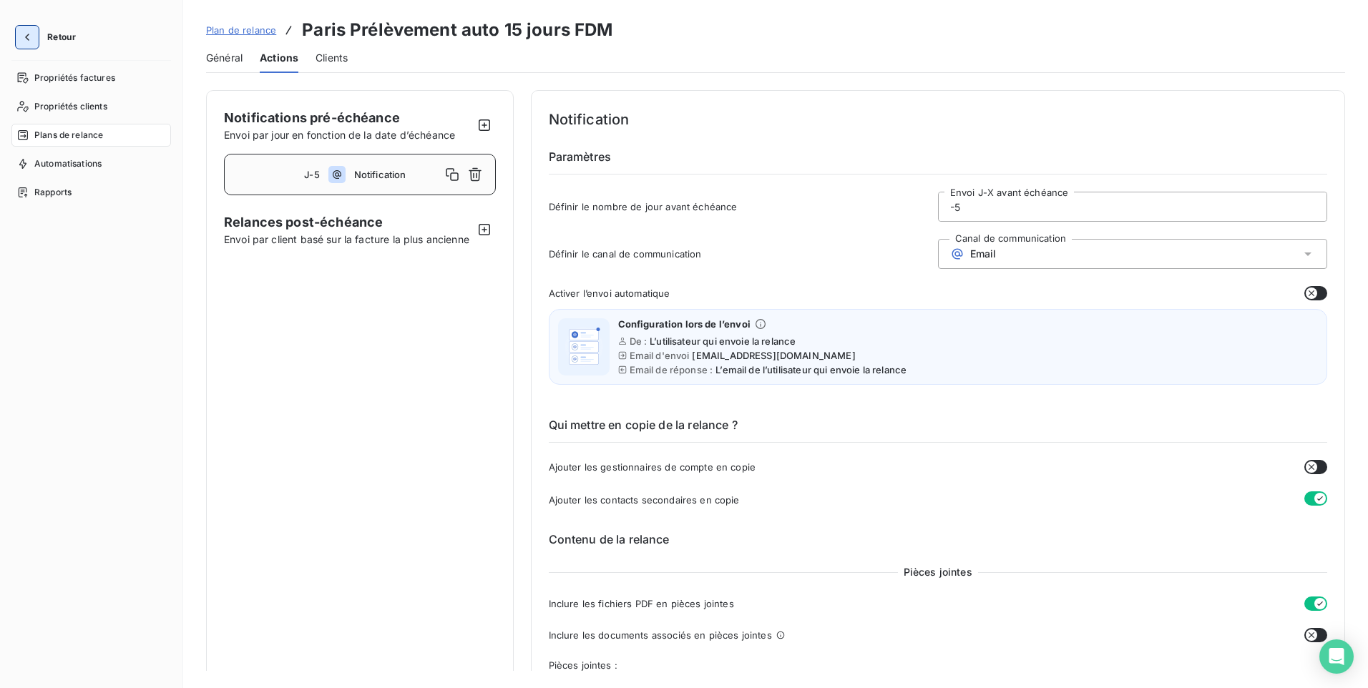
click at [23, 34] on icon "button" at bounding box center [27, 37] width 14 height 14
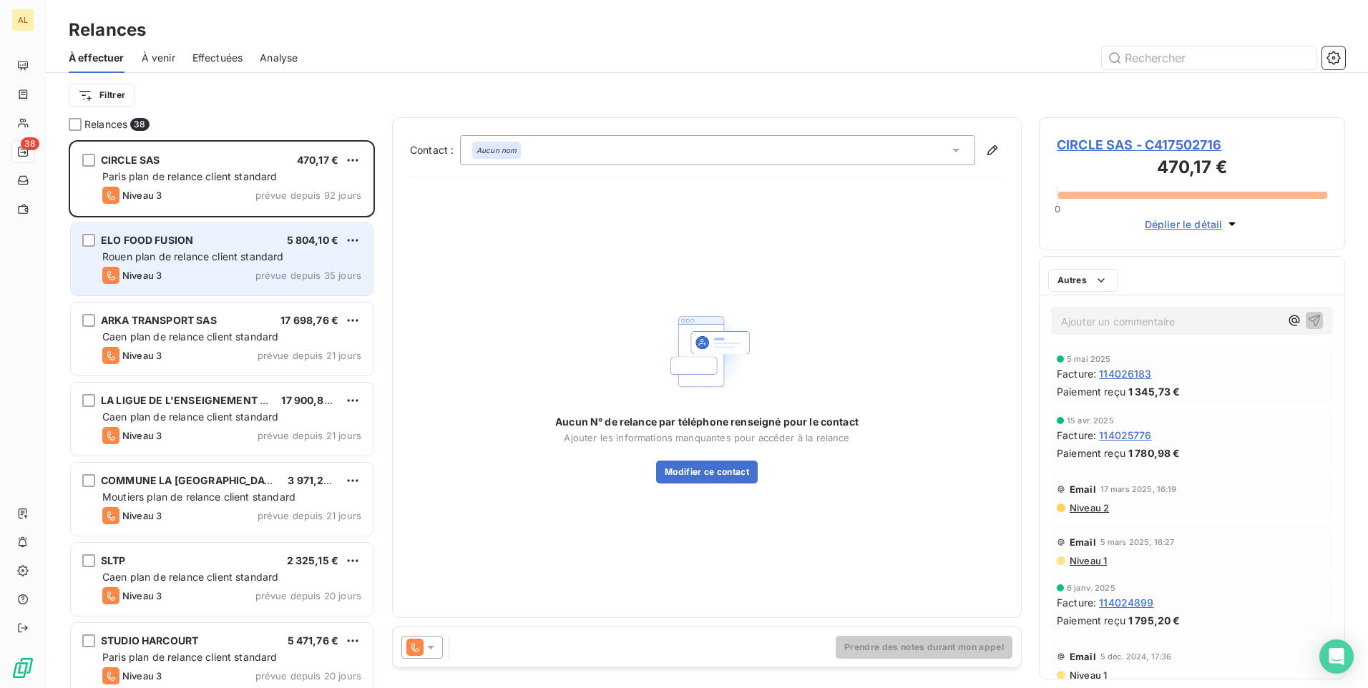
scroll to position [537, 296]
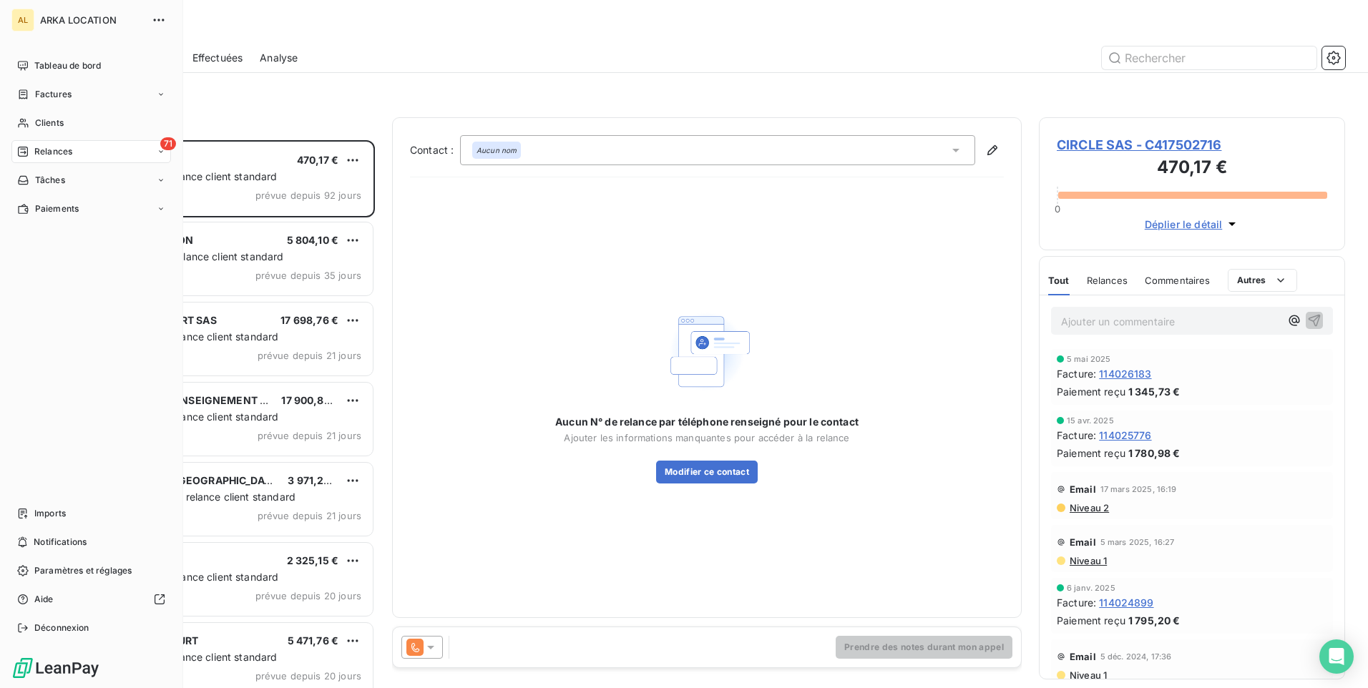
click at [59, 154] on span "Relances" at bounding box center [53, 151] width 38 height 13
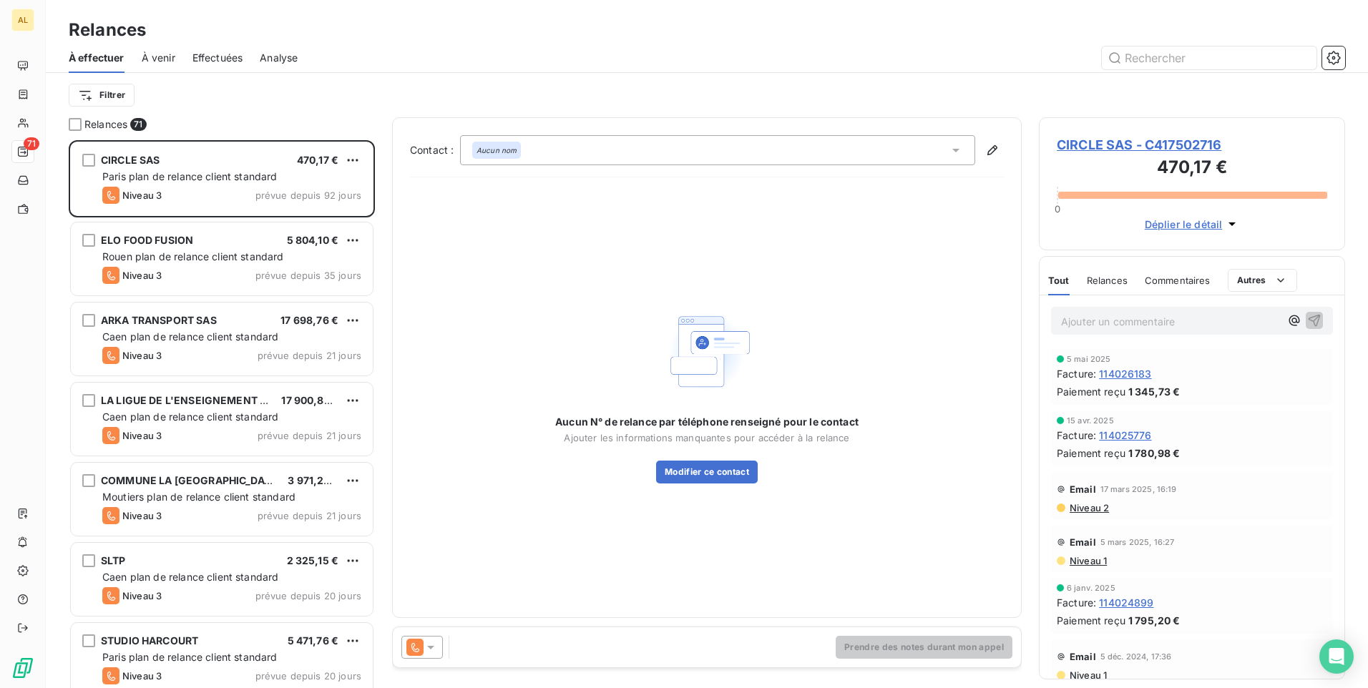
click at [122, 90] on html "AL 71 Relances À effectuer À venir Effectuées Analyse Filtrer Relances 71 CIRCL…" at bounding box center [684, 344] width 1368 height 688
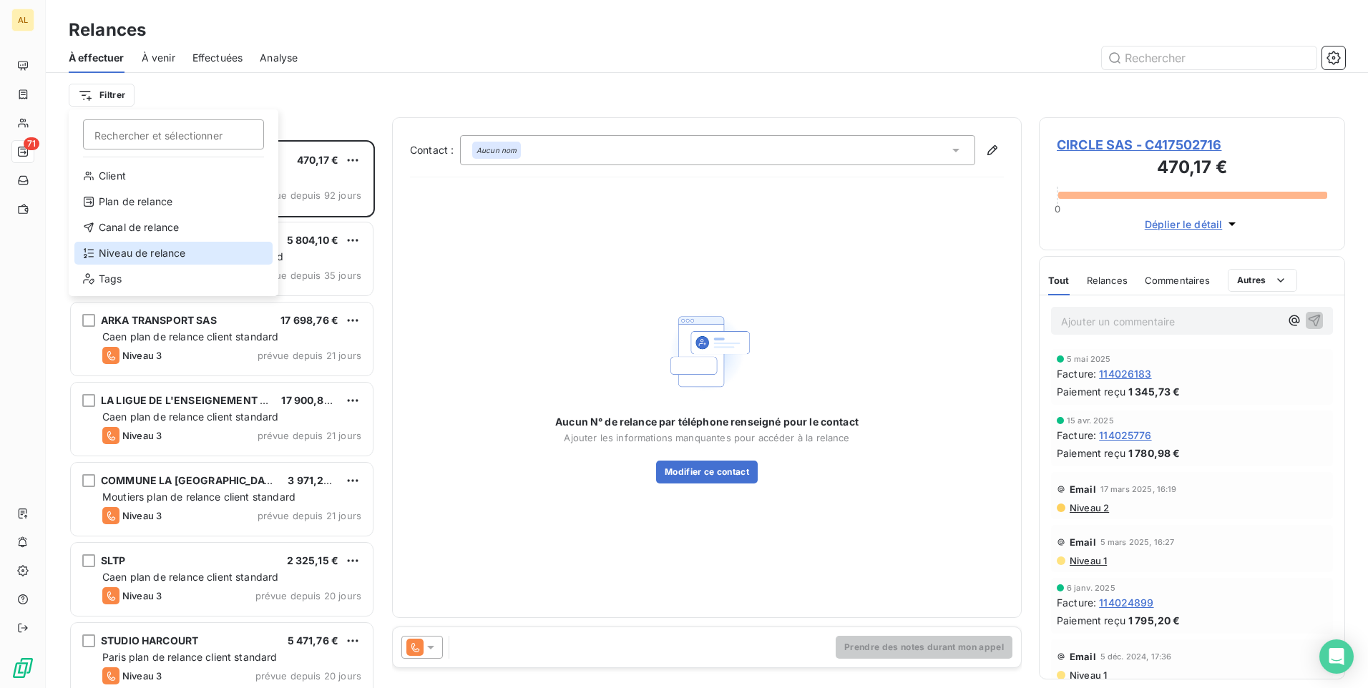
click at [135, 250] on div "Niveau de relance" at bounding box center [173, 253] width 198 height 23
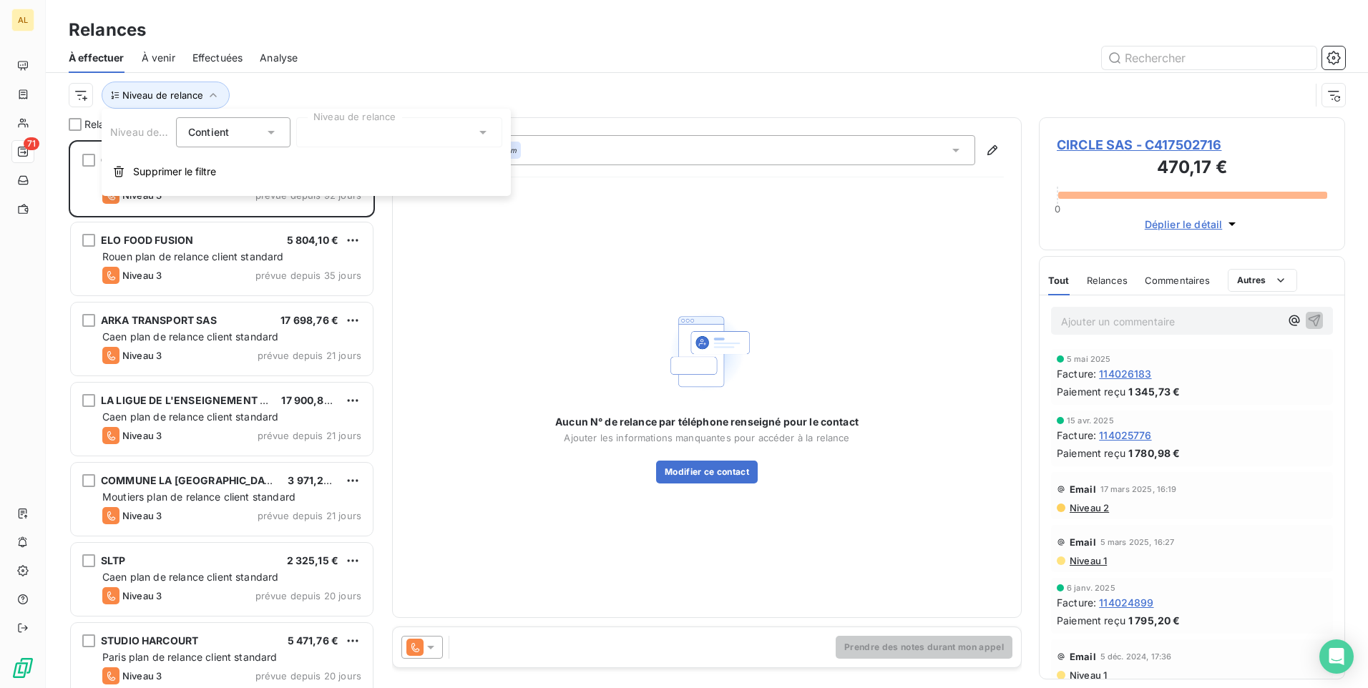
click at [374, 132] on div at bounding box center [399, 132] width 206 height 30
click at [378, 165] on span "Notification" at bounding box center [350, 163] width 55 height 14
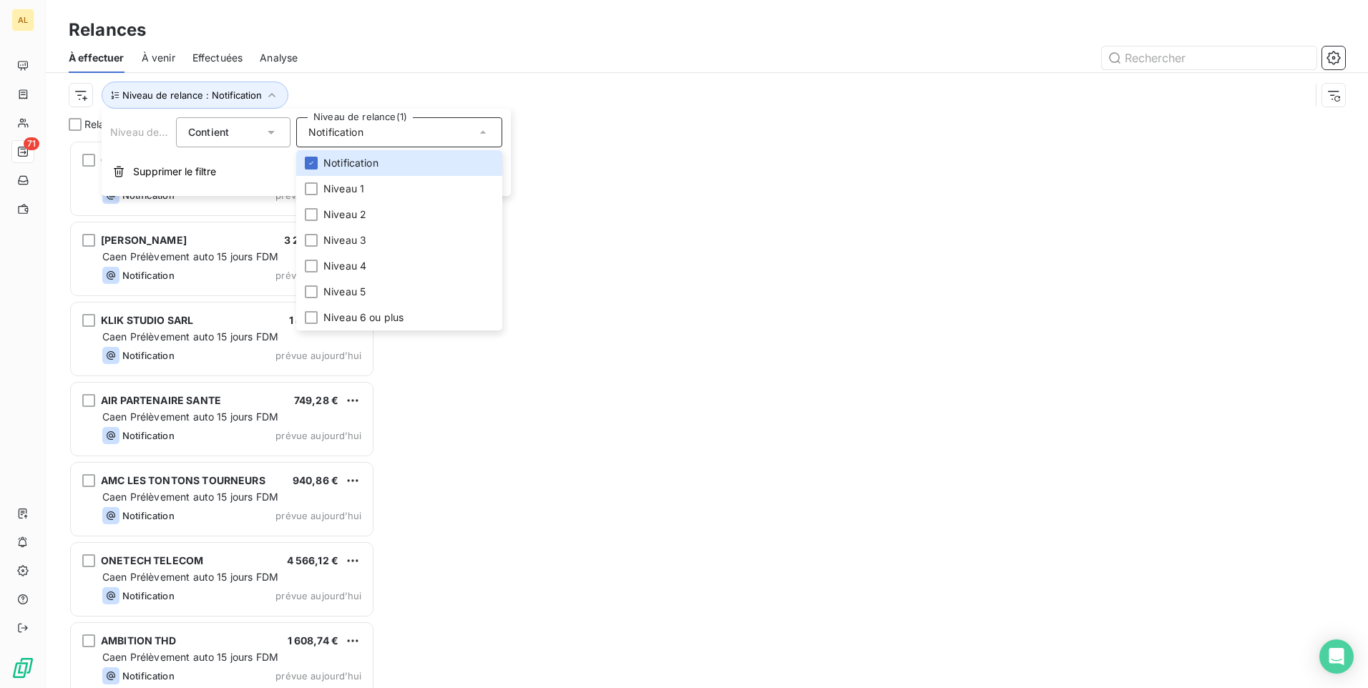
scroll to position [537, 296]
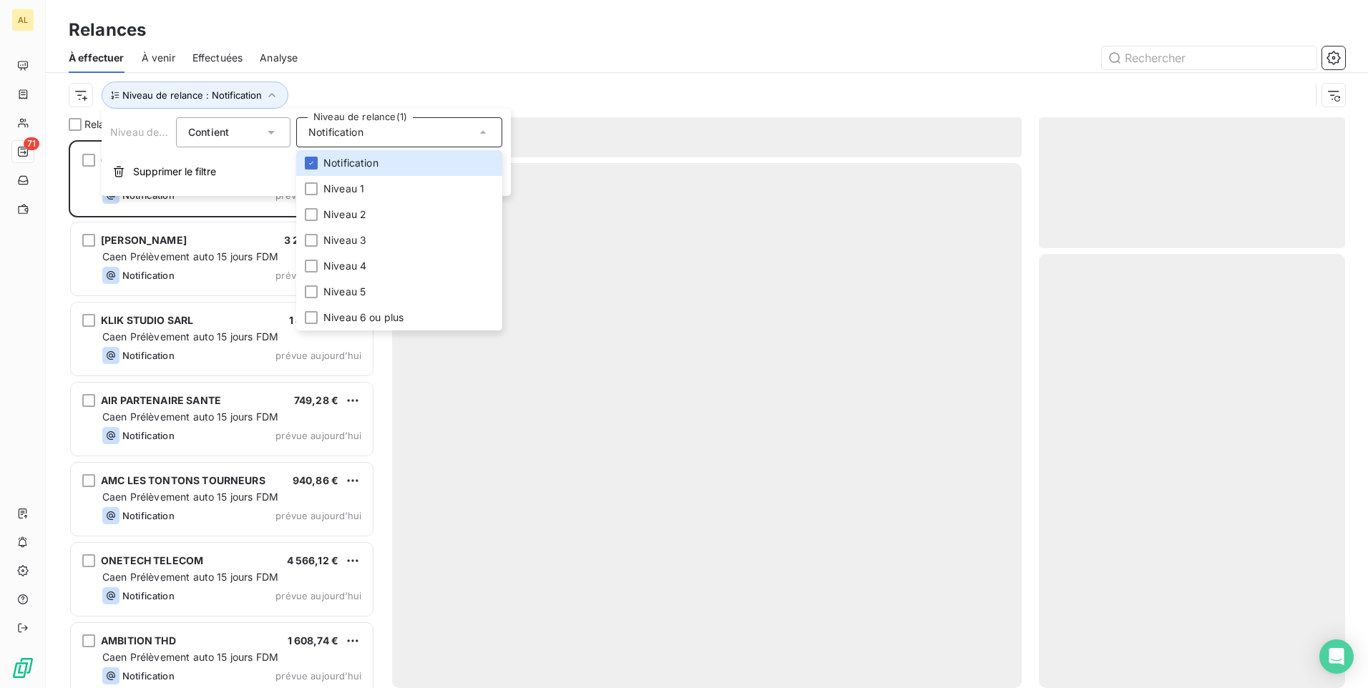
click at [565, 62] on div at bounding box center [830, 58] width 1030 height 23
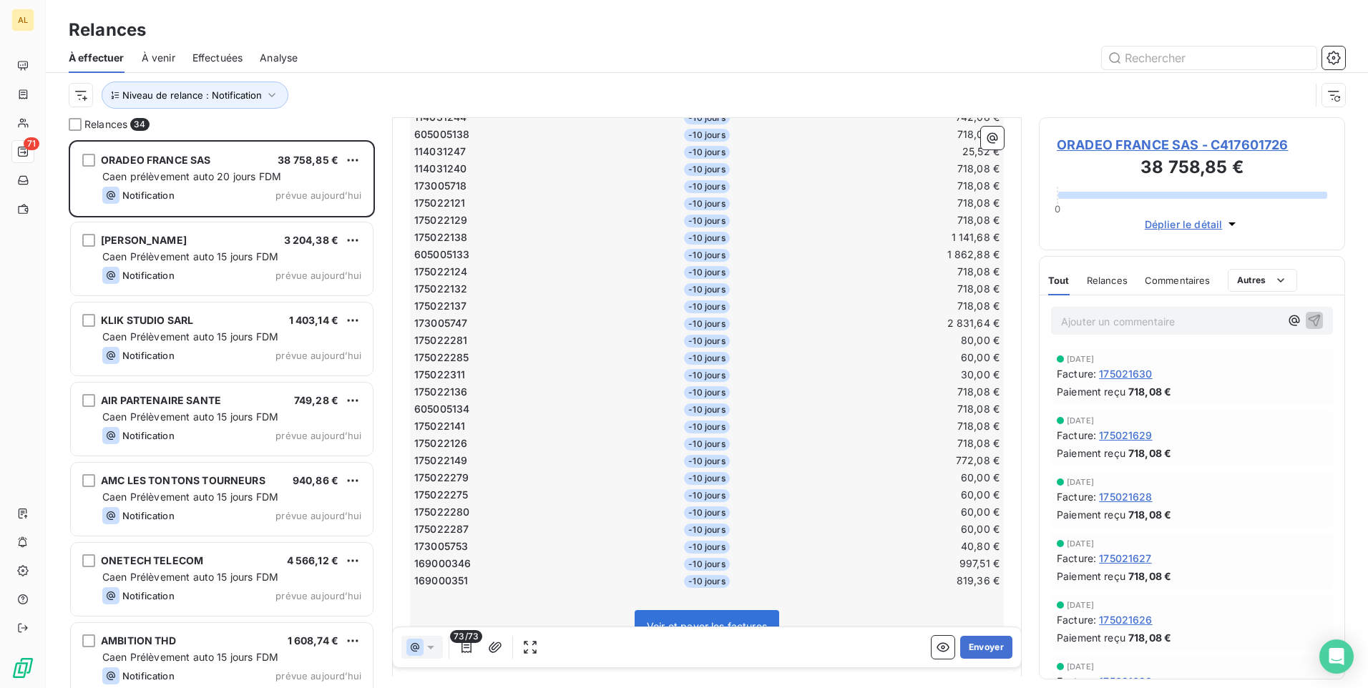
scroll to position [788, 0]
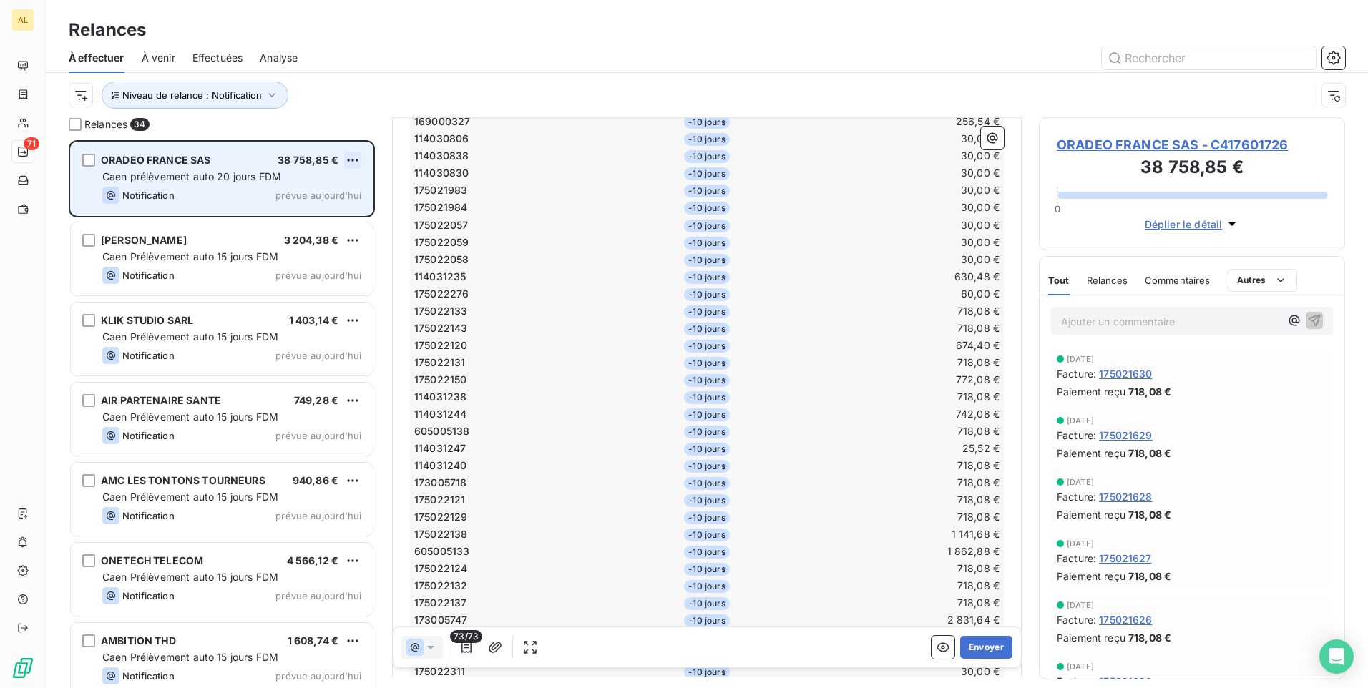
click at [348, 163] on html "AL 71 Relances À effectuer À venir Effectuées Analyse Niveau de relance : Notif…" at bounding box center [684, 344] width 1368 height 688
click at [341, 216] on div "Passer cette action" at bounding box center [291, 214] width 128 height 23
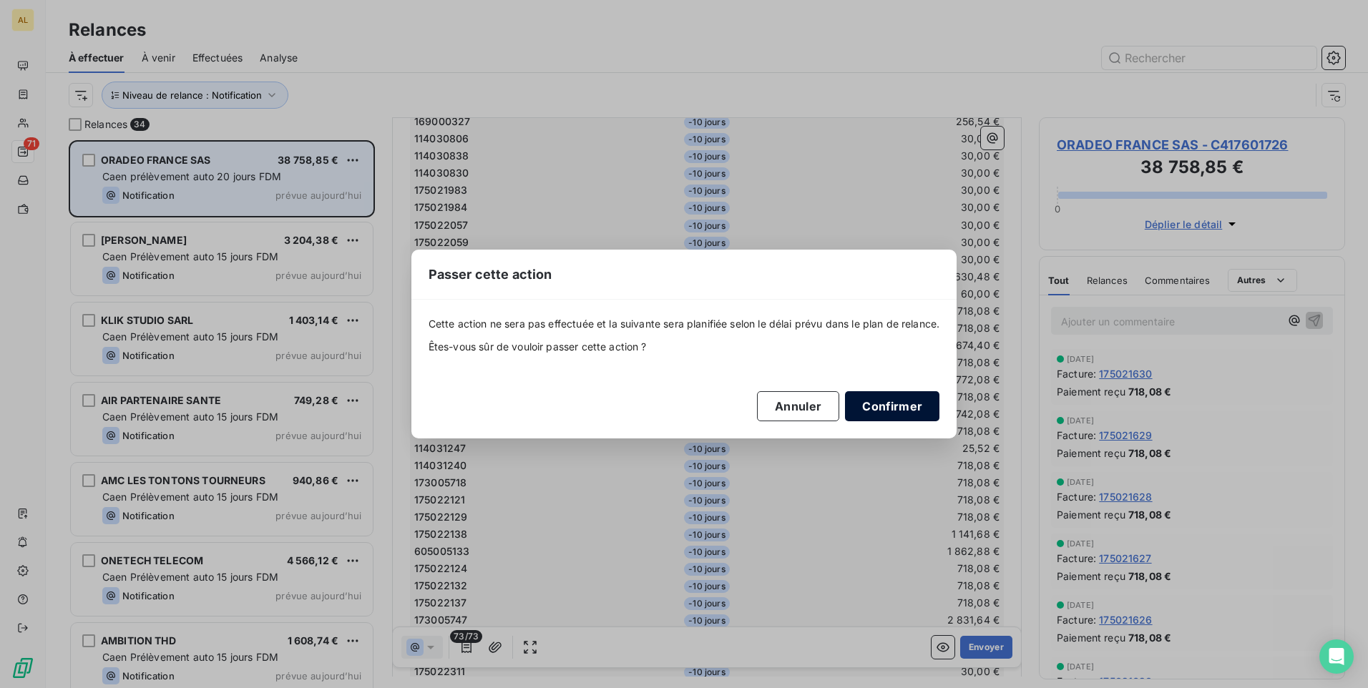
click at [893, 411] on button "Confirmer" at bounding box center [892, 406] width 94 height 30
